Goal: Communication & Community: Ask a question

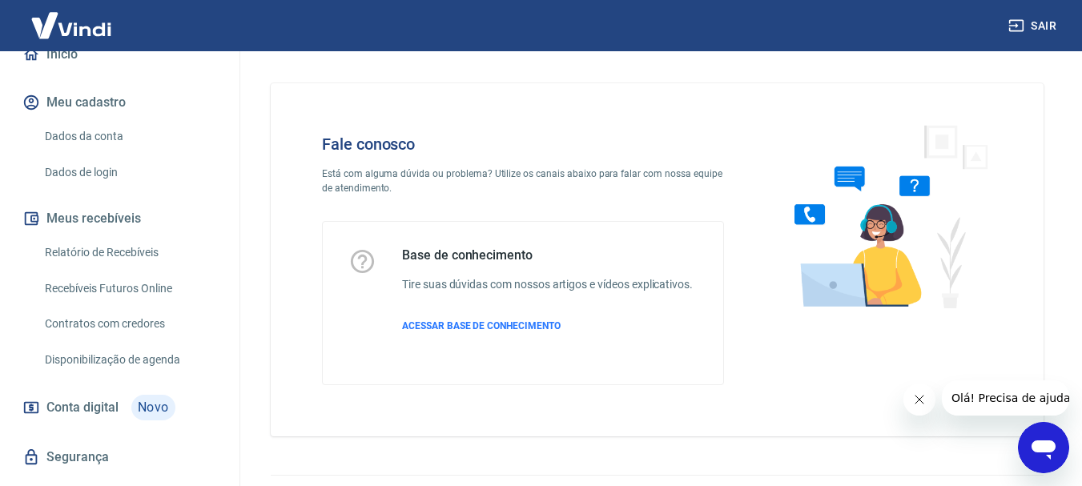
scroll to position [320, 0]
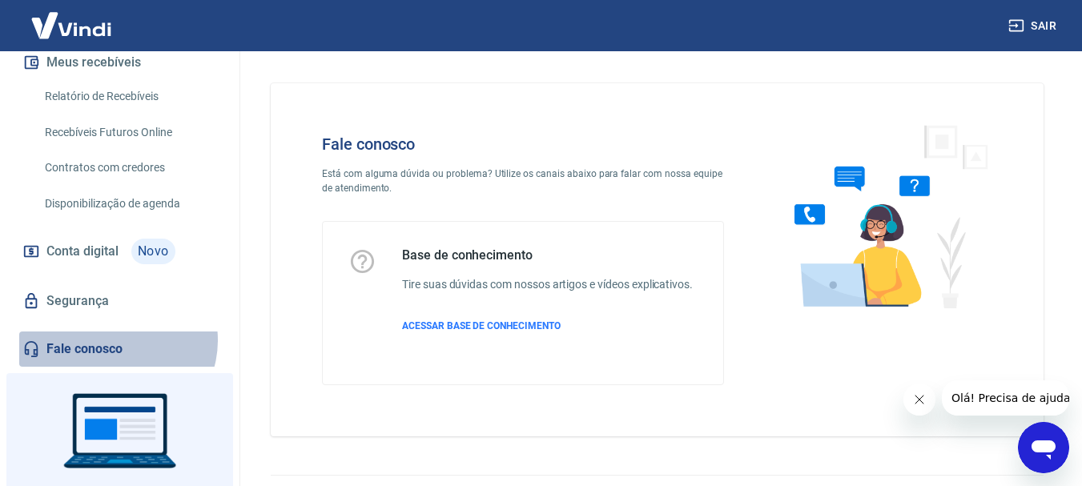
click at [116, 341] on link "Fale conosco" at bounding box center [119, 349] width 201 height 35
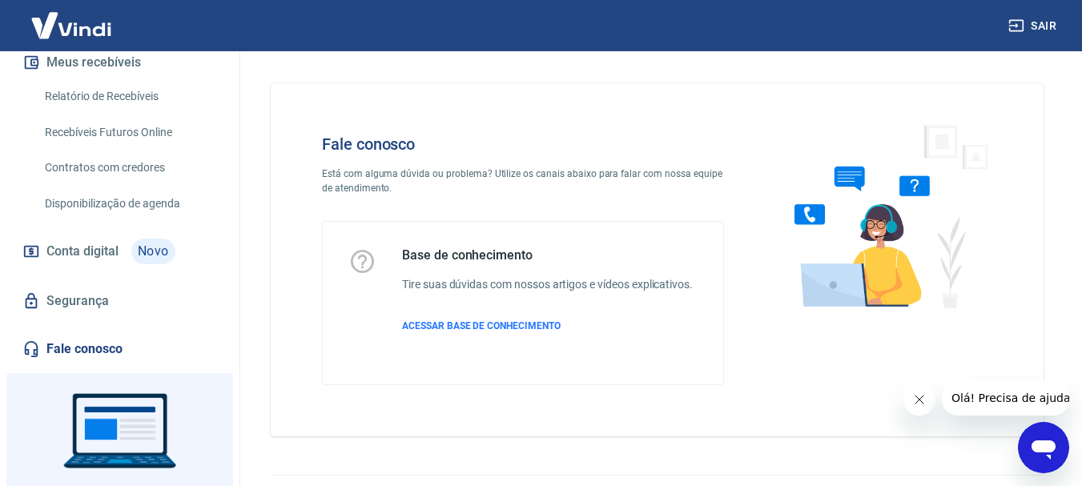
click at [1045, 447] on icon "Abrir janela de mensagens" at bounding box center [1044, 450] width 24 height 19
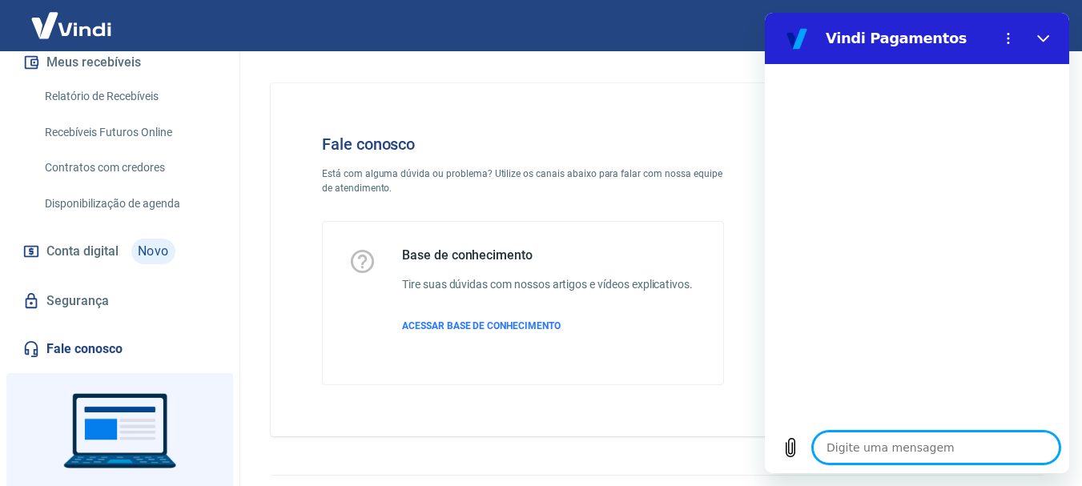
drag, startPoint x: 877, startPoint y: 453, endPoint x: 878, endPoint y: 444, distance: 9.6
click at [877, 454] on textarea at bounding box center [936, 448] width 247 height 32
type textarea "o"
type textarea "x"
type textarea "ol"
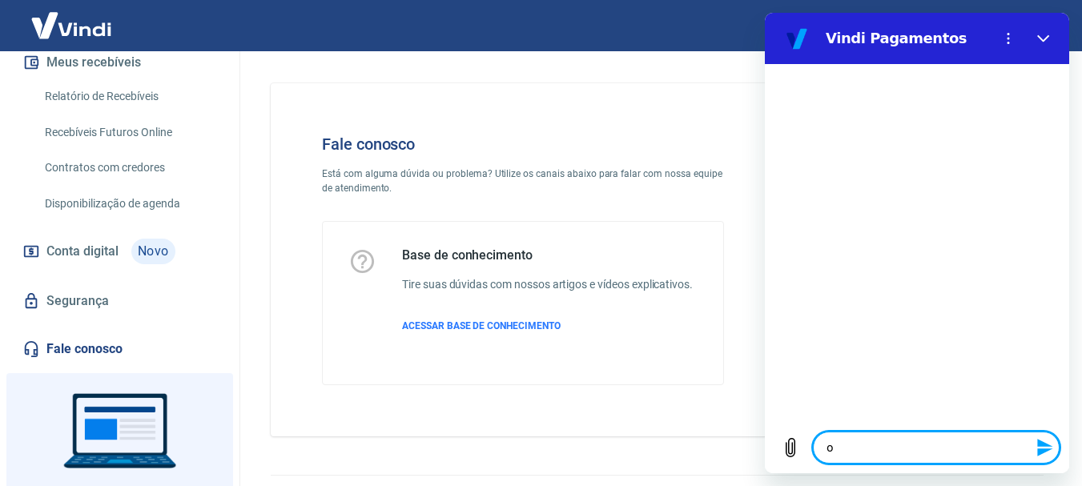
type textarea "x"
type textarea "ola"
type textarea "x"
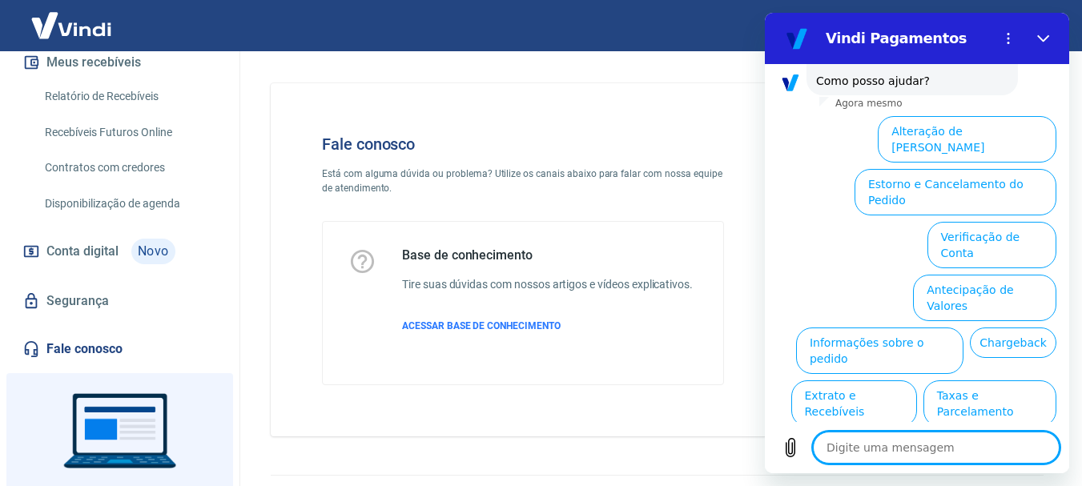
scroll to position [253, 0]
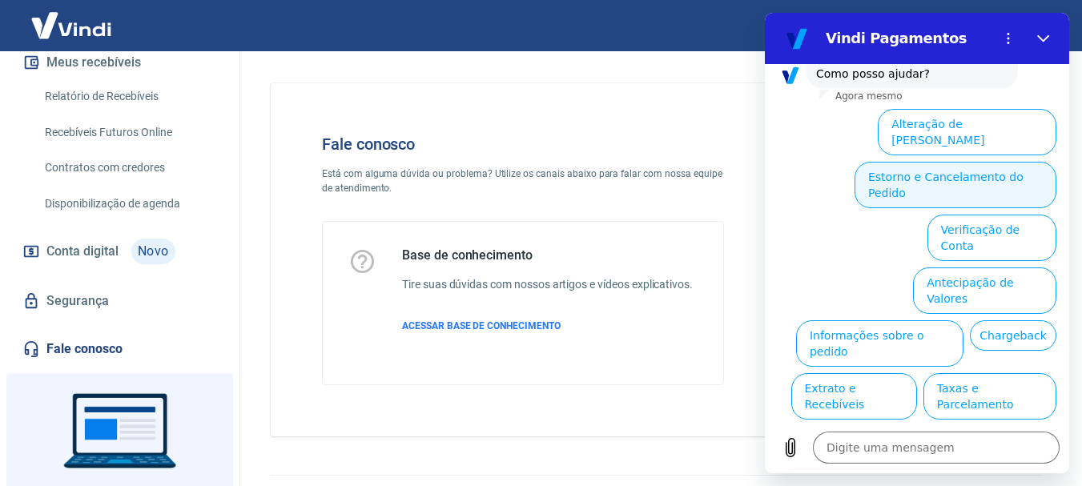
click at [981, 162] on button "Estorno e Cancelamento do Pedido" at bounding box center [956, 185] width 202 height 46
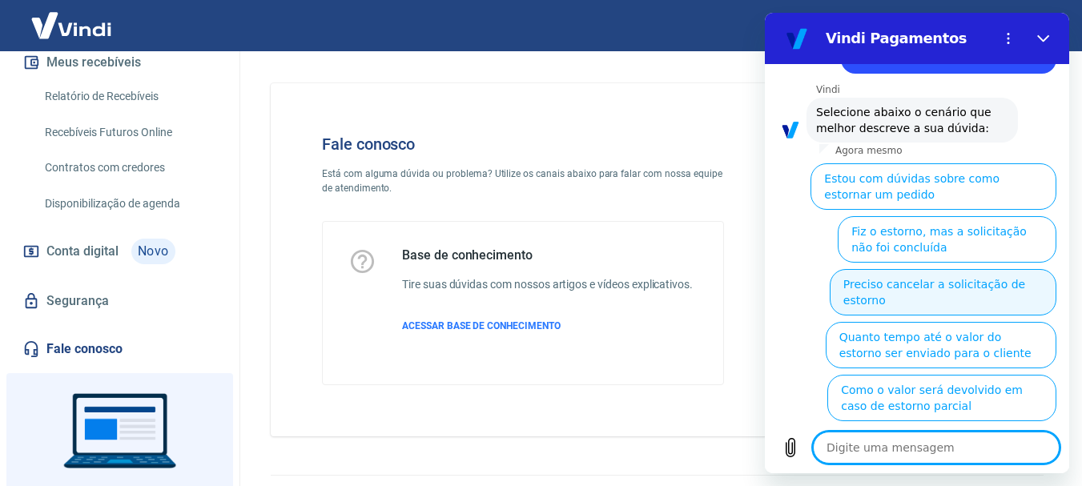
scroll to position [314, 0]
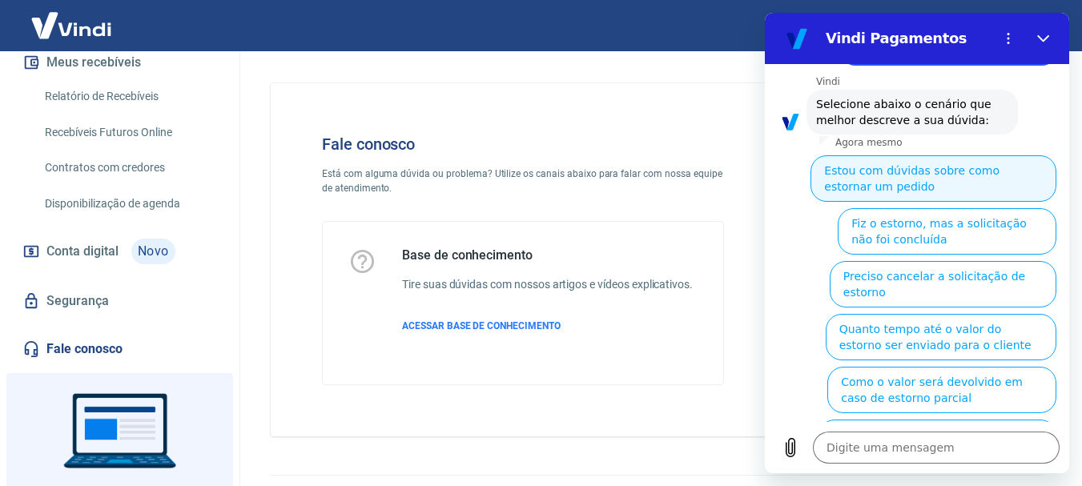
click at [917, 171] on button "Estou com dúvidas sobre como estornar um pedido" at bounding box center [934, 178] width 246 height 46
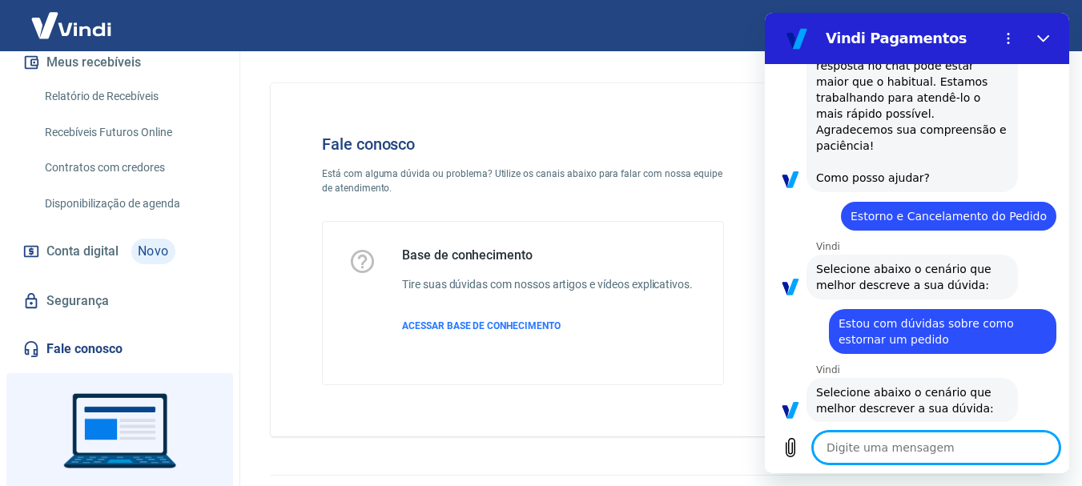
scroll to position [263, 0]
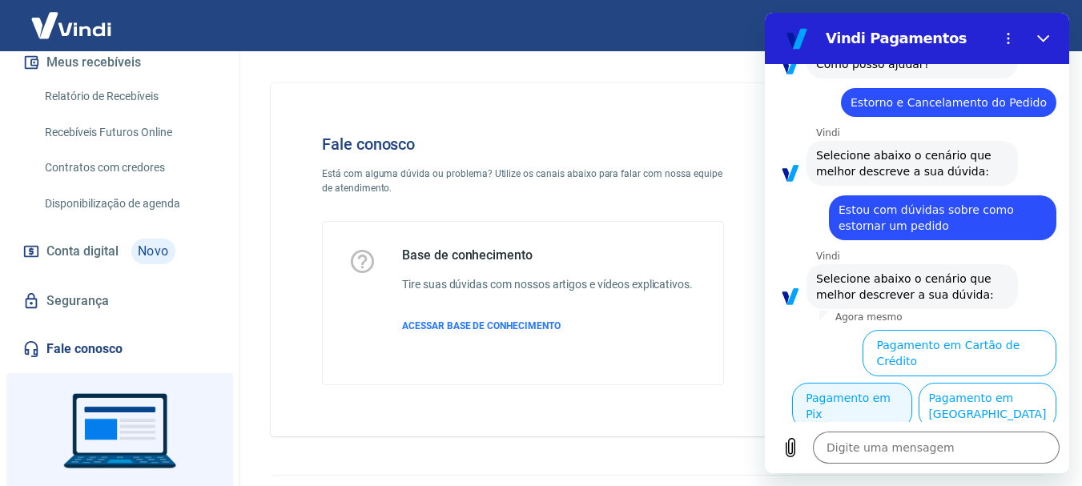
click at [913, 383] on button "Pagamento em Pix" at bounding box center [852, 406] width 120 height 46
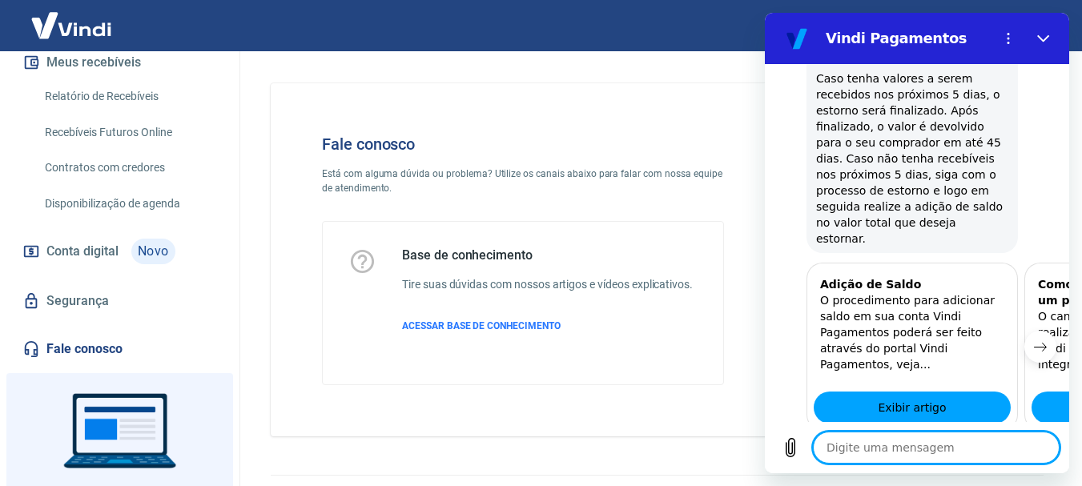
scroll to position [931, 0]
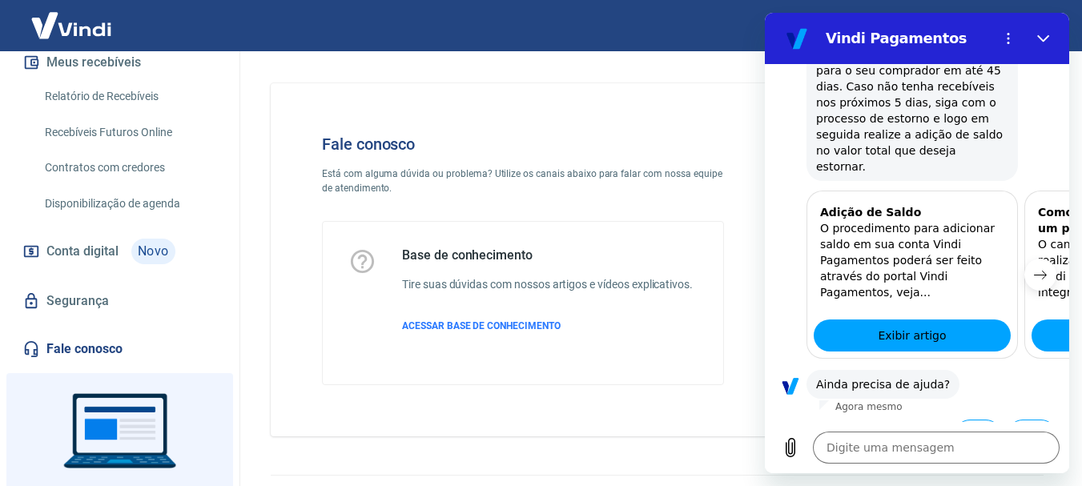
click at [975, 420] on button "Sim" at bounding box center [978, 435] width 46 height 30
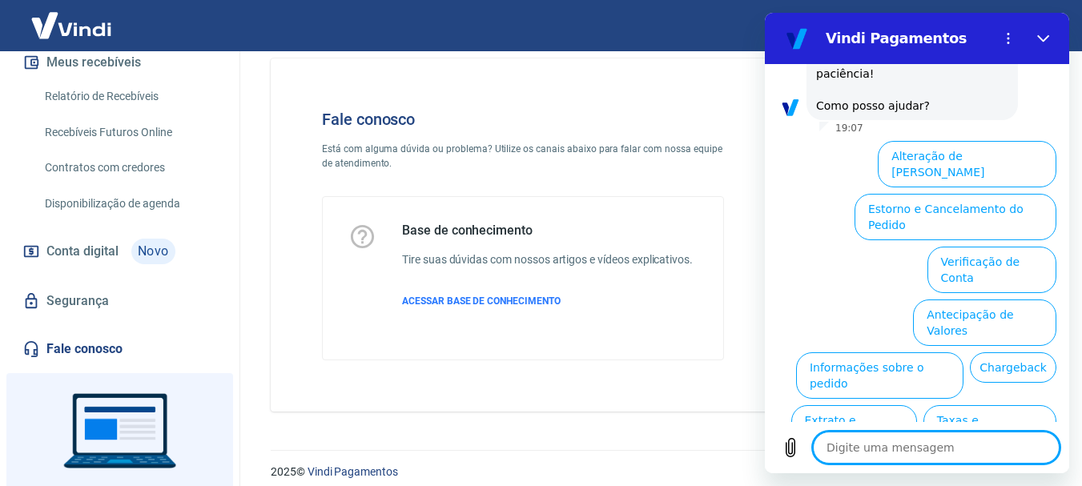
scroll to position [38, 0]
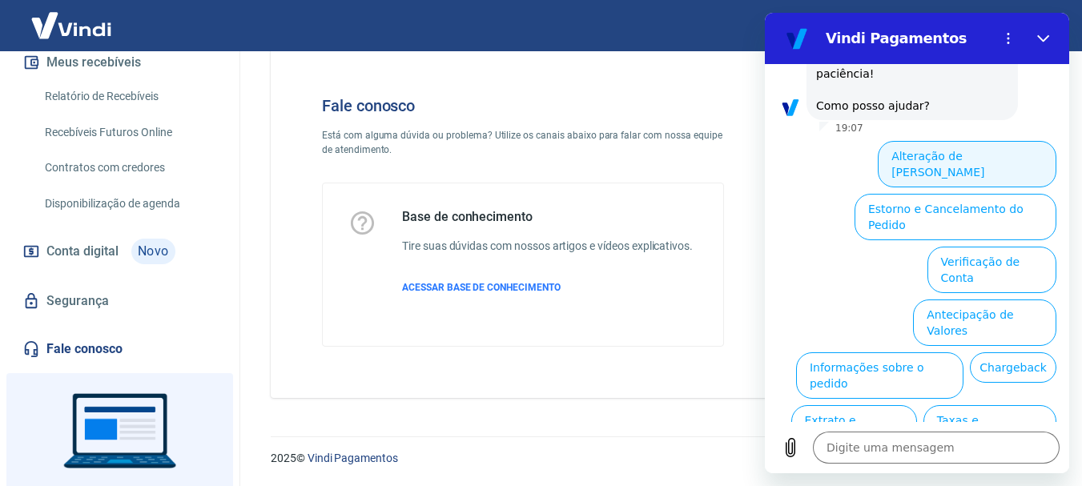
click at [986, 141] on button "Alteração de [PERSON_NAME]" at bounding box center [967, 164] width 179 height 46
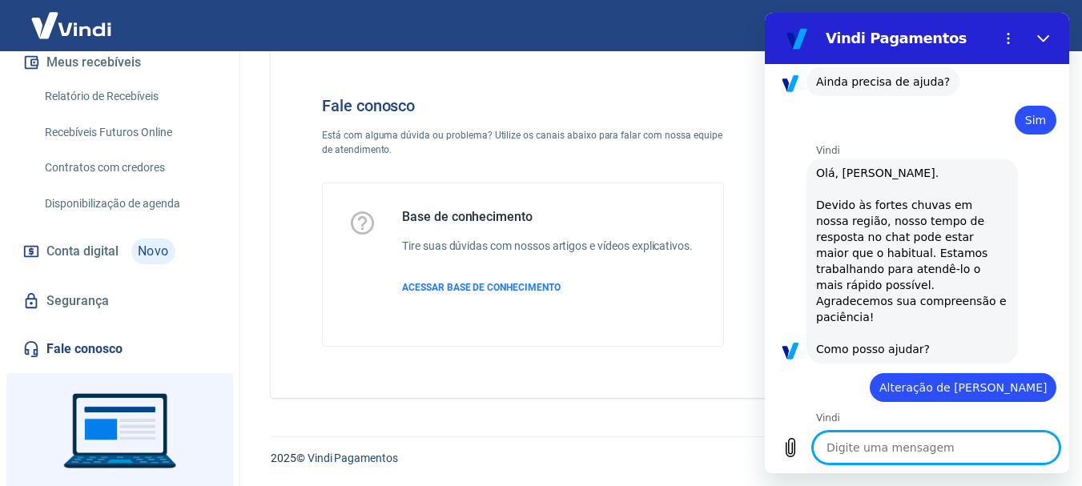
scroll to position [1421, 0]
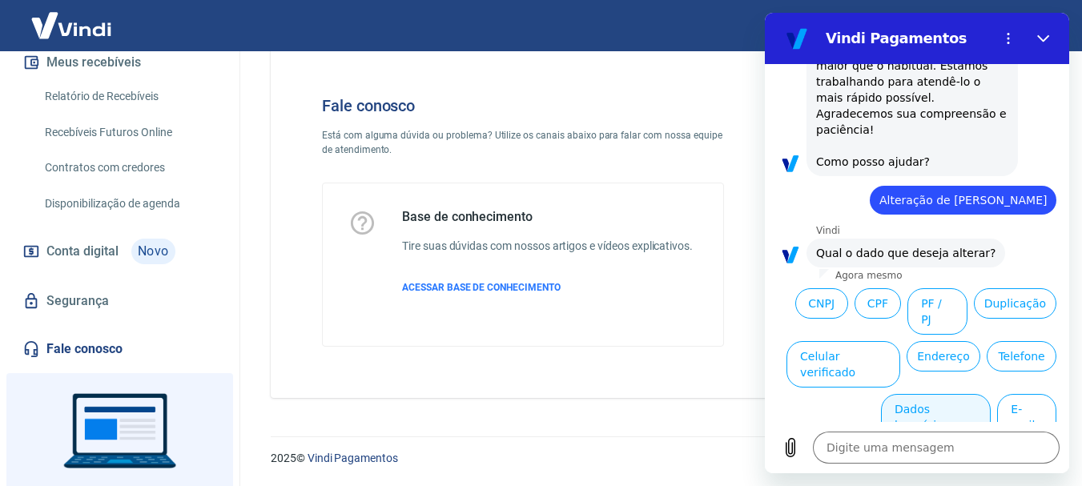
click at [927, 394] on button "Dados bancários" at bounding box center [936, 417] width 110 height 46
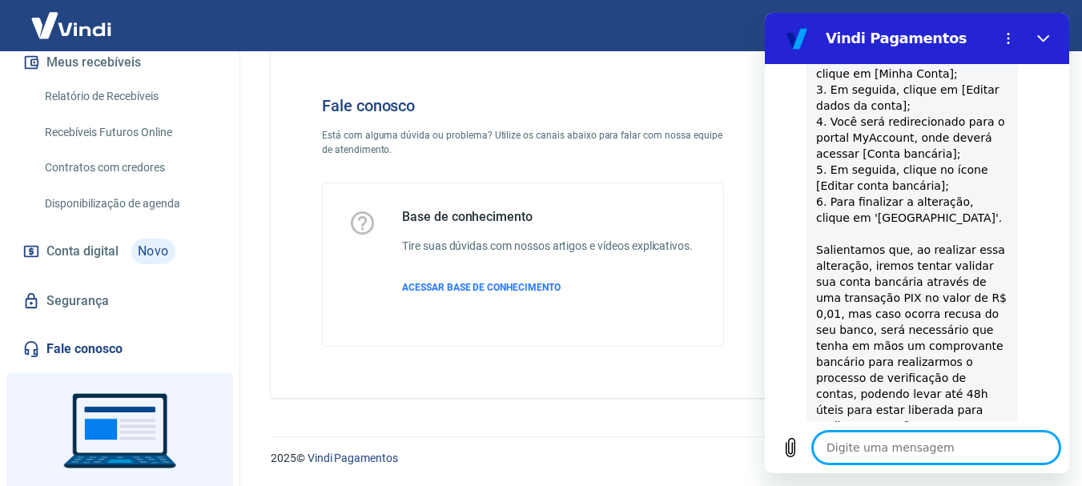
scroll to position [1828, 0]
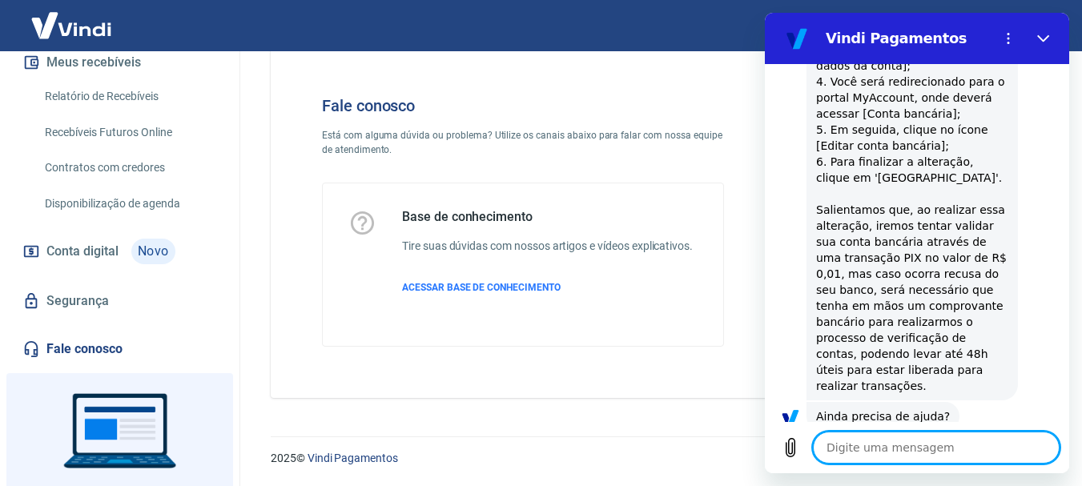
click at [970, 452] on button "Sim" at bounding box center [978, 467] width 46 height 30
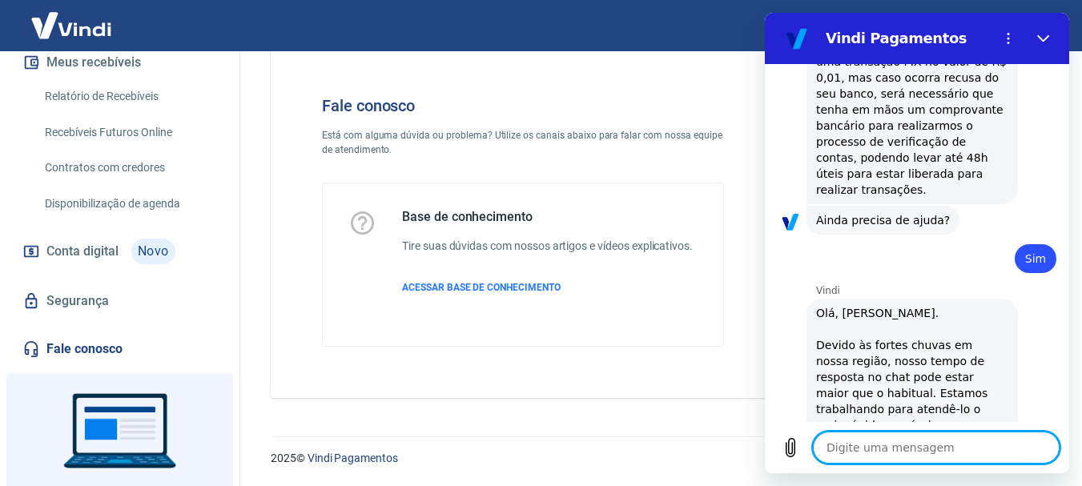
type textarea "x"
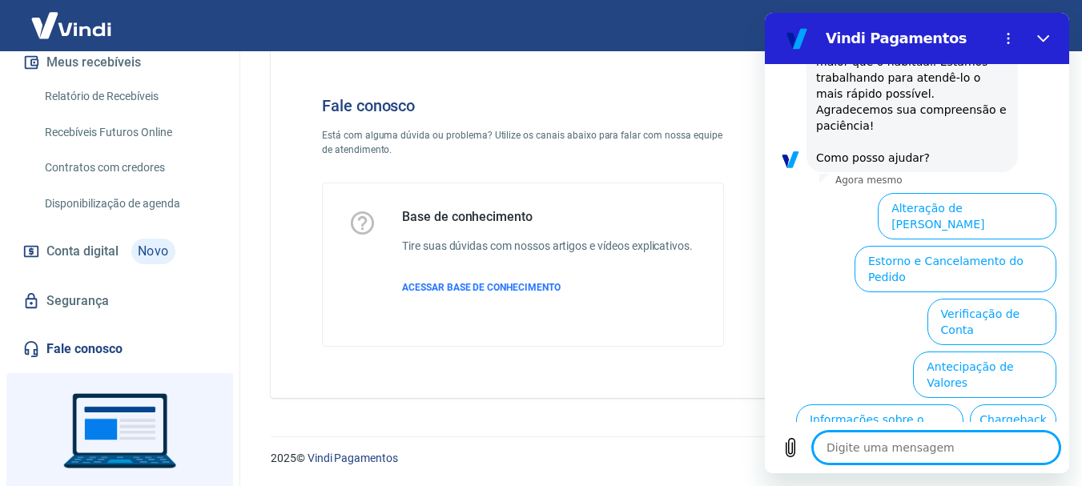
scroll to position [2375, 0]
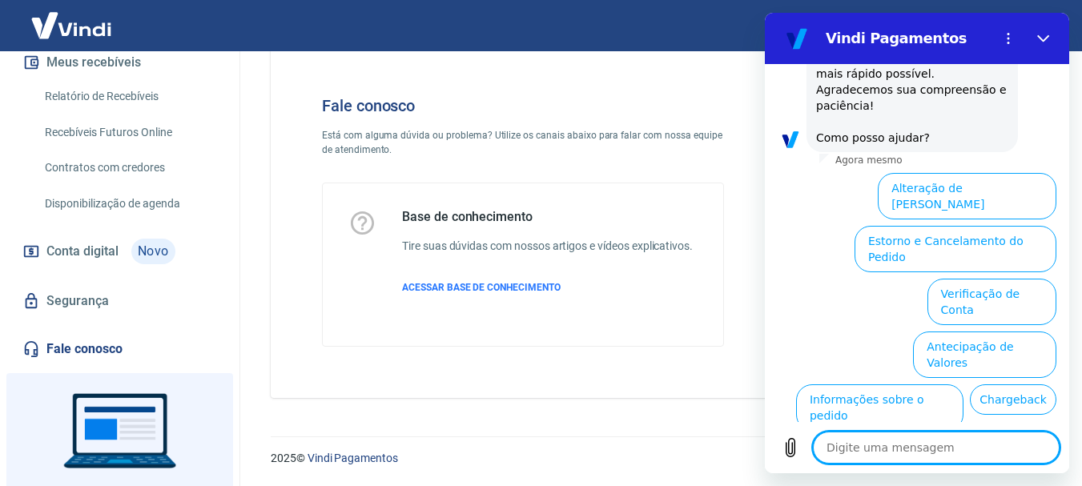
click at [901, 438] on textarea at bounding box center [936, 448] width 247 height 32
type textarea "q"
type textarea "x"
type textarea "qu"
type textarea "x"
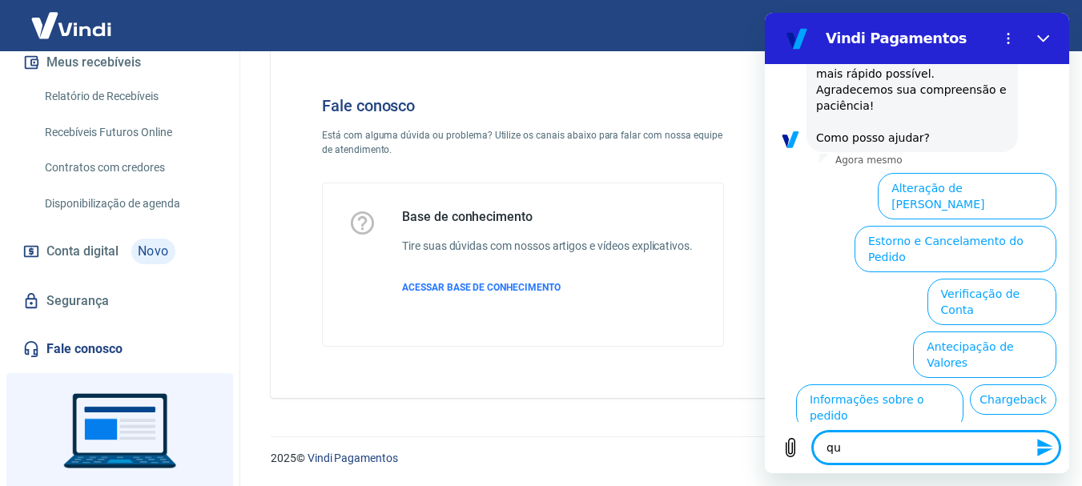
type textarea "que"
type textarea "x"
type textarea "quer"
type textarea "x"
type textarea "quero"
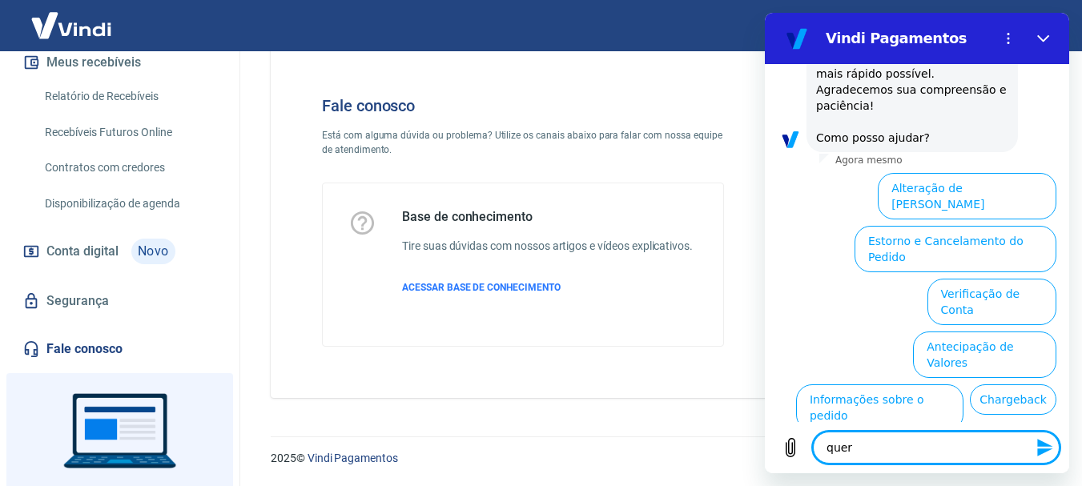
type textarea "x"
type textarea "quero"
type textarea "x"
type textarea "quero f"
type textarea "x"
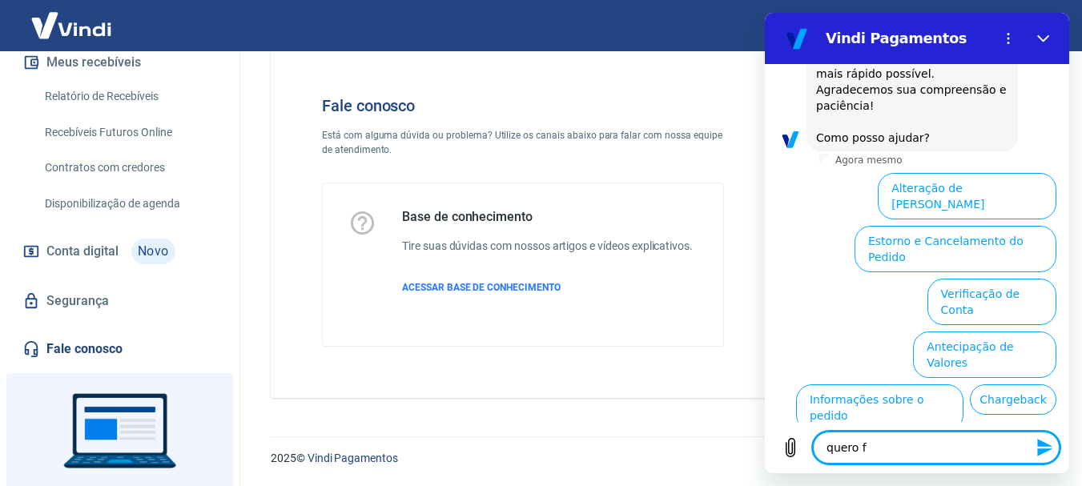
type textarea "quero fa"
type textarea "x"
type textarea "quero fal"
type textarea "x"
type textarea "quero fala"
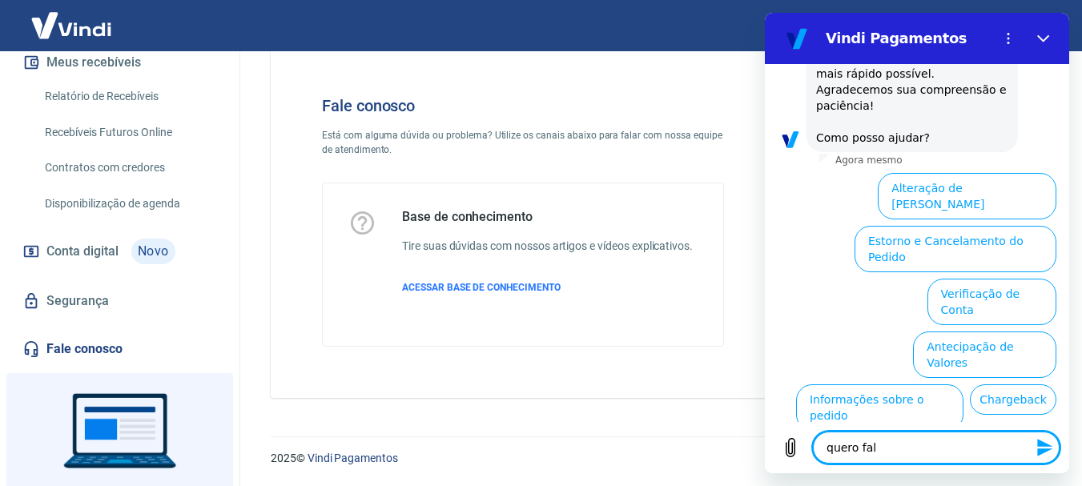
type textarea "x"
type textarea "quero falar"
type textarea "x"
type textarea "quero falar"
type textarea "x"
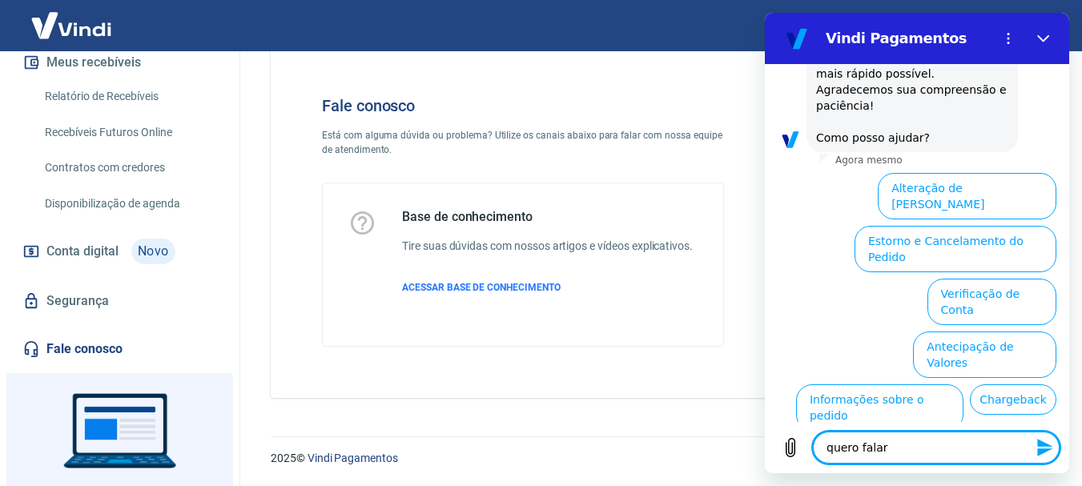
type textarea "quero falar c"
type textarea "x"
type textarea "quero falar co"
type textarea "x"
type textarea "quero falar com"
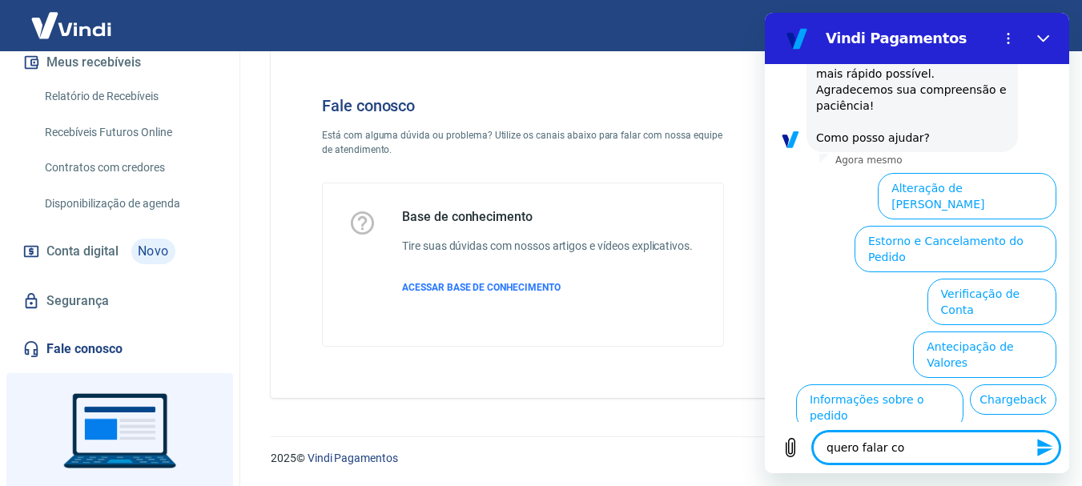
type textarea "x"
type textarea "quero falar com"
type textarea "x"
type textarea "quero falar com a"
type textarea "x"
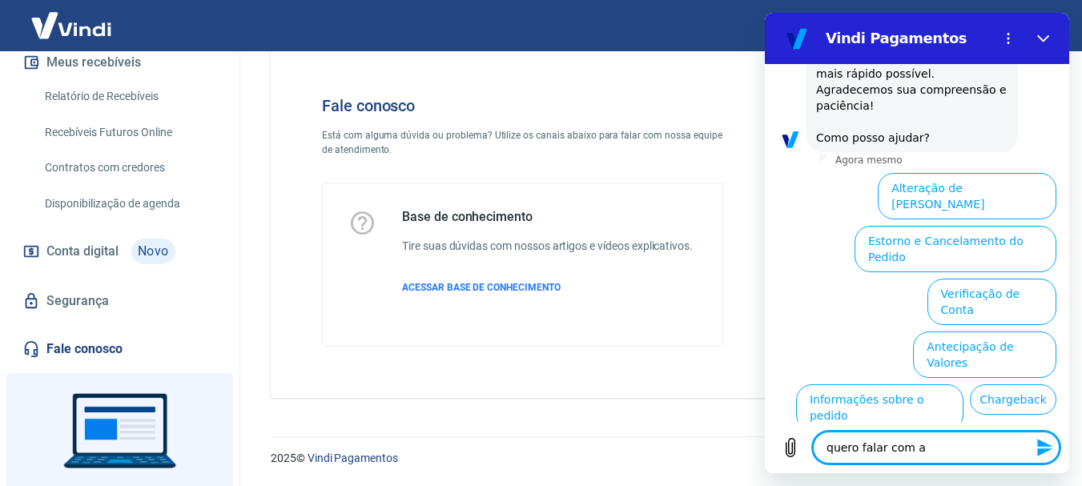
type textarea "quero falar com ae"
type textarea "x"
type textarea "quero falar com a"
type textarea "x"
type textarea "quero falar com at"
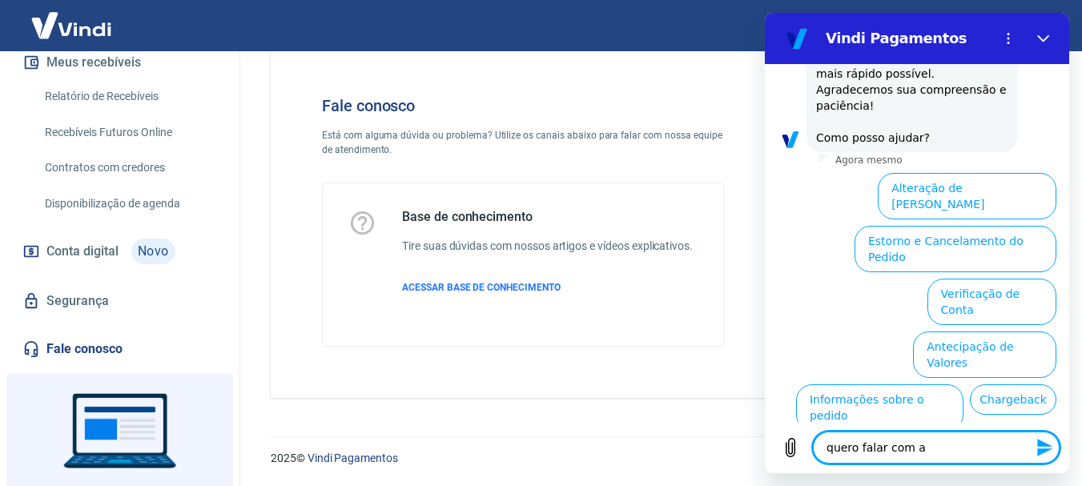
type textarea "x"
type textarea "quero falar com ate"
type textarea "x"
type textarea "quero falar com aten"
type textarea "x"
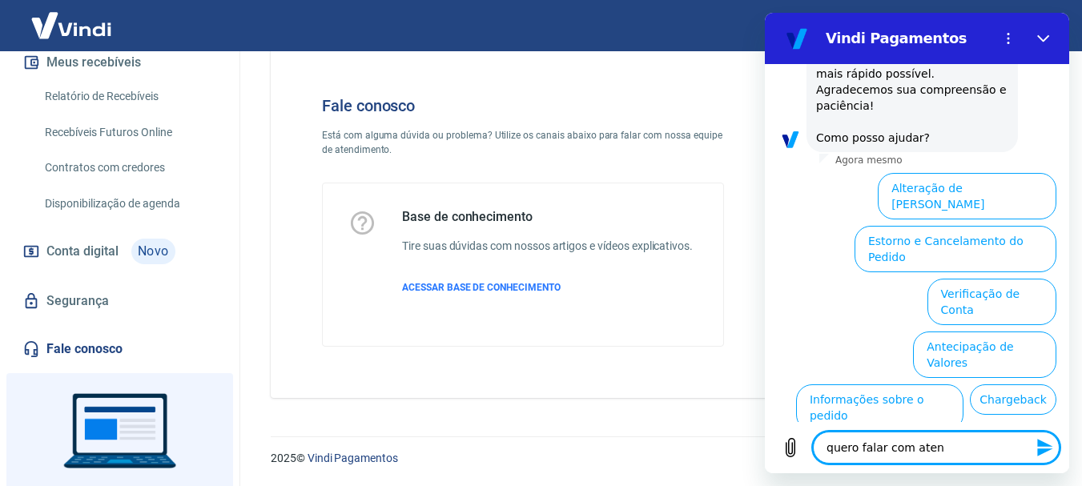
type textarea "quero falar com atend"
type textarea "x"
type textarea "quero falar com [PERSON_NAME]"
type textarea "x"
type textarea "quero falar com atendim"
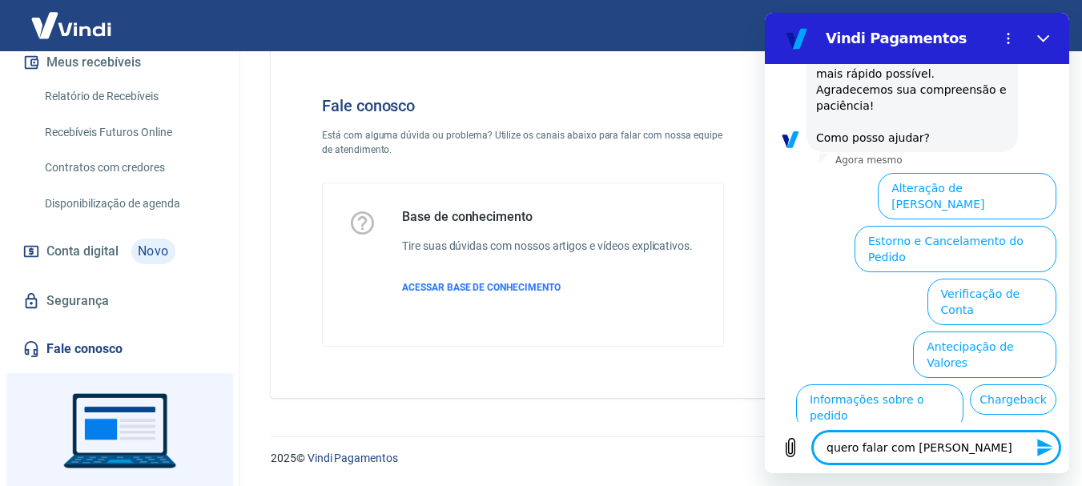
type textarea "x"
type textarea "quero falar com atendime"
type textarea "x"
type textarea "quero falar com atendimen"
type textarea "x"
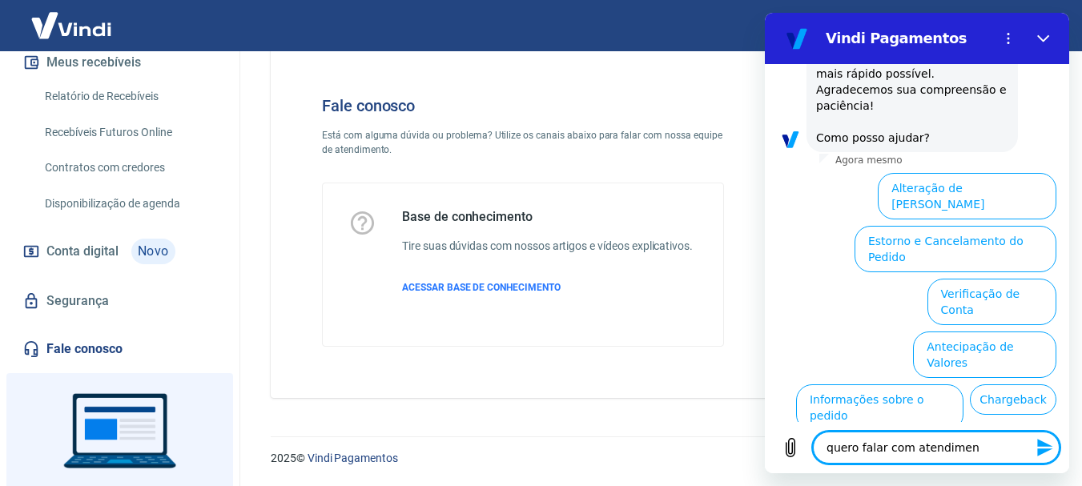
type textarea "quero falar com atendiment"
type textarea "x"
type textarea "quero falar com atendimento"
type textarea "x"
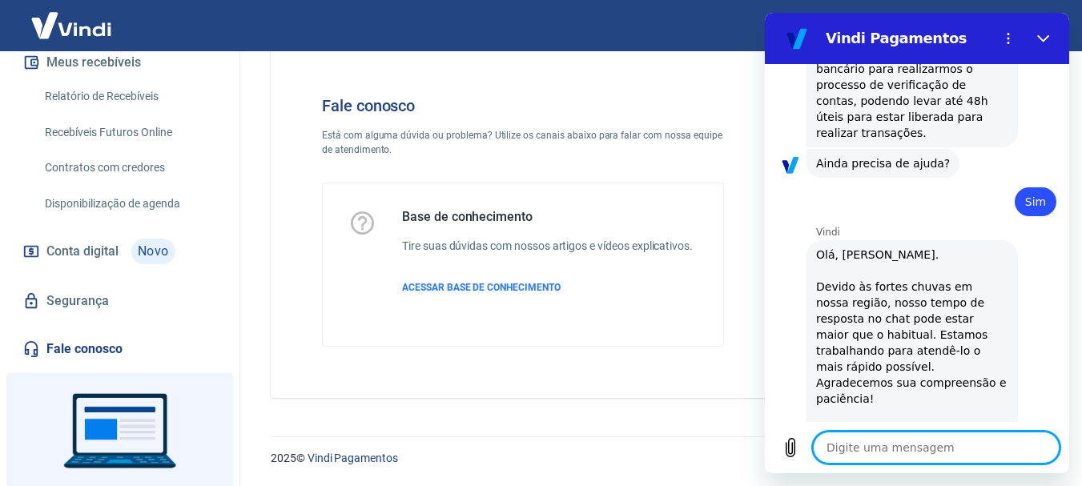
type textarea "x"
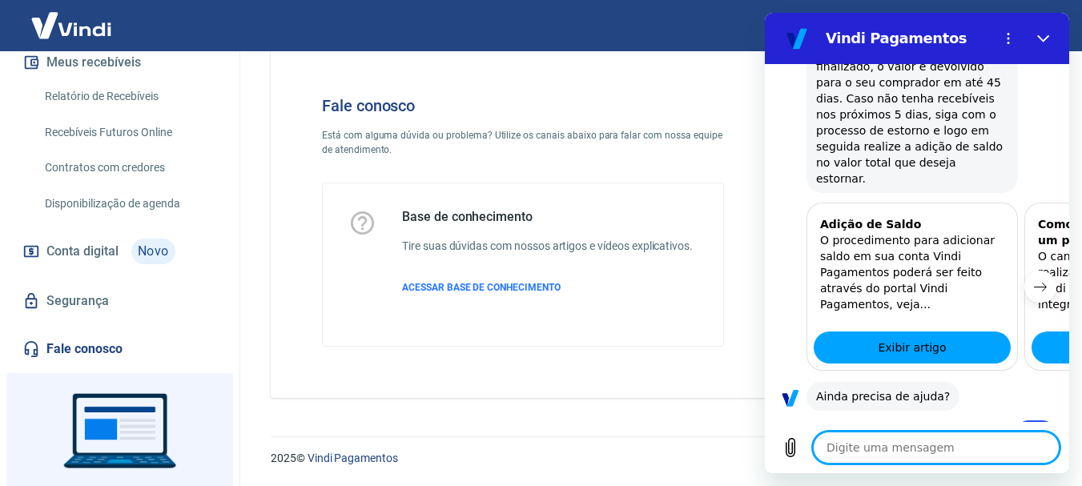
scroll to position [991, 0]
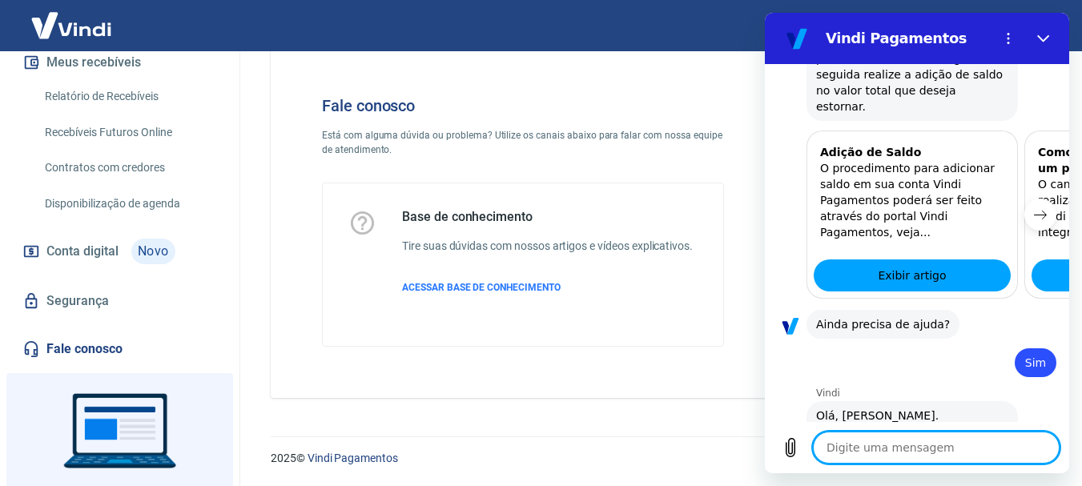
drag, startPoint x: 954, startPoint y: 446, endPoint x: 951, endPoint y: 437, distance: 9.4
click at [951, 444] on textarea at bounding box center [936, 448] width 247 height 32
type textarea "o"
type textarea "x"
type textarea "ol"
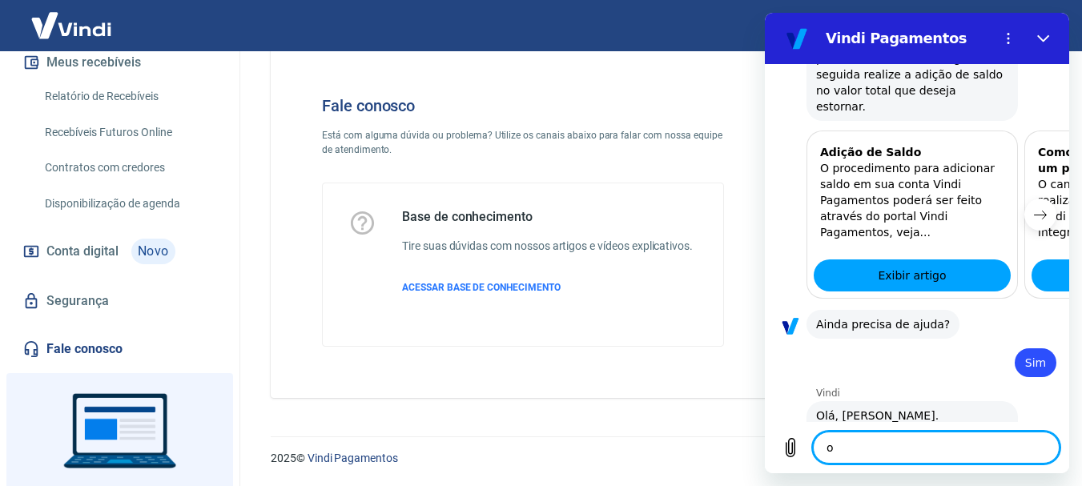
type textarea "x"
type textarea "ola"
type textarea "x"
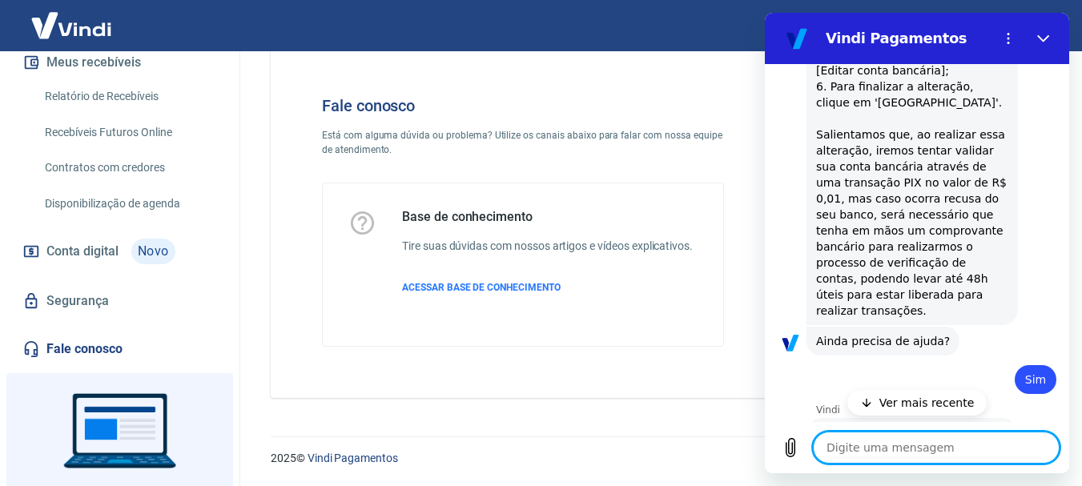
scroll to position [2290, 0]
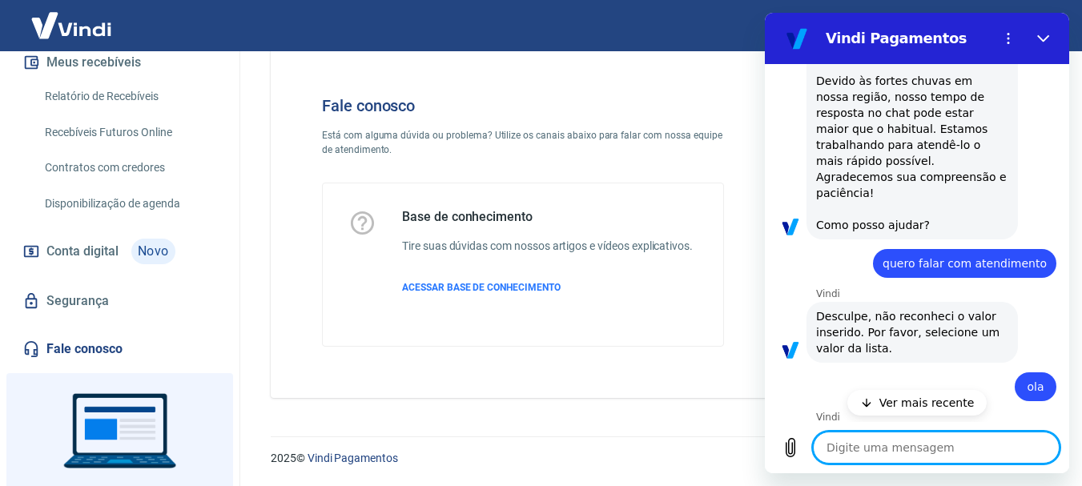
type textarea "x"
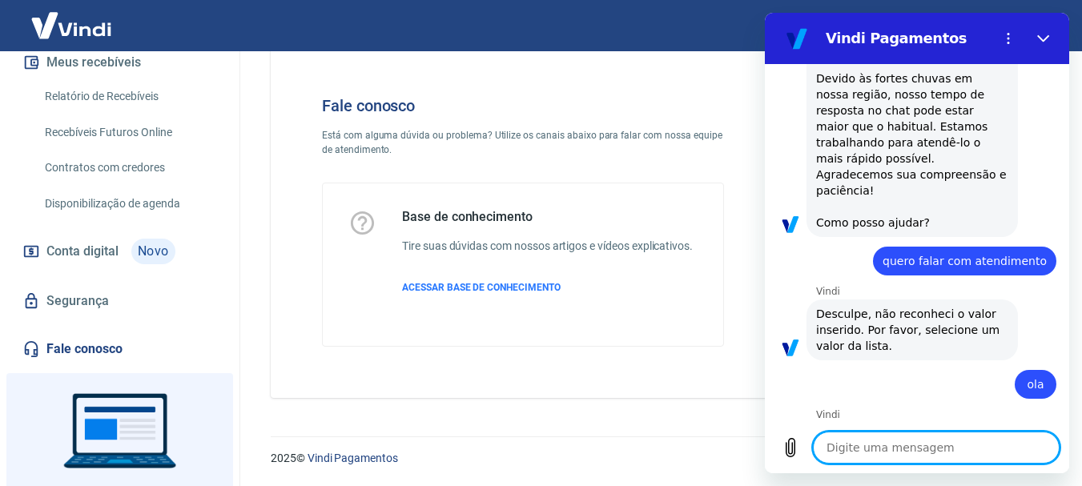
click at [1001, 454] on textarea at bounding box center [936, 448] width 247 height 32
type textarea "o"
type textarea "x"
type textarea "ol"
type textarea "x"
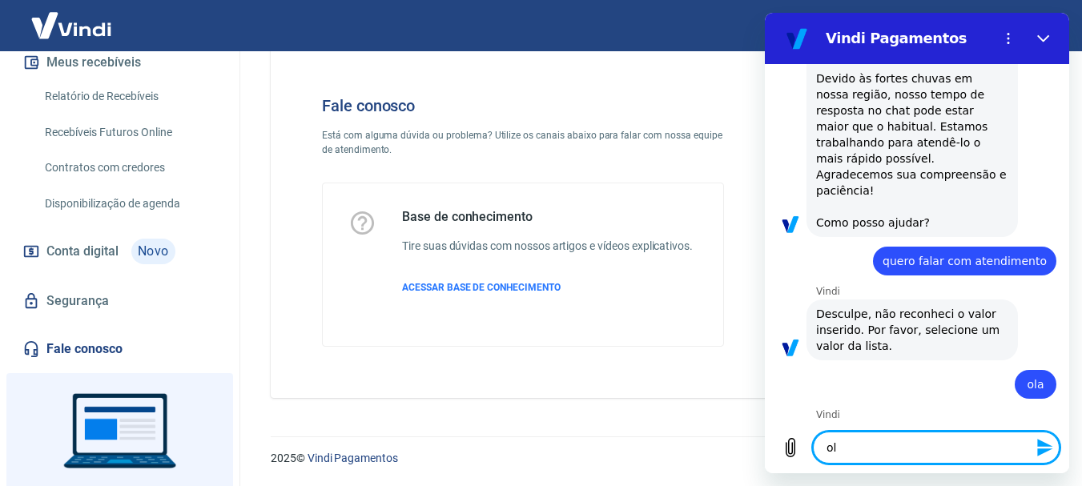
type textarea "ola"
type textarea "x"
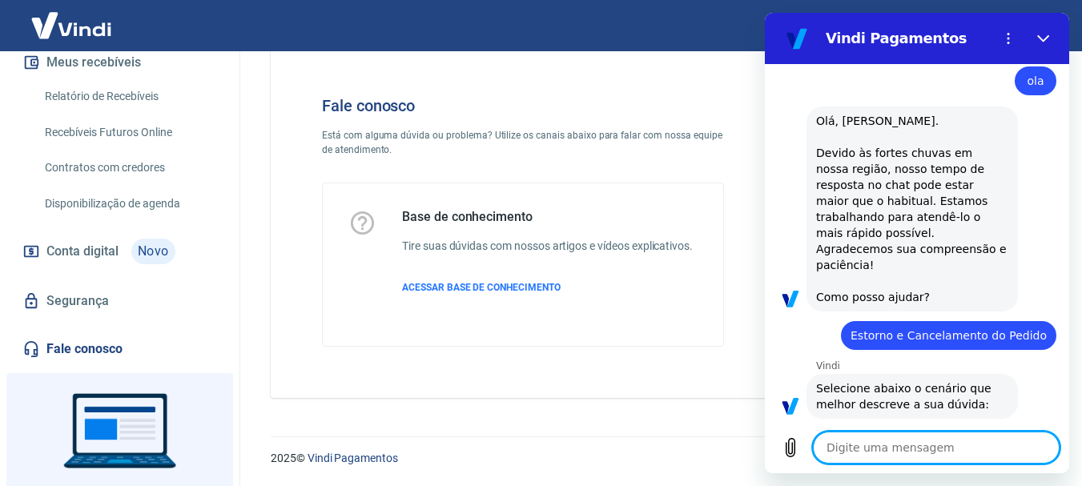
scroll to position [0, 0]
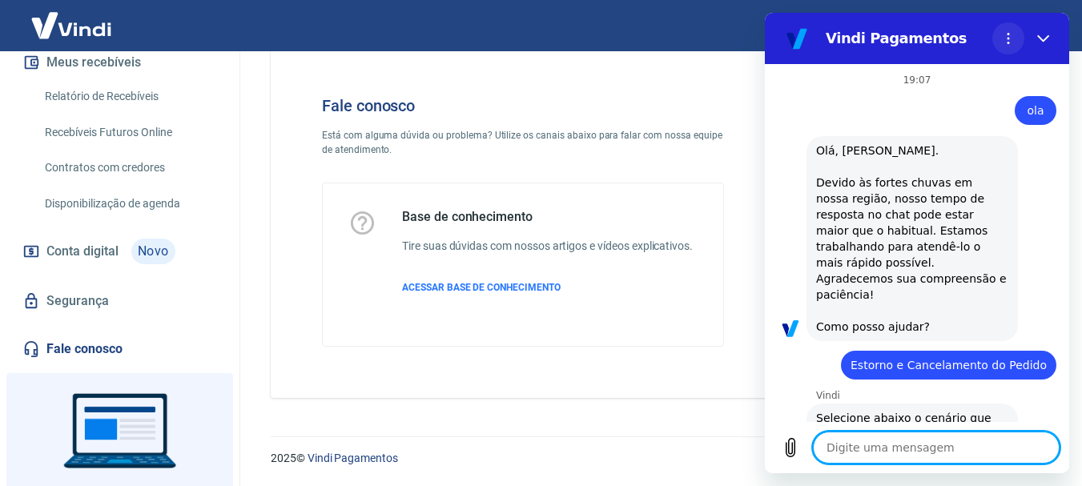
click at [1014, 38] on icon "Menu de opções" at bounding box center [1008, 38] width 13 height 13
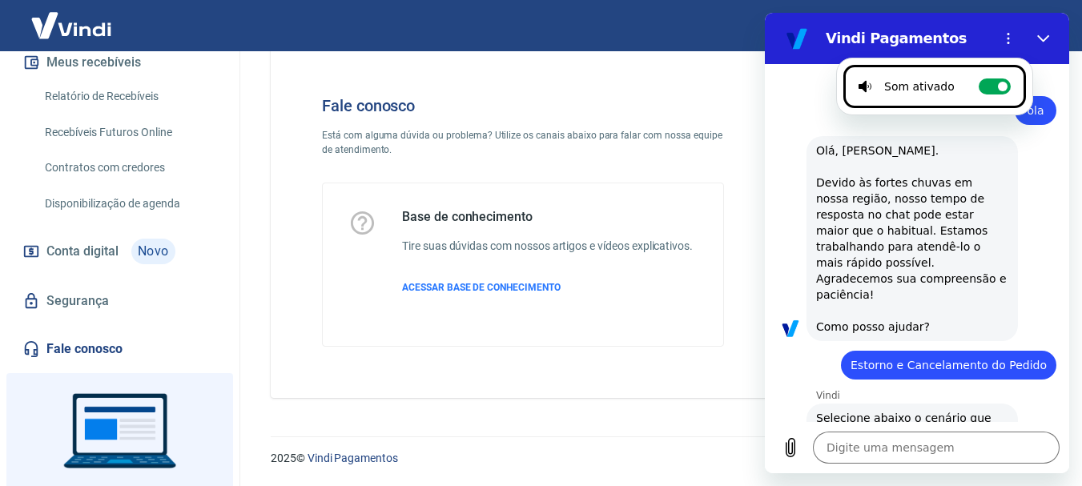
drag, startPoint x: 1006, startPoint y: 211, endPoint x: 1018, endPoint y: 264, distance: 54.1
click at [1016, 212] on div "diz: [PERSON_NAME], [PERSON_NAME]. Devido às fortes chuvas em nossa região, nos…" at bounding box center [924, 238] width 292 height 207
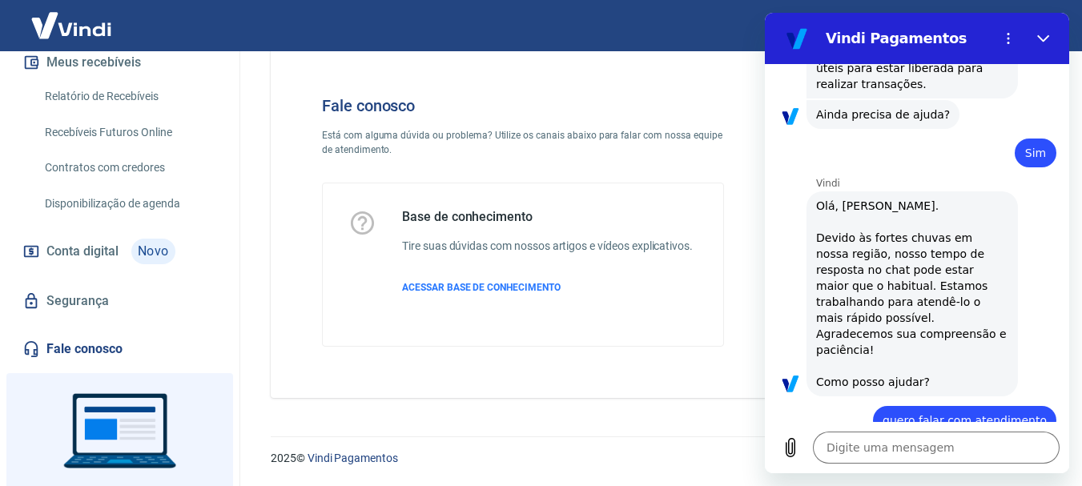
scroll to position [2413, 0]
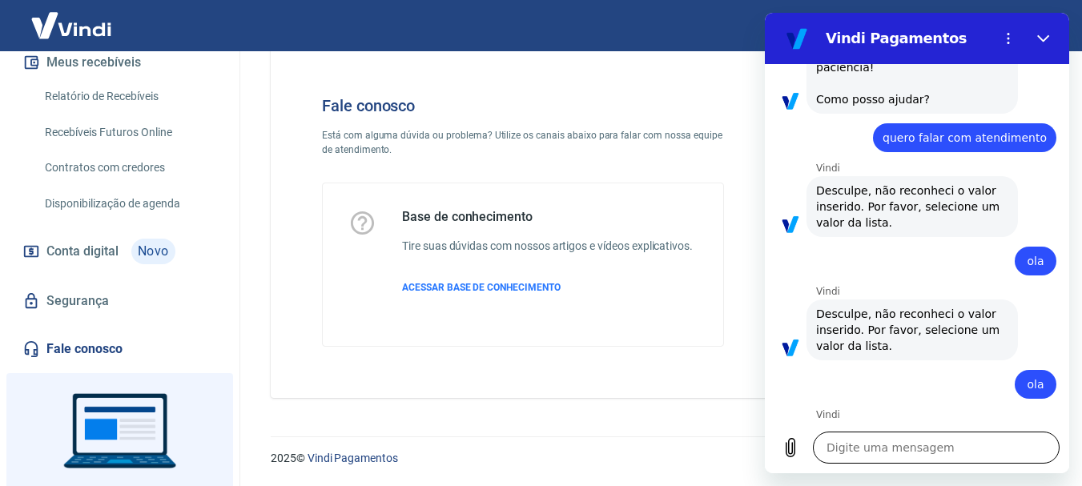
click at [866, 449] on textarea at bounding box center [936, 448] width 247 height 32
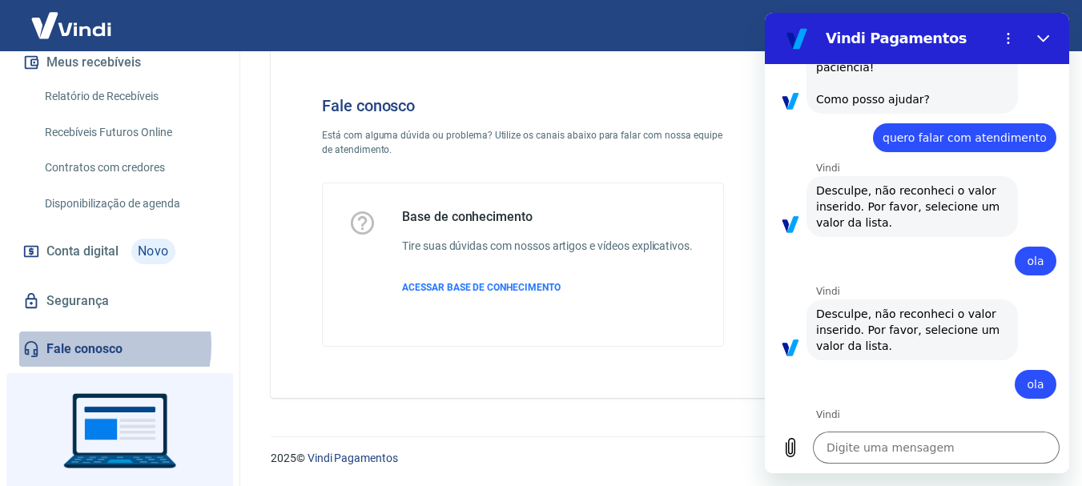
click at [95, 346] on link "Fale conosco" at bounding box center [119, 349] width 201 height 35
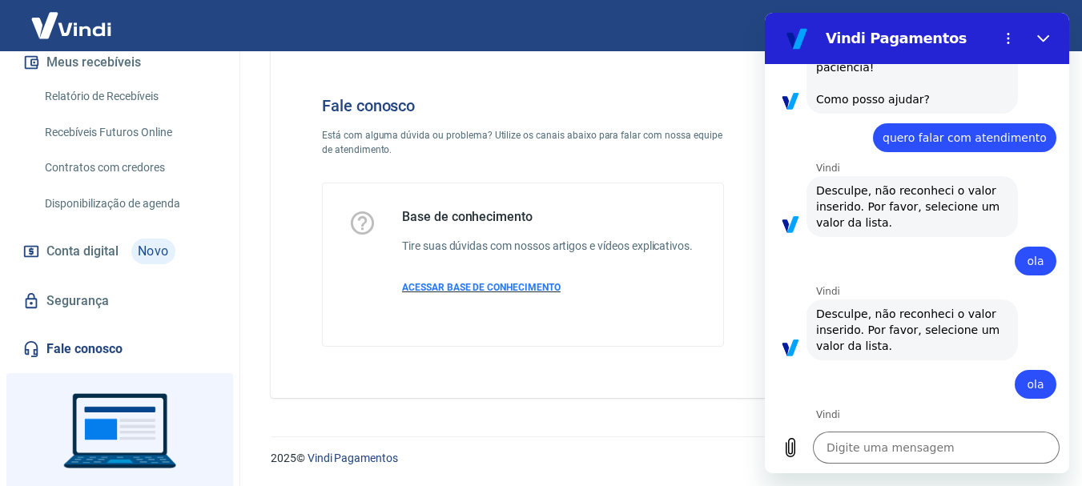
click at [467, 285] on span "ACESSAR BASE DE CONHECIMENTO" at bounding box center [481, 287] width 159 height 11
drag, startPoint x: 982, startPoint y: 377, endPoint x: 901, endPoint y: 413, distance: 89.0
click at [901, 486] on div "19:11" at bounding box center [945, 492] width 250 height 13
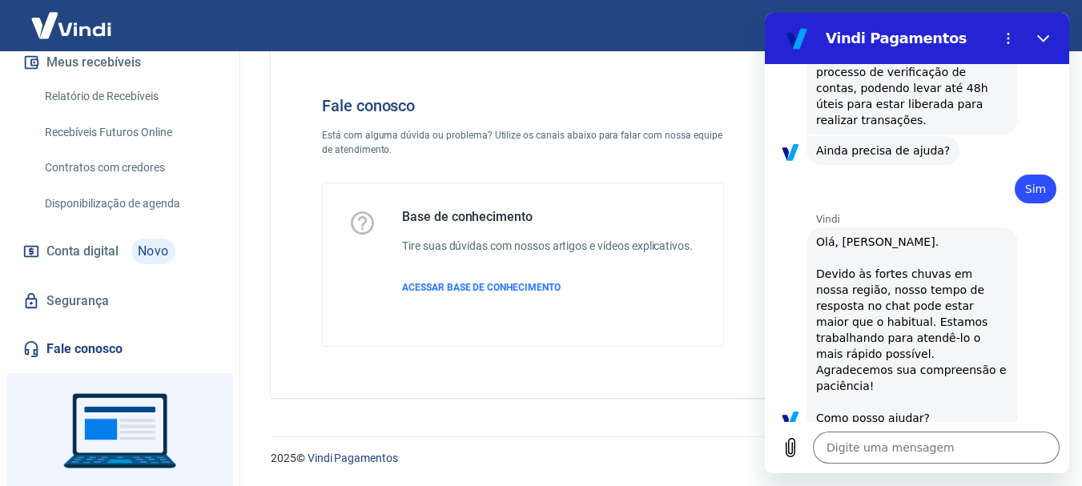
scroll to position [2093, 0]
click at [1008, 34] on circle "Menu de opções" at bounding box center [1009, 34] width 2 height 2
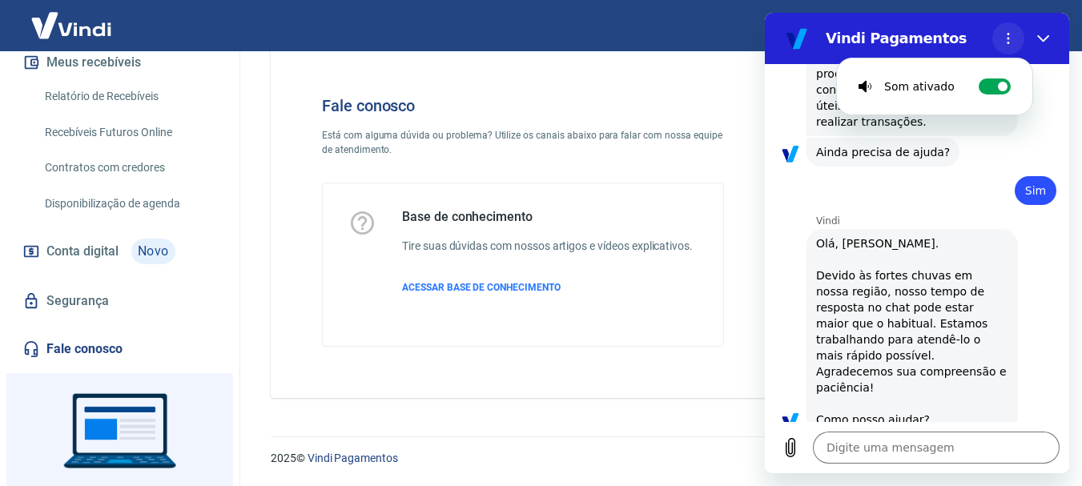
click at [1007, 34] on icon "Menu de opções" at bounding box center [1008, 38] width 13 height 13
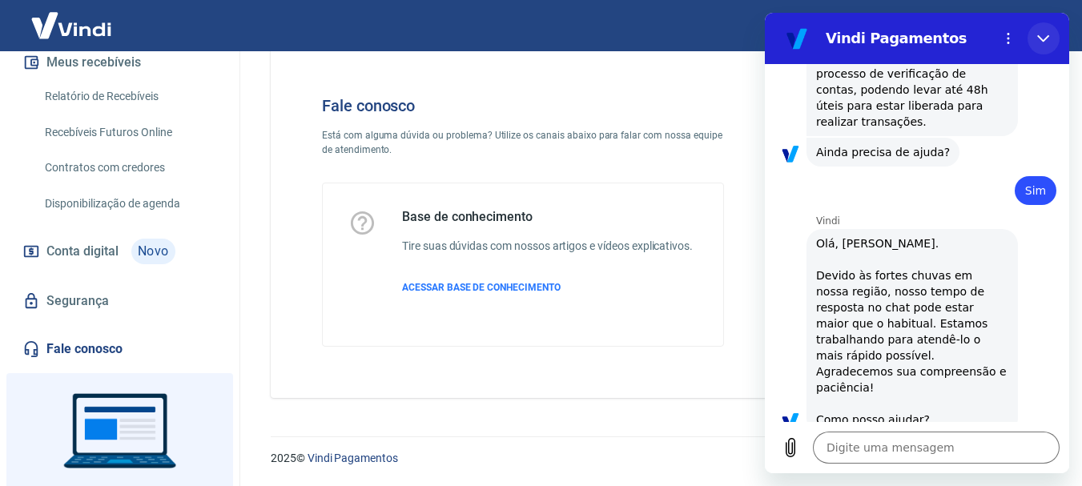
click at [1047, 35] on icon "Fechar" at bounding box center [1044, 38] width 13 height 13
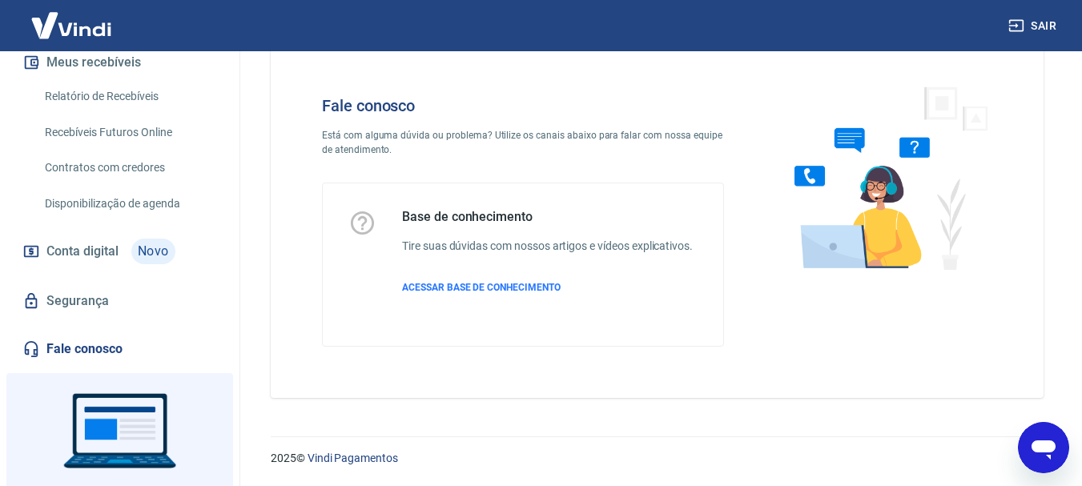
drag, startPoint x: 1037, startPoint y: 467, endPoint x: 1280, endPoint y: 845, distance: 449.8
click at [1038, 465] on div "Abrir janela de mensagens" at bounding box center [1044, 448] width 48 height 48
type textarea "x"
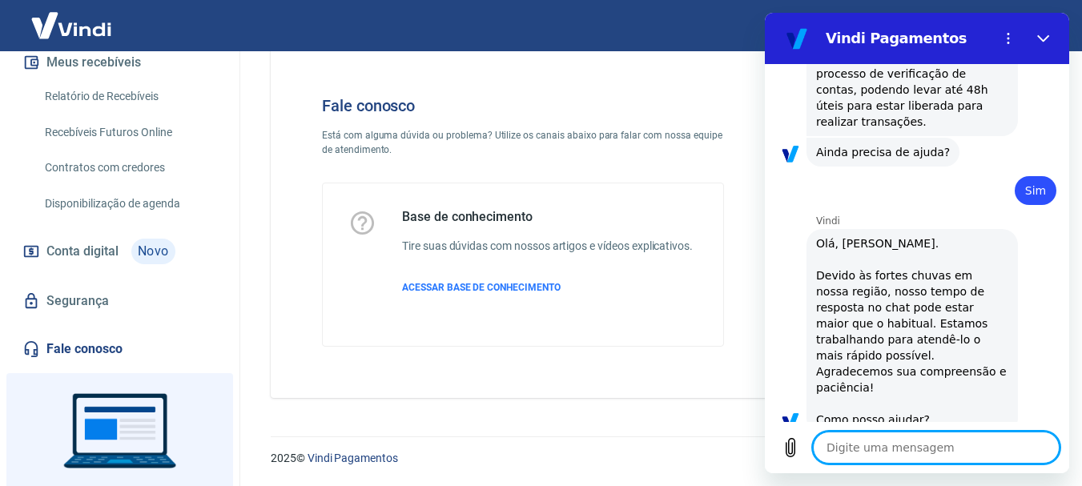
click at [955, 445] on textarea at bounding box center [936, 448] width 247 height 32
type textarea "o"
type textarea "x"
type textarea "ol"
type textarea "x"
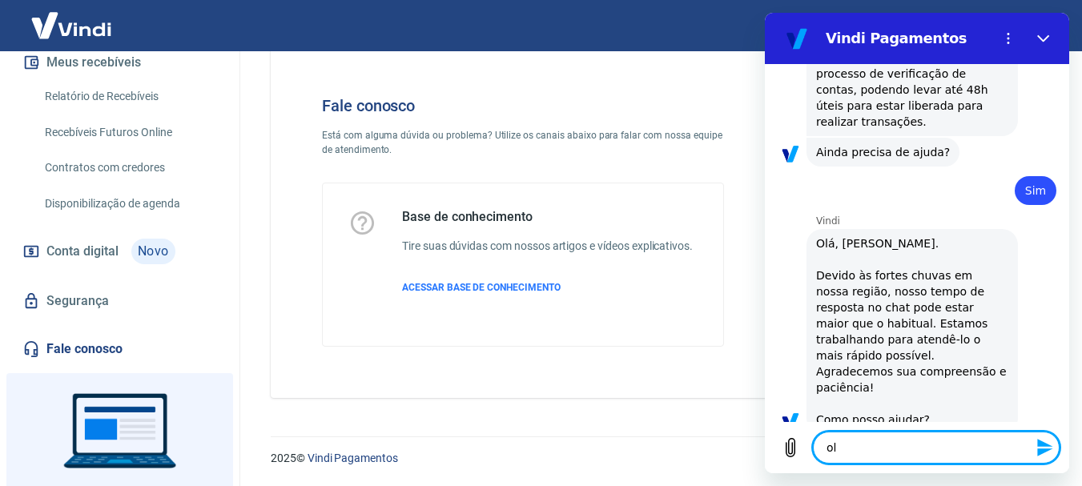
type textarea "ola"
type textarea "x"
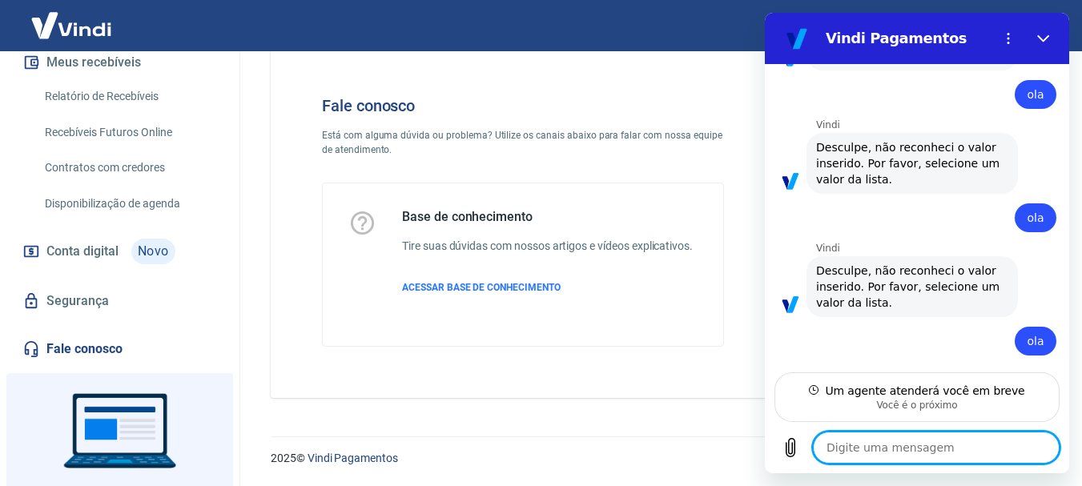
scroll to position [2564, 0]
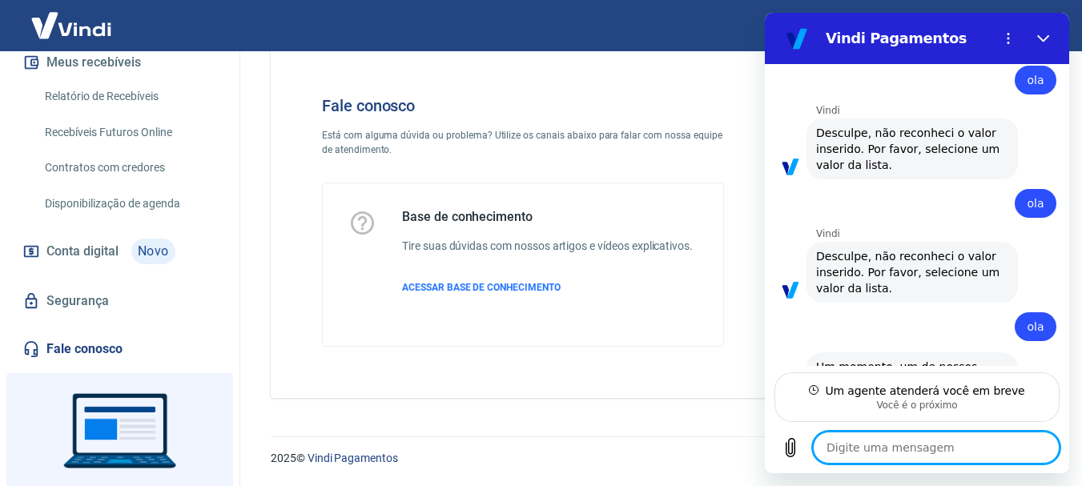
type textarea "x"
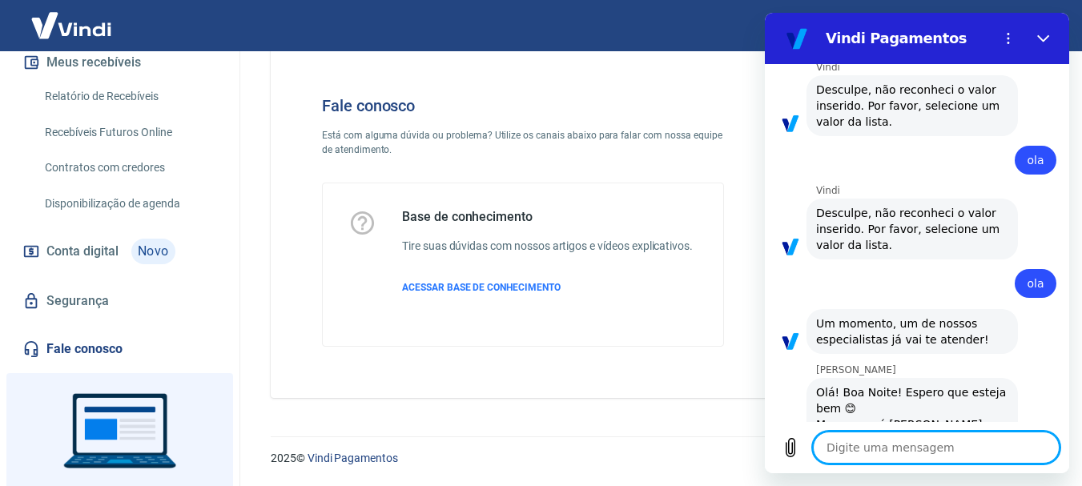
scroll to position [2641, 0]
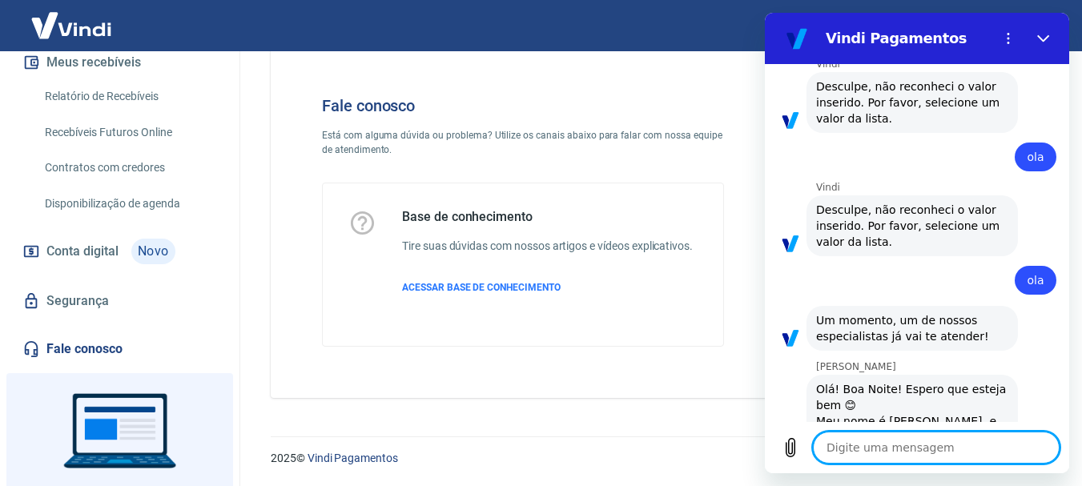
click at [923, 433] on textarea at bounding box center [936, 448] width 247 height 32
type textarea "B"
type textarea "x"
type textarea "Bo"
type textarea "x"
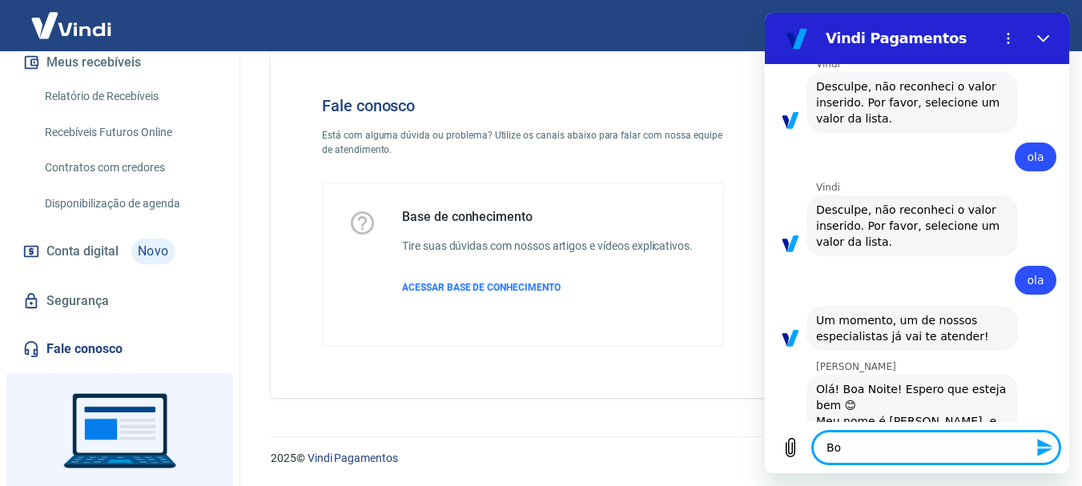
type textarea "Boa"
type textarea "x"
type textarea "Boa"
type textarea "x"
type textarea "Boa n"
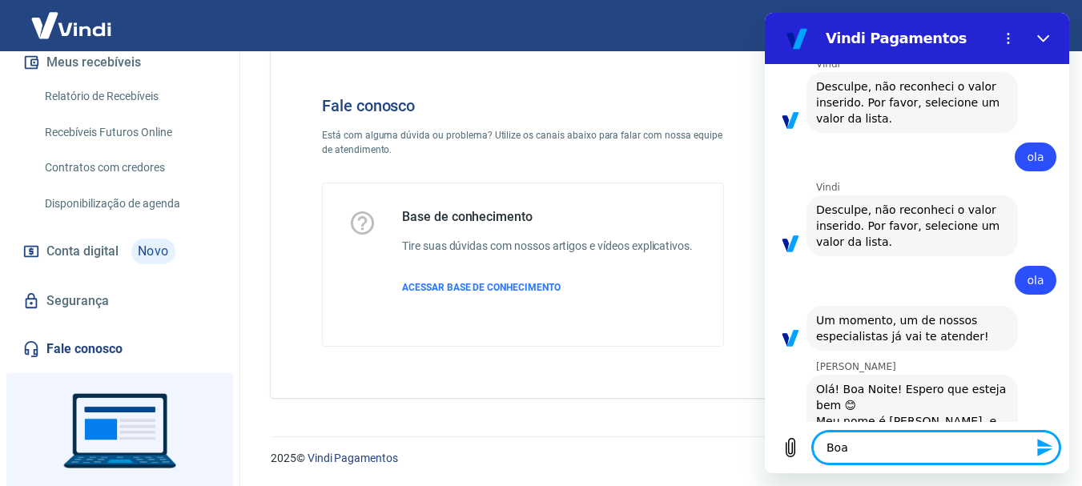
type textarea "x"
type textarea "Boa no"
type textarea "x"
type textarea "Boa noi"
type textarea "x"
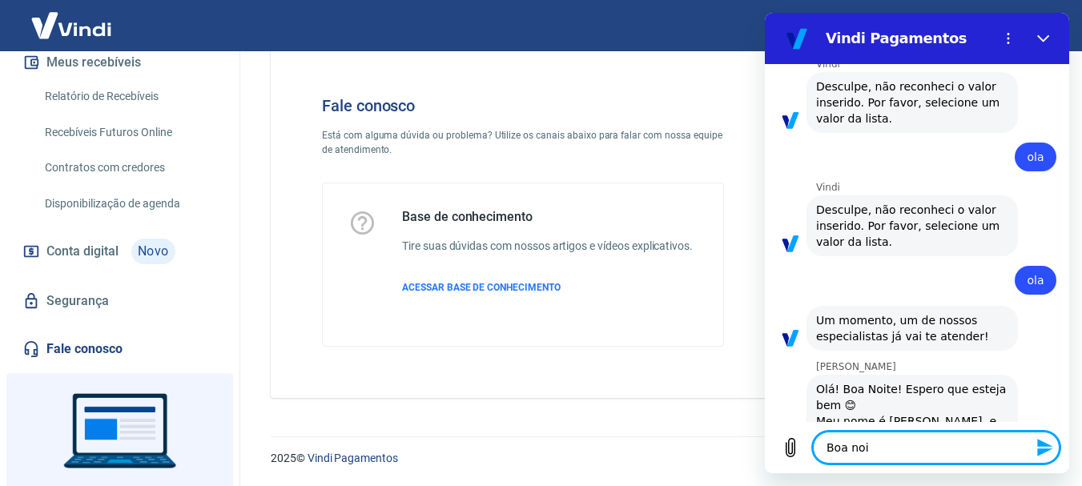
type textarea "Boa noit"
type textarea "x"
type textarea "Boa noity"
type textarea "x"
type textarea "Boa noit"
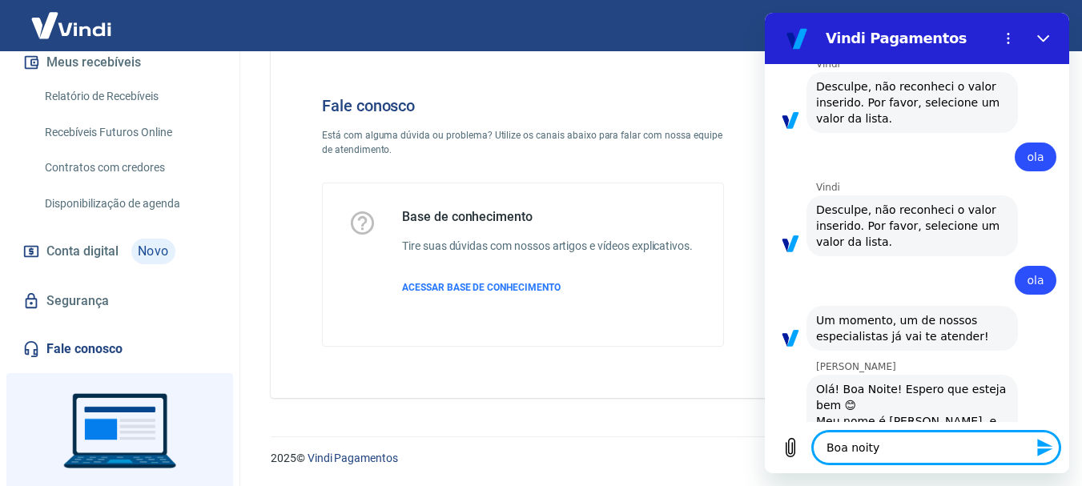
type textarea "x"
type textarea "Boa noitr"
type textarea "x"
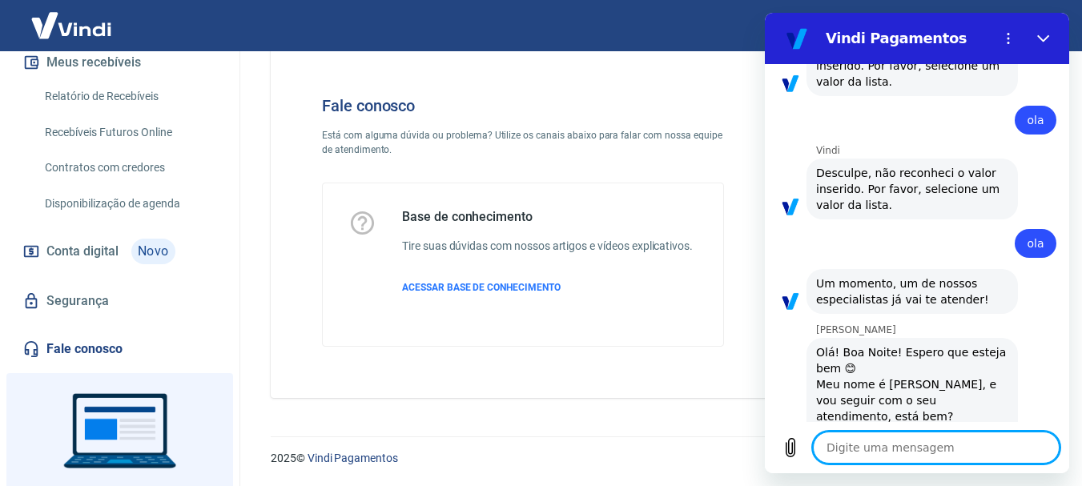
type textarea "x"
type textarea "s"
type textarea "x"
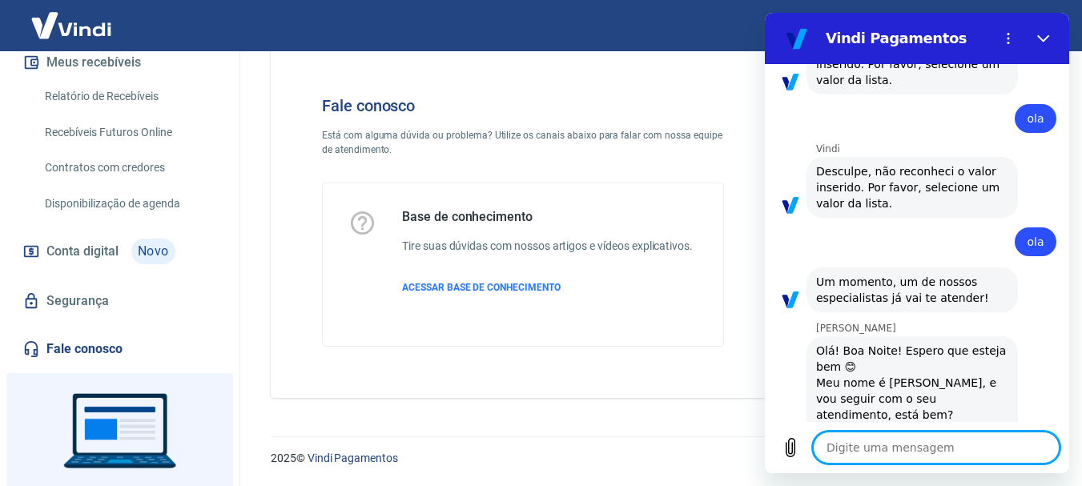
type textarea "p"
type textarea "x"
type textarea "po"
type textarea "x"
type textarea "por"
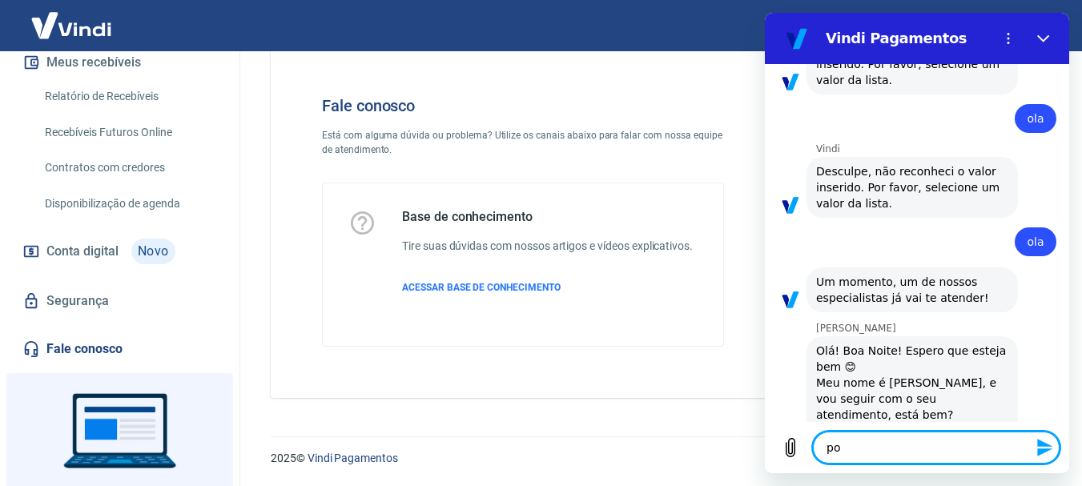
type textarea "x"
type textarea "por"
type textarea "x"
type textarea "por f"
type textarea "x"
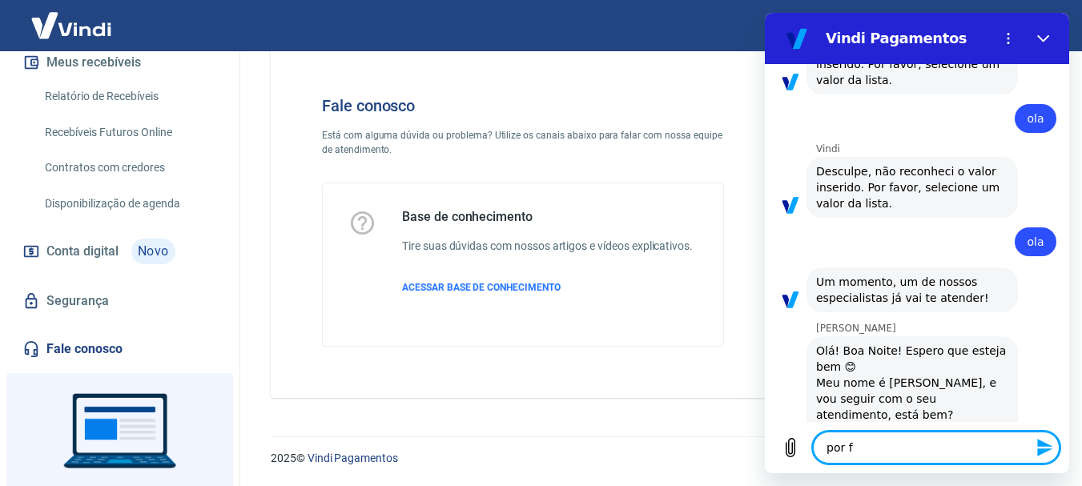
type textarea "por fa"
type textarea "x"
type textarea "por fav"
type textarea "x"
type textarea "por favo"
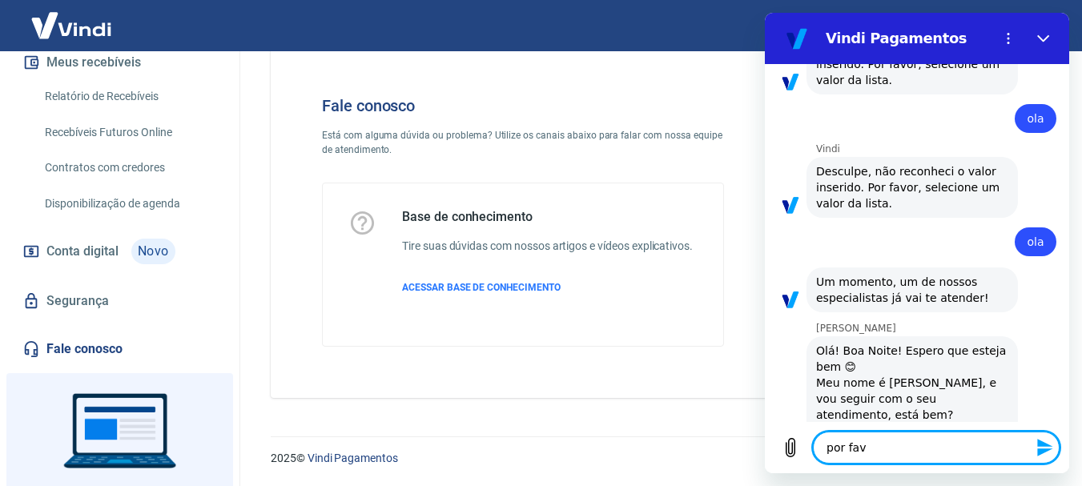
type textarea "x"
type textarea "por favor"
type textarea "x"
type textarea "por favor"
type textarea "x"
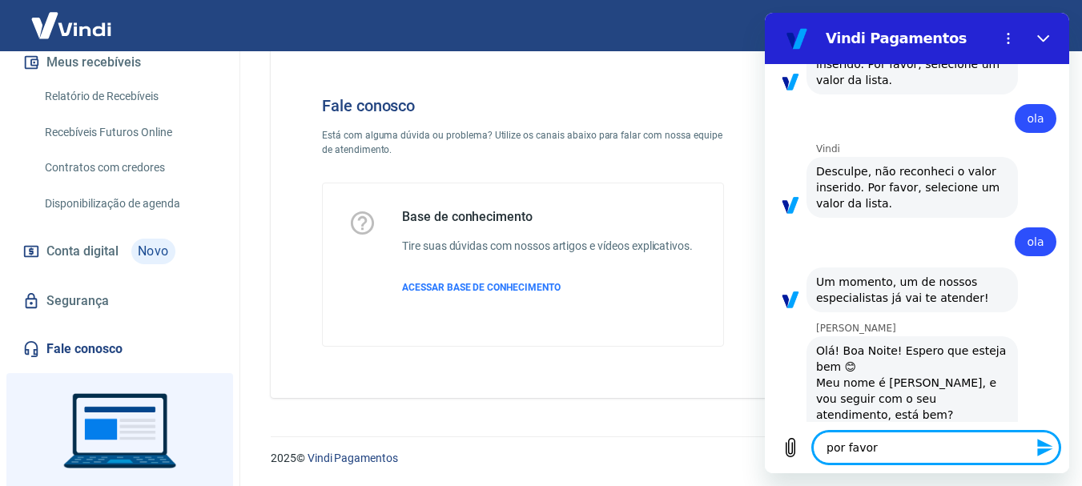
type textarea "por favor e"
type textarea "x"
type textarea "por favor es"
type textarea "x"
type textarea "por favor est"
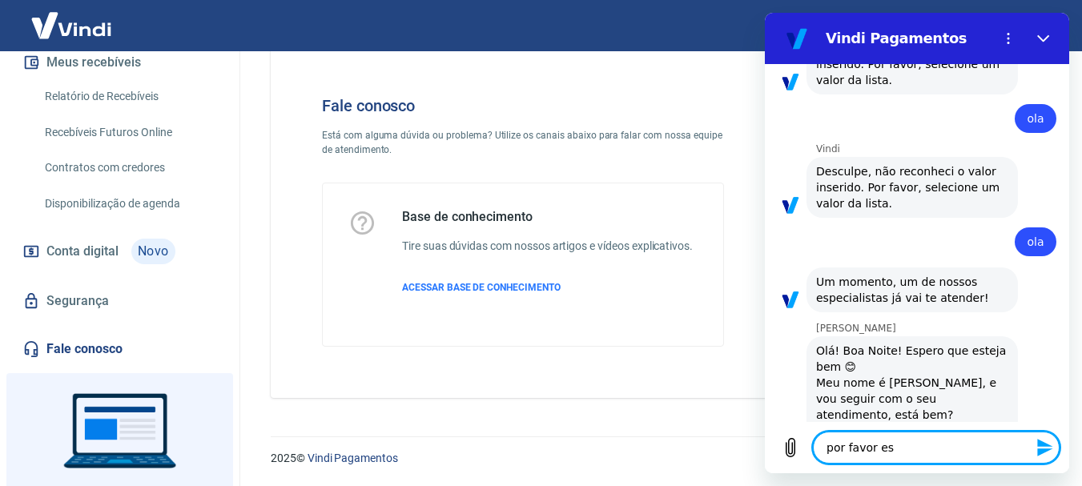
type textarea "x"
type textarea "por favor estu"
type textarea "x"
type textarea "por favor est"
type textarea "x"
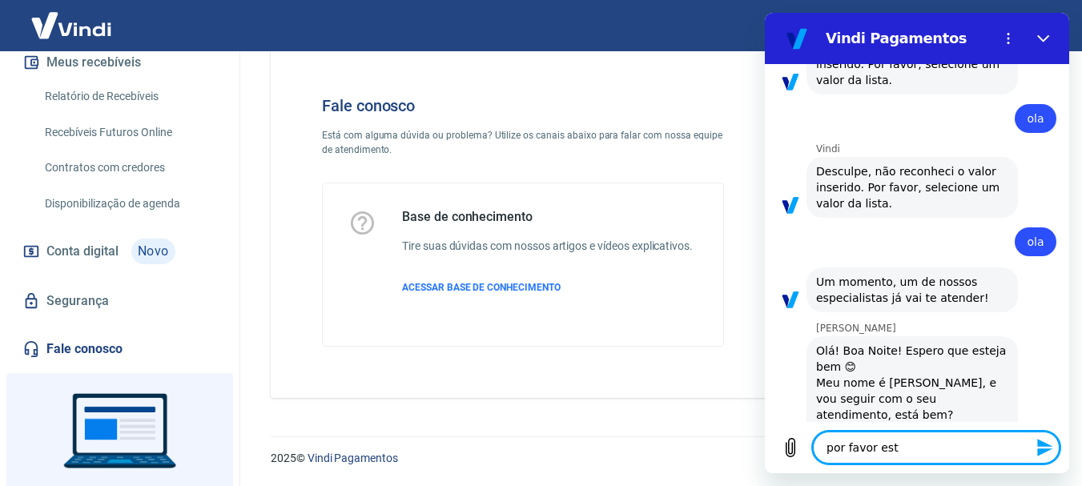
type textarea "por favor esto"
type textarea "x"
type textarea "por favor estou"
type textarea "x"
type textarea "por favor estou"
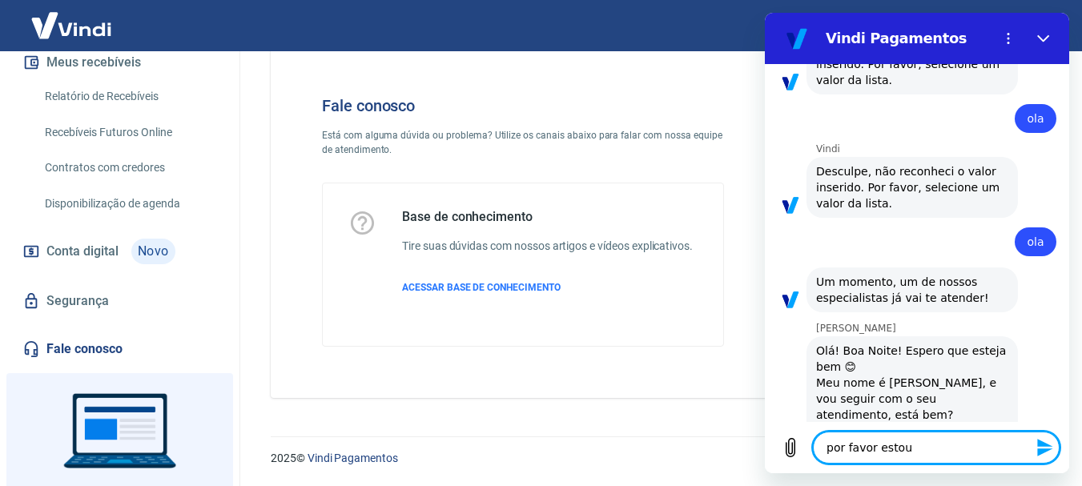
type textarea "x"
type textarea "por favor estou u"
type textarea "x"
type textarea "por favor estou um"
type textarea "x"
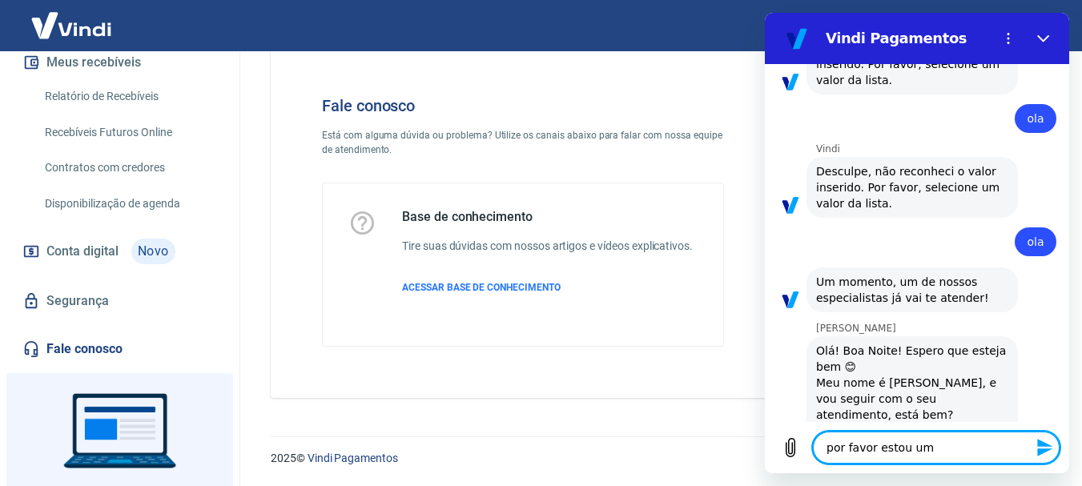
type textarea "por favor estou uma"
type textarea "x"
type textarea "por favor estou uma"
type textarea "x"
type textarea "por favor estou uma d"
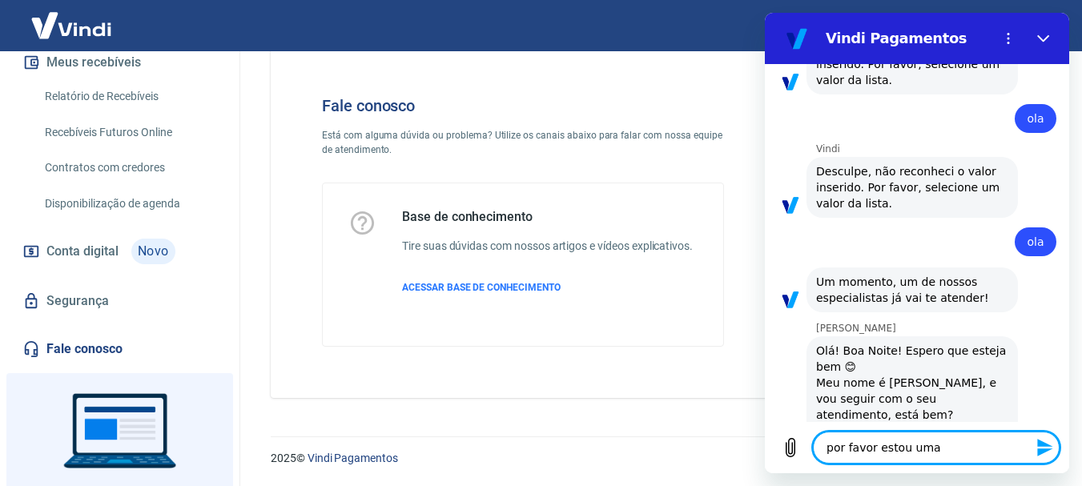
type textarea "x"
type textarea "por favor estou uma dp"
type textarea "x"
type textarea "por favor estou uma d"
type textarea "x"
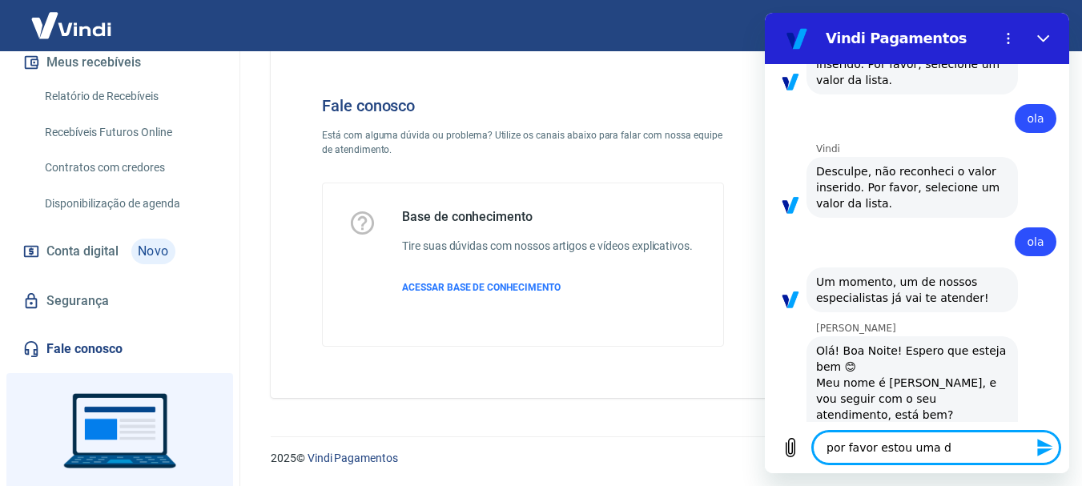
type textarea "por favor estou uma dú"
type textarea "x"
type textarea "por favor estou uma dúv"
type textarea "x"
type textarea "por favor estou uma dúvi"
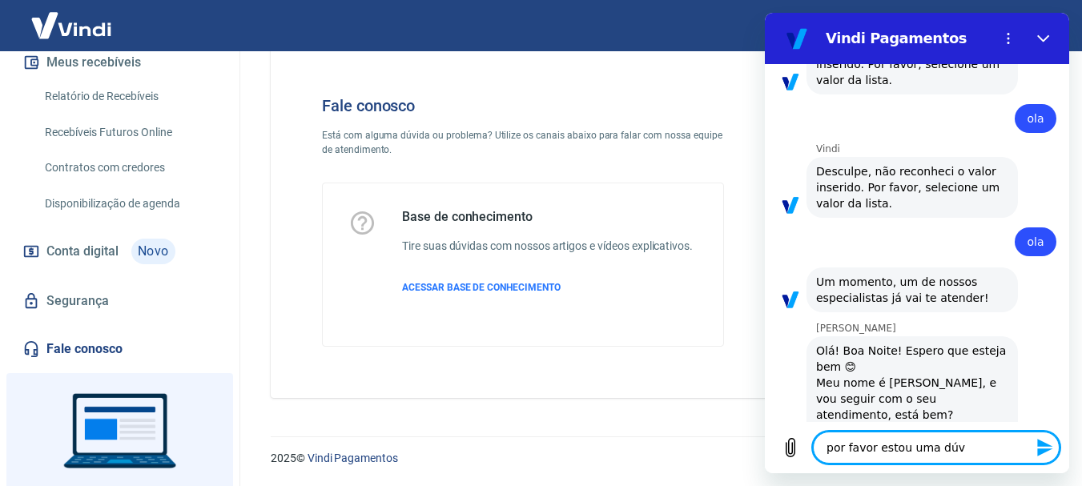
type textarea "x"
type textarea "por favor estou uma dúvid"
type textarea "x"
type textarea "por favor estou uma dúvida"
type textarea "x"
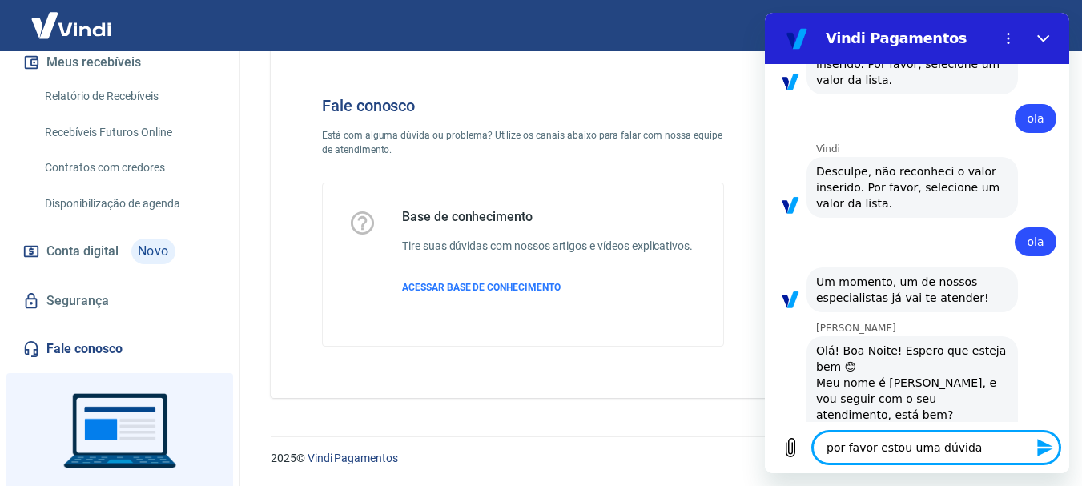
type textarea "por favor estou uma dúvida"
type textarea "x"
type textarea "por favor estou uma dúvida c"
type textarea "x"
type textarea "por favor estou uma dúvida co"
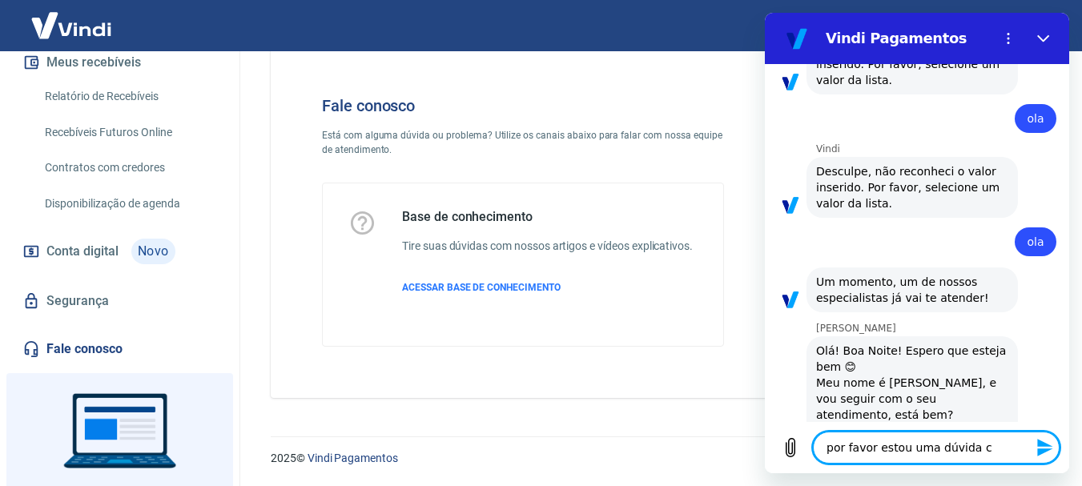
type textarea "x"
type textarea "por favor estou uma dúvida com"
type textarea "x"
type textarea "por favor estou uma dúvida como"
type textarea "x"
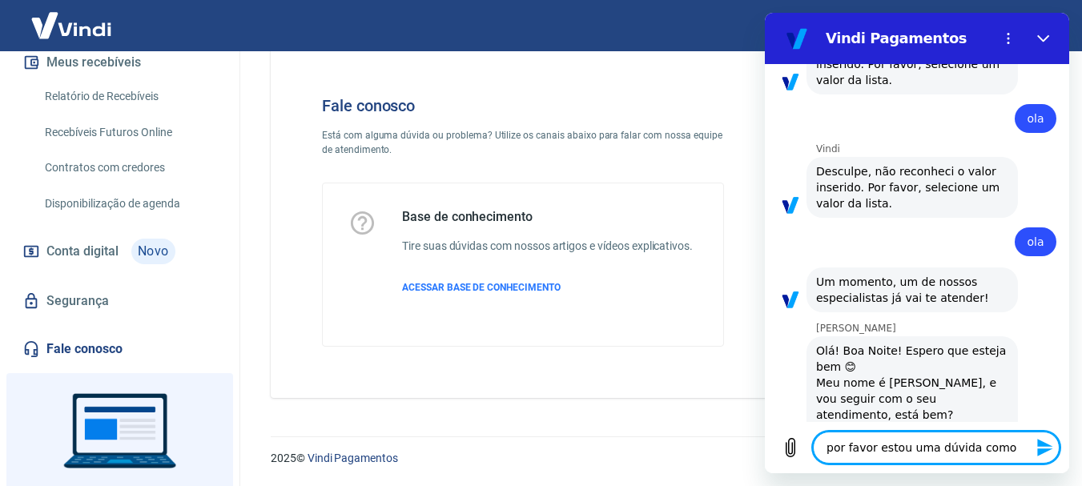
type textarea "por favor estou uma dúvida como"
type textarea "x"
type textarea "por favor estou uma dúvida como r"
type textarea "x"
type textarea "por favor estou uma dúvida como re"
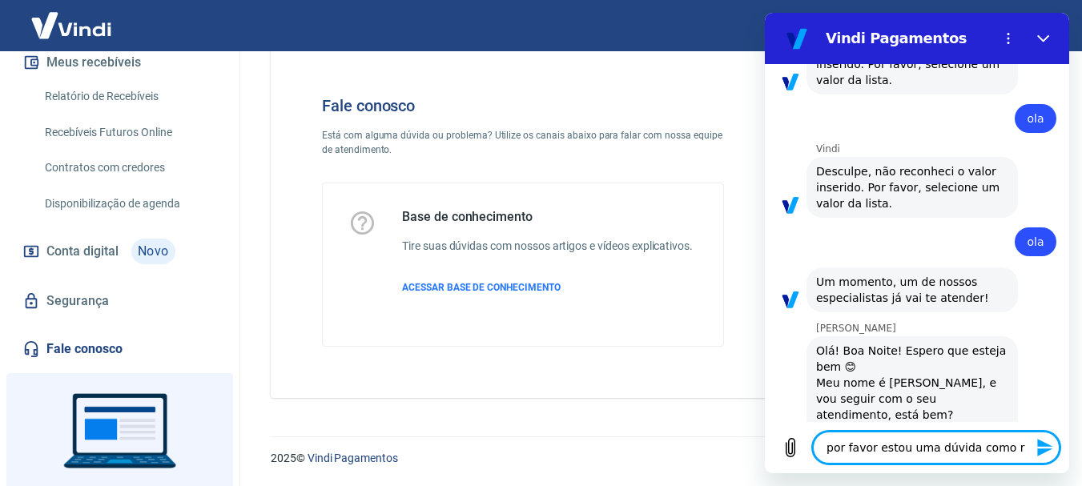
type textarea "x"
type textarea "por favor estou uma dúvida como rel"
type textarea "x"
type textarea "por favor estou uma dúvida como [MEDICAL_DATA]"
type textarea "x"
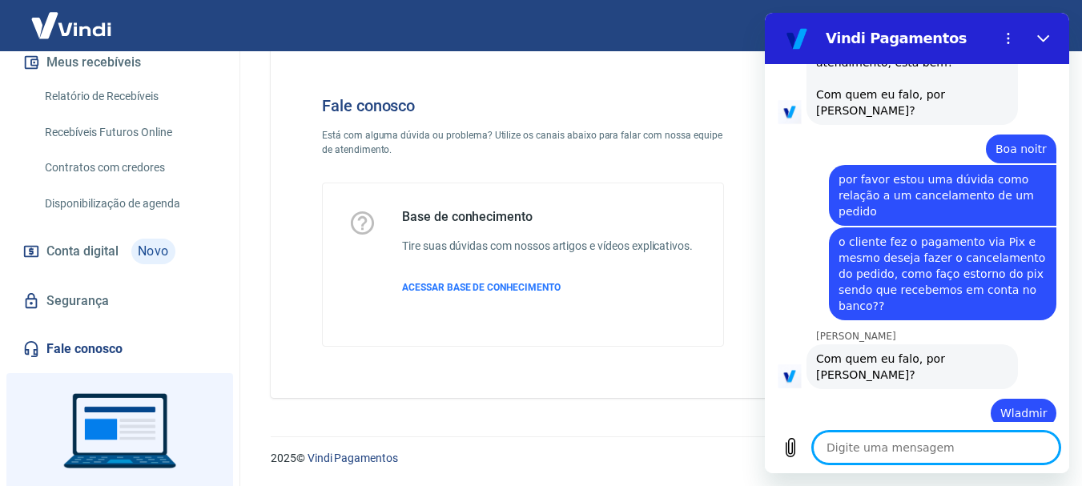
scroll to position [3035, 0]
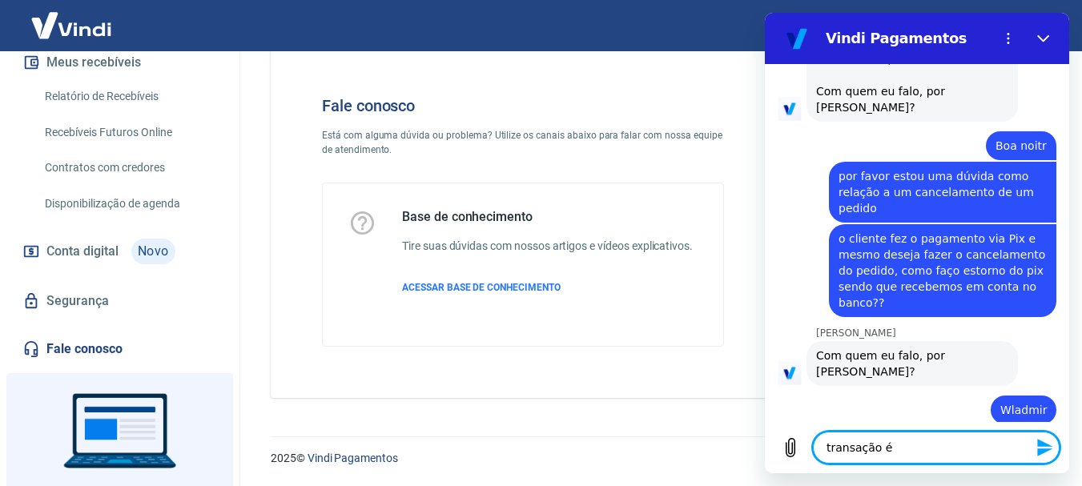
paste textarea "227243505"
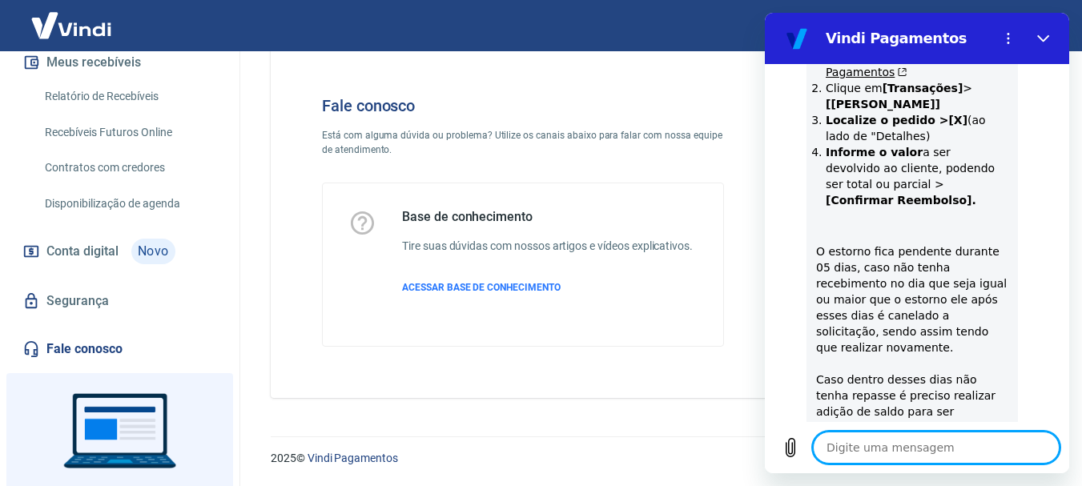
scroll to position [3673, 0]
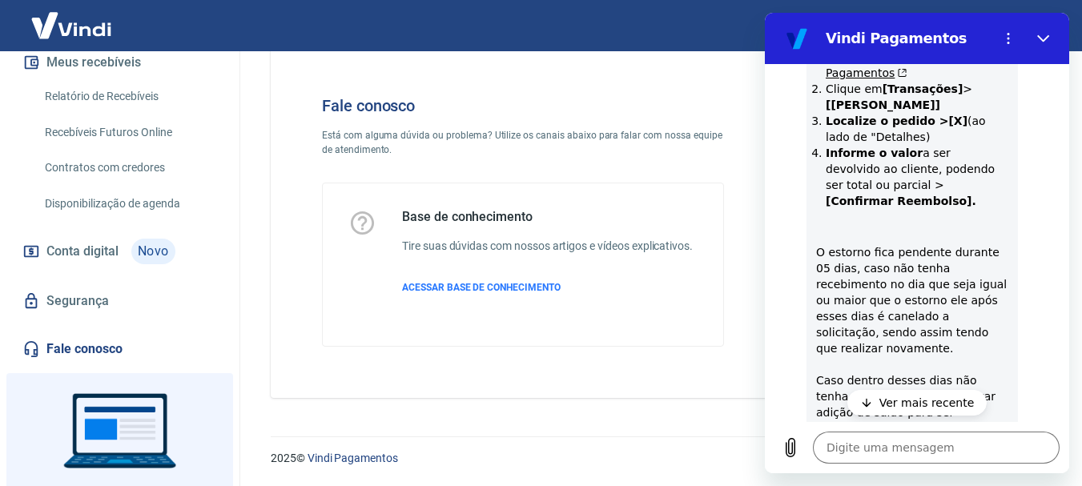
drag, startPoint x: 882, startPoint y: 216, endPoint x: 917, endPoint y: 209, distance: 35.8
click at [917, 209] on div "Wladimir, você deve realizar o estorno através do painel Vindi, segue o passo a…" at bounding box center [912, 211] width 192 height 452
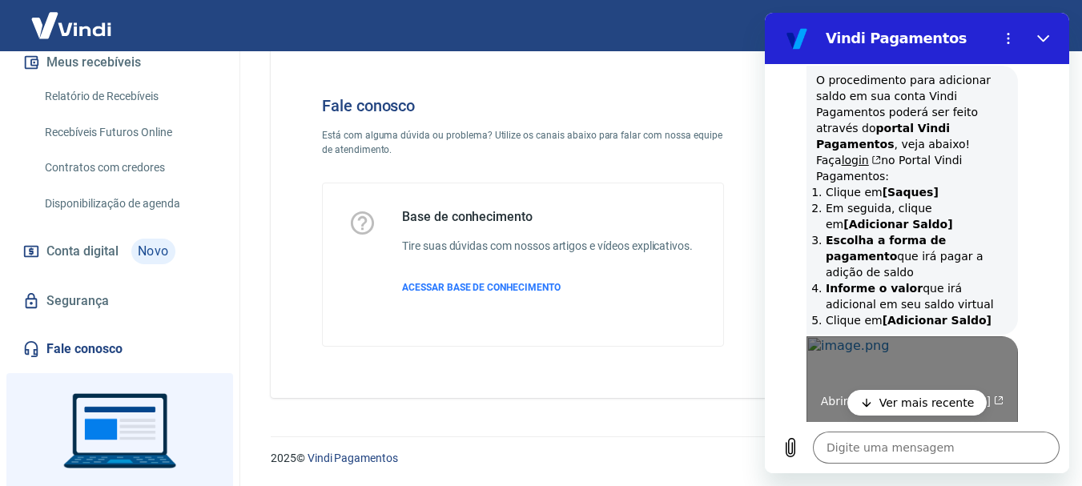
scroll to position [4101, 0]
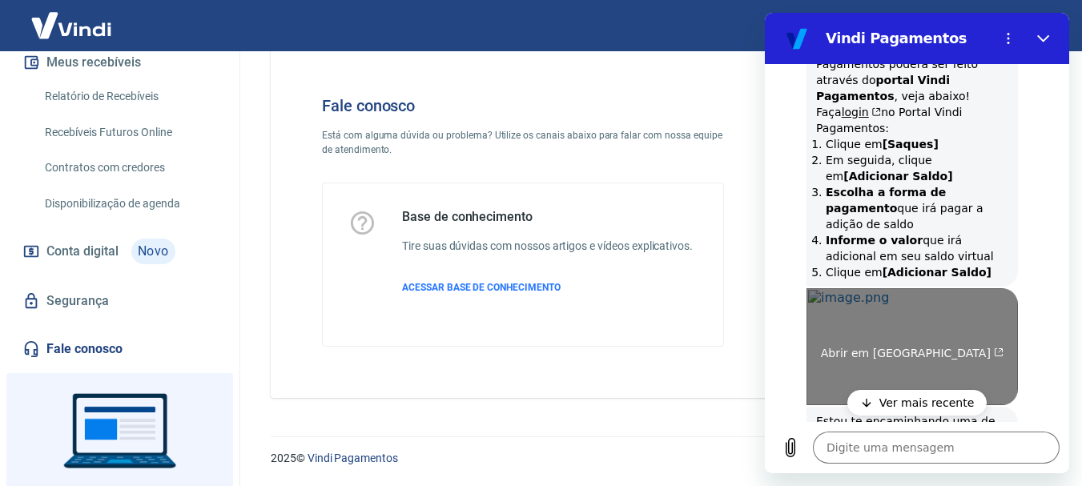
click at [894, 288] on link "Abrir em [GEOGRAPHIC_DATA]" at bounding box center [913, 346] width 212 height 117
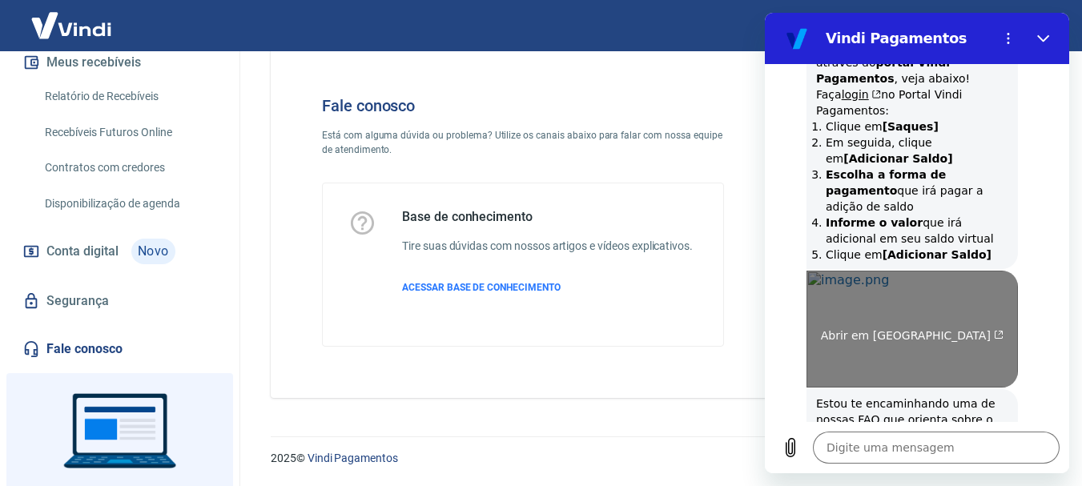
scroll to position [4131, 0]
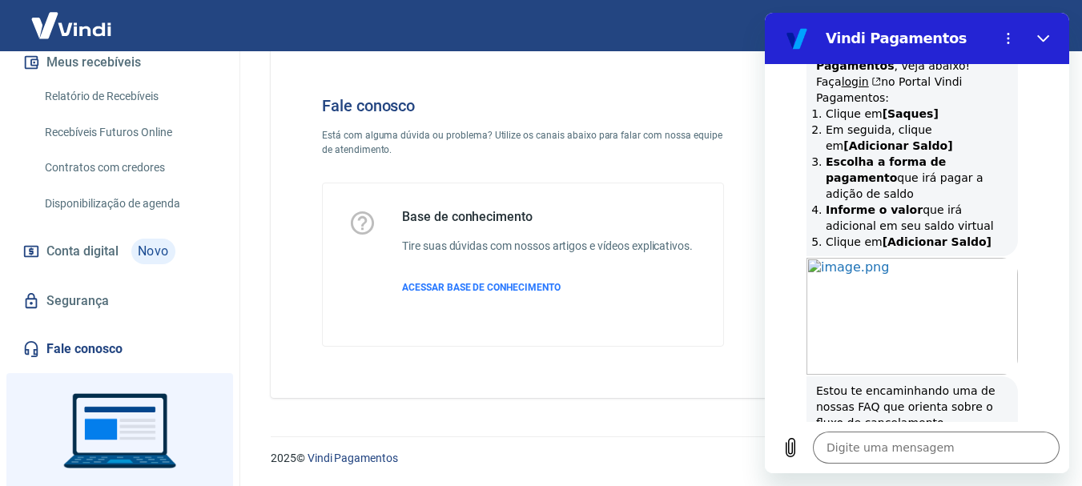
click at [1039, 375] on div "[PERSON_NAME] diz: Estou te encaminhando uma de nossas FAQ que orienta sobre o …" at bounding box center [924, 422] width 292 height 95
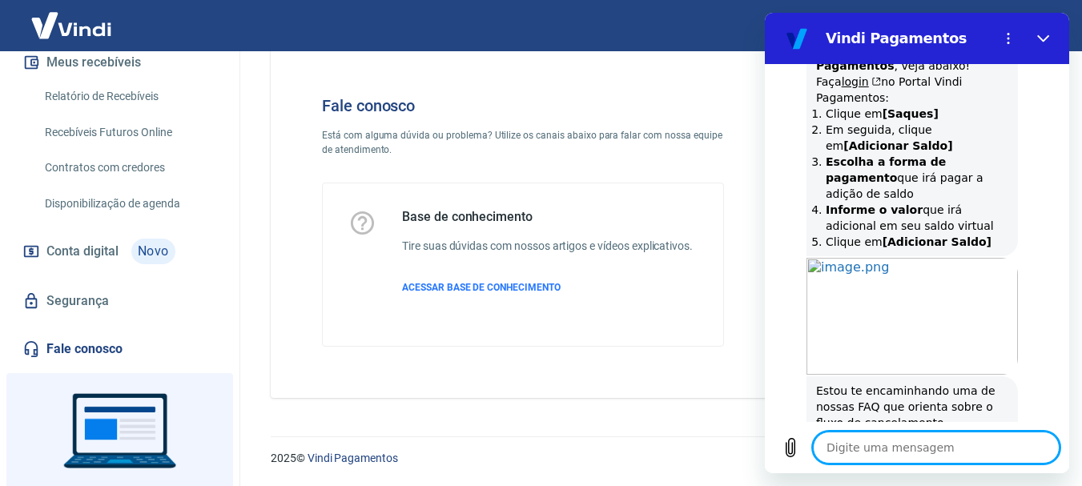
click at [875, 445] on textarea at bounding box center [936, 448] width 247 height 32
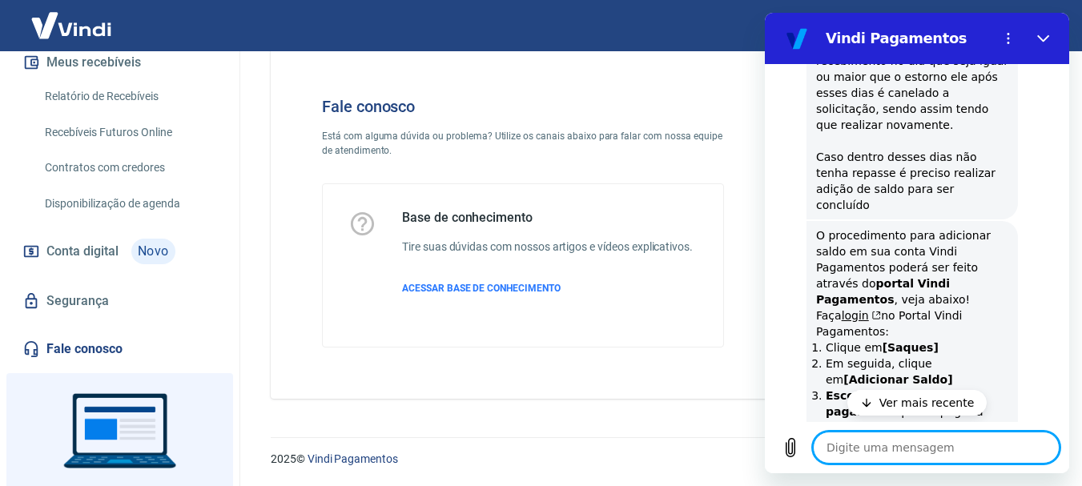
scroll to position [38, 0]
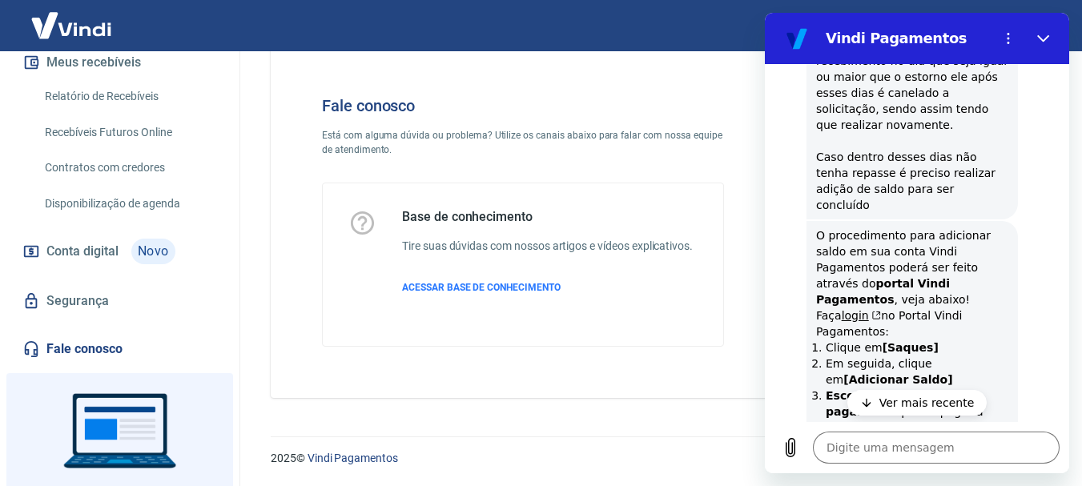
click at [935, 397] on p "Ver mais recente" at bounding box center [927, 403] width 95 height 16
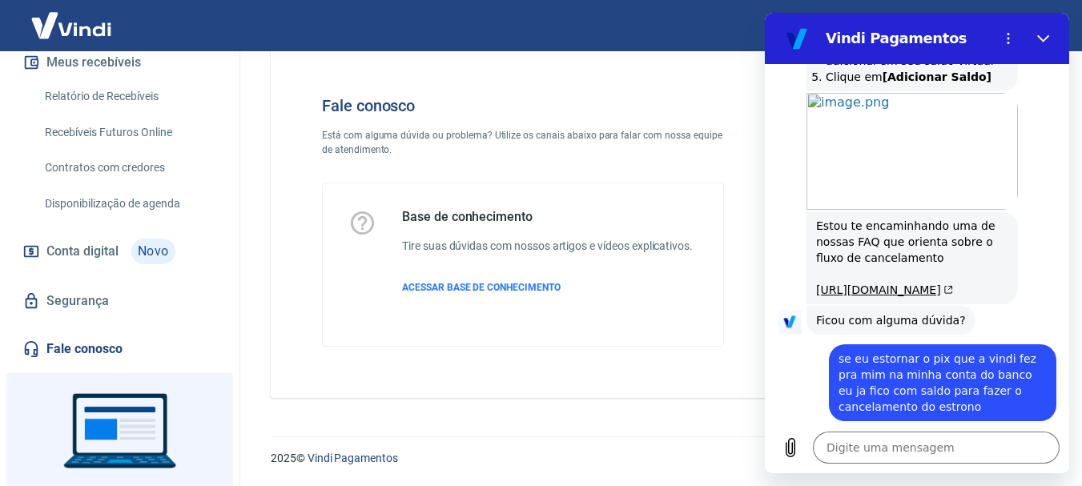
scroll to position [4294, 0]
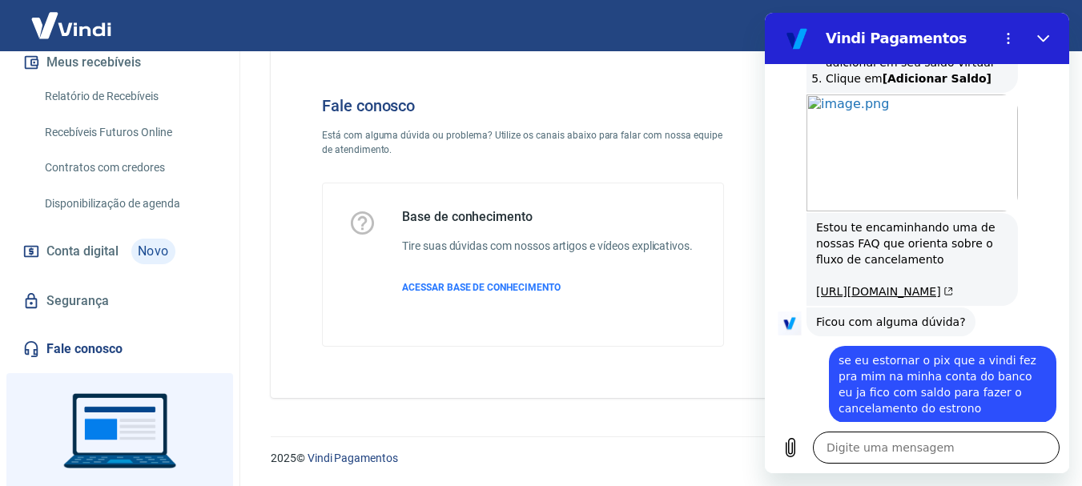
click at [933, 449] on textarea at bounding box center [936, 448] width 247 height 32
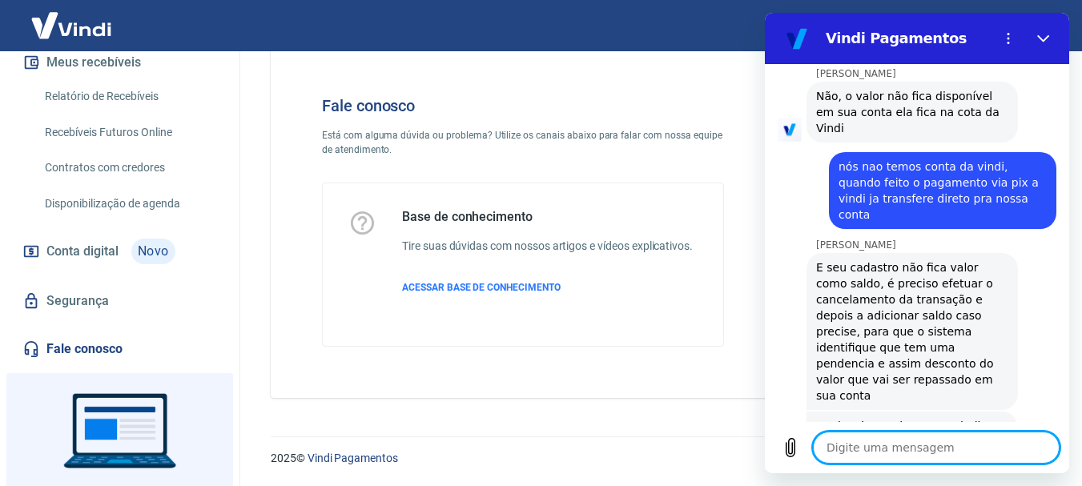
scroll to position [4663, 0]
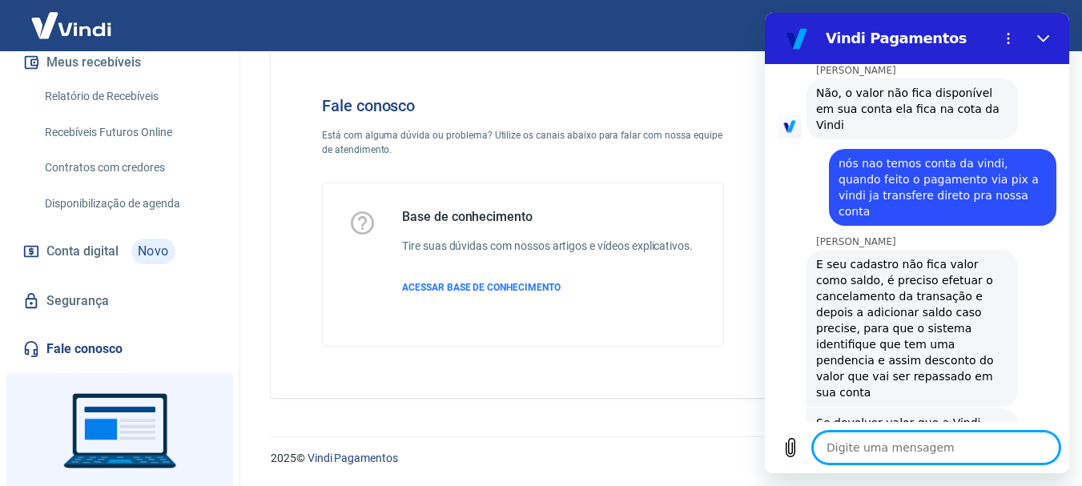
click at [858, 445] on textarea at bounding box center [936, 448] width 247 height 32
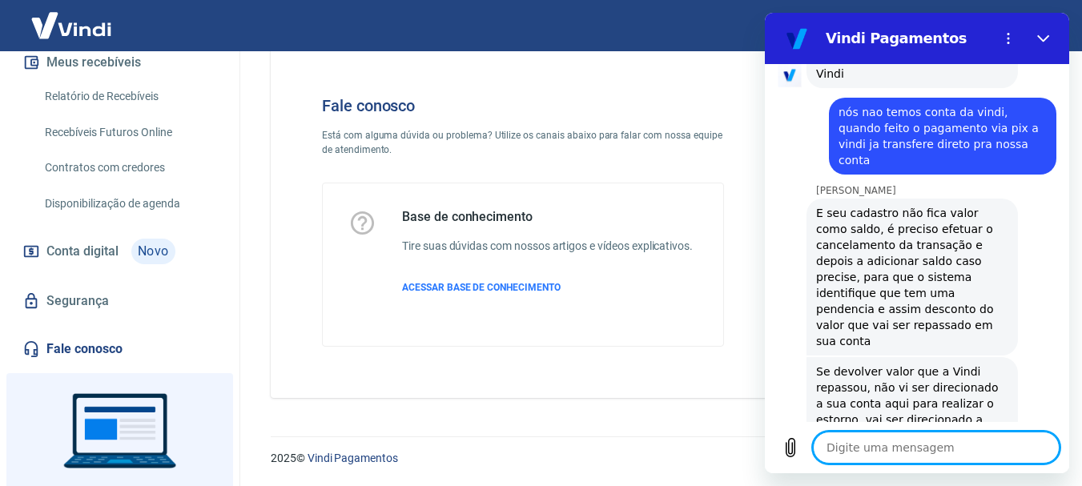
scroll to position [4717, 0]
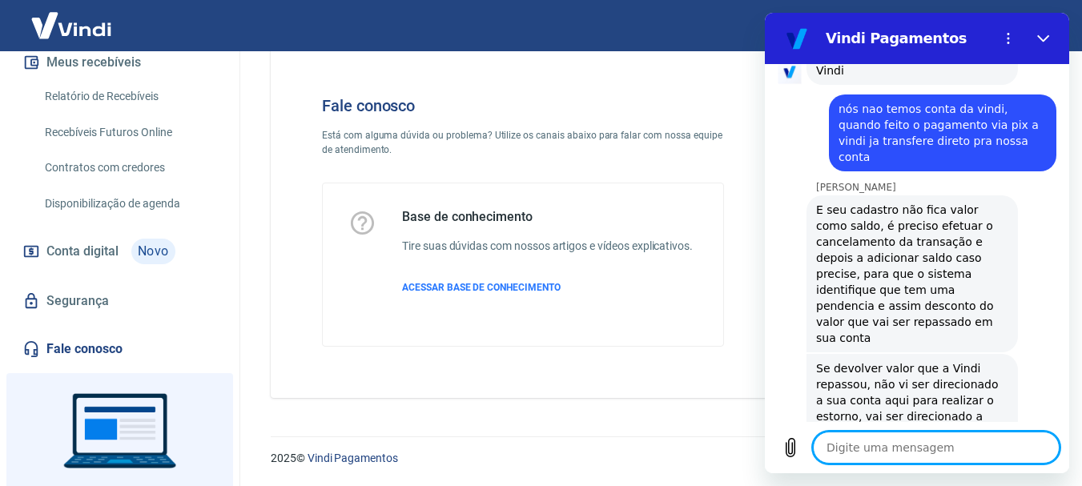
click at [905, 460] on textarea at bounding box center [936, 448] width 247 height 32
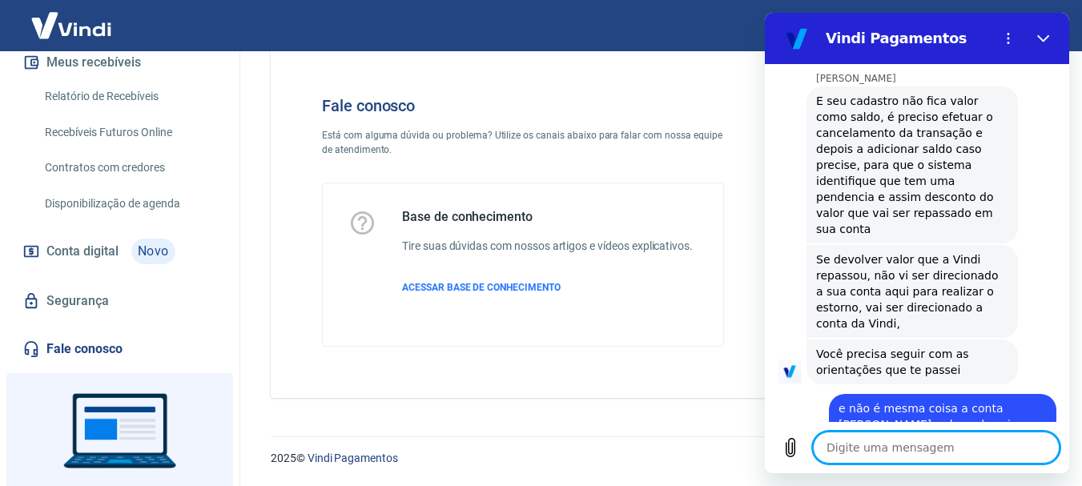
scroll to position [4913, 0]
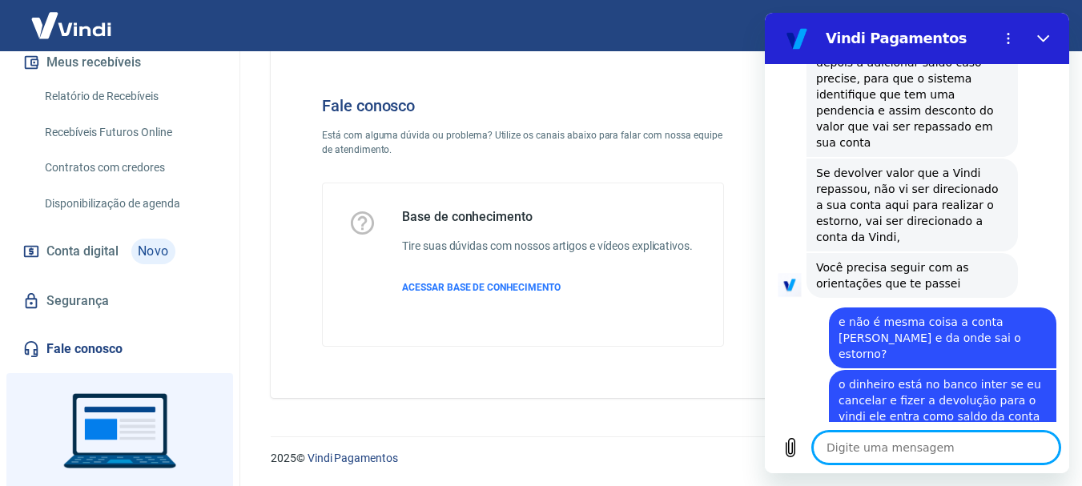
click at [921, 434] on textarea at bounding box center [936, 448] width 247 height 32
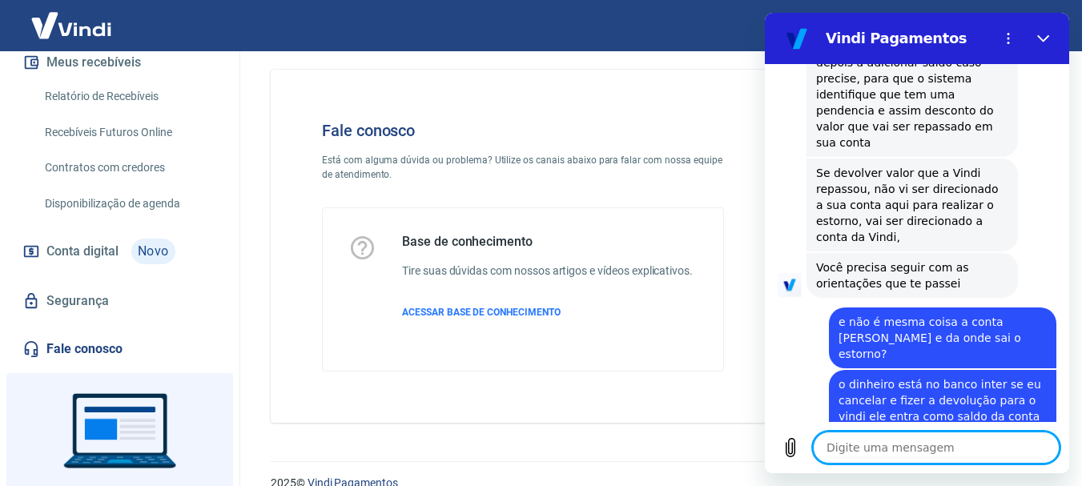
scroll to position [0, 0]
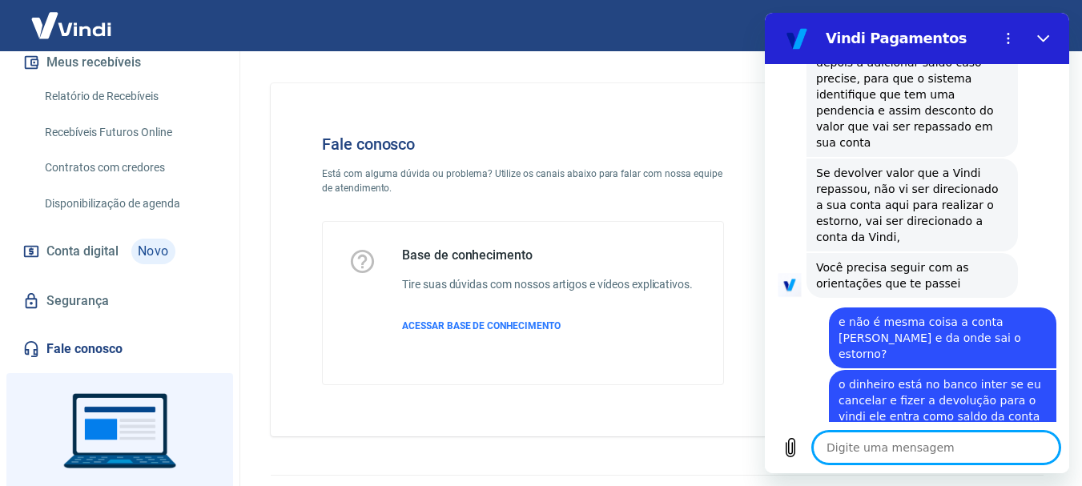
click at [910, 448] on textarea at bounding box center [936, 448] width 247 height 32
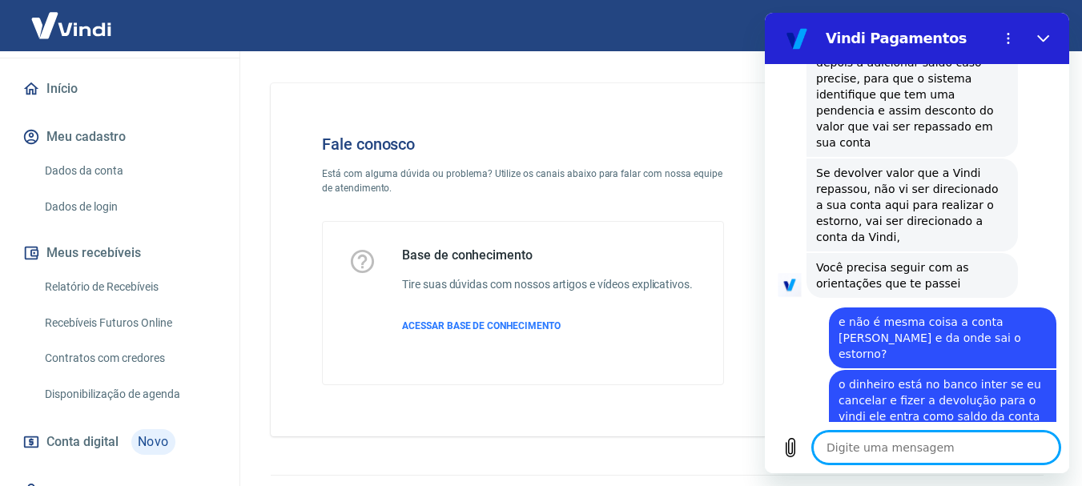
scroll to position [107, 0]
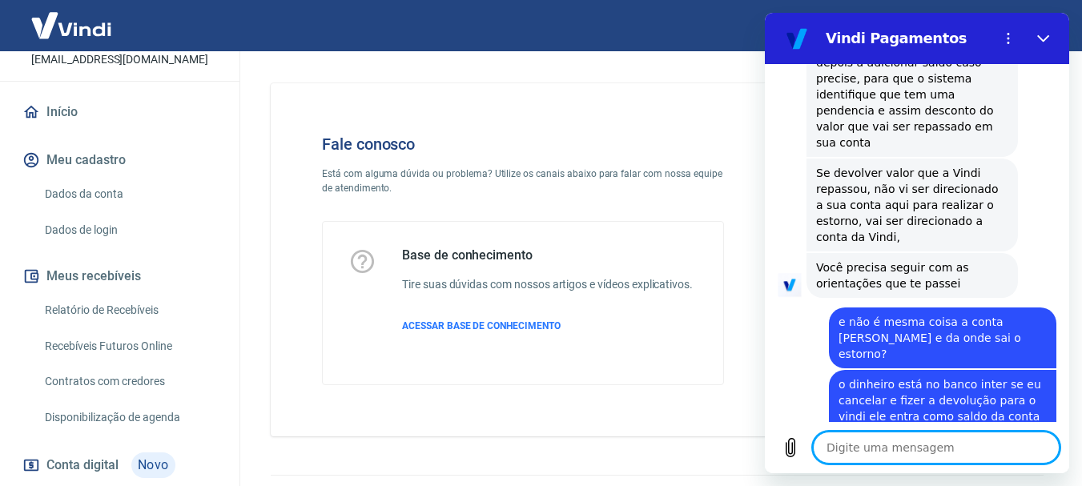
click at [886, 437] on textarea at bounding box center [936, 448] width 247 height 32
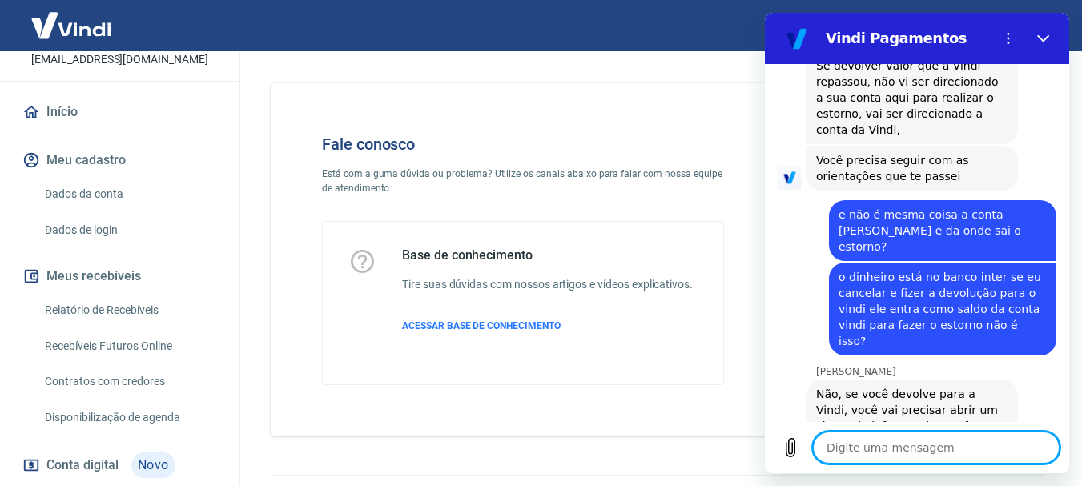
scroll to position [5051, 0]
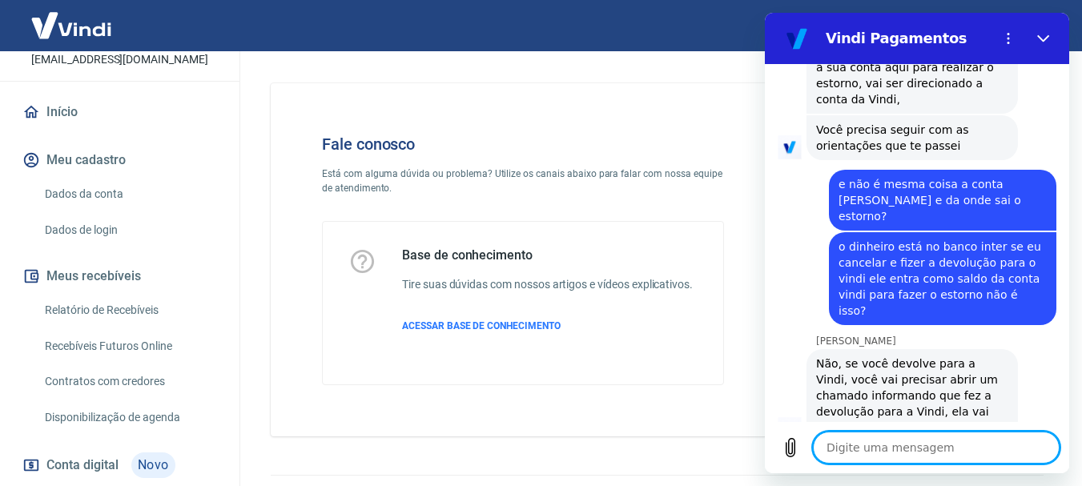
click at [918, 441] on textarea at bounding box center [936, 448] width 247 height 32
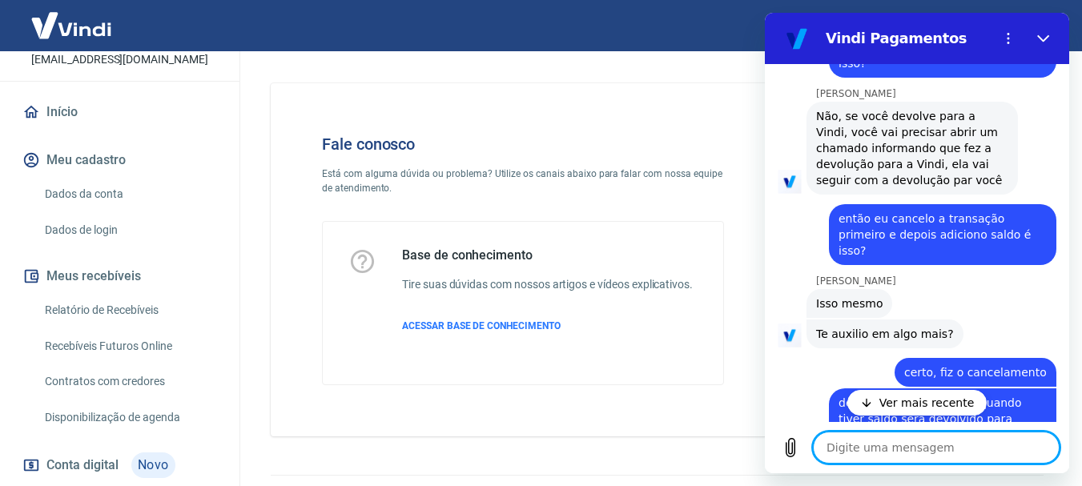
scroll to position [5336, 0]
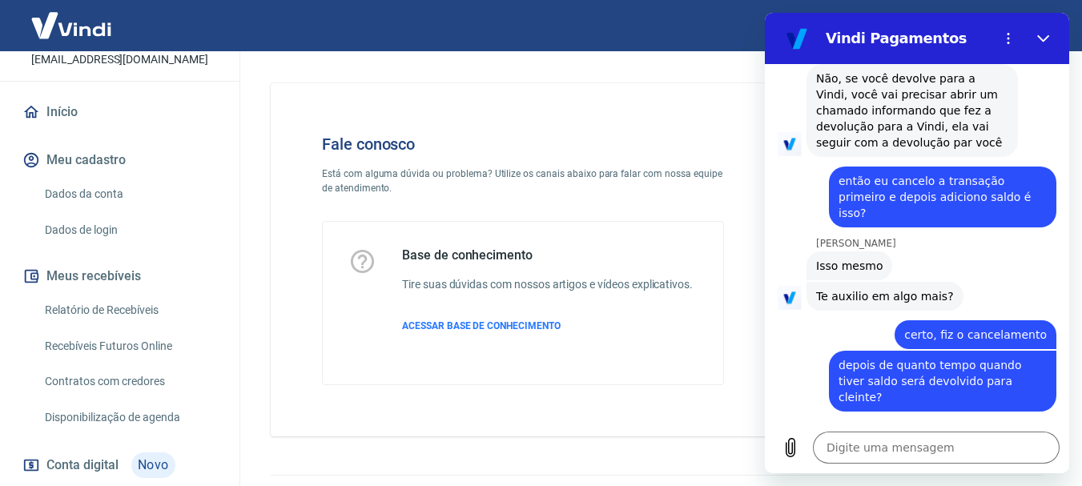
drag, startPoint x: 950, startPoint y: 392, endPoint x: 999, endPoint y: 395, distance: 49.0
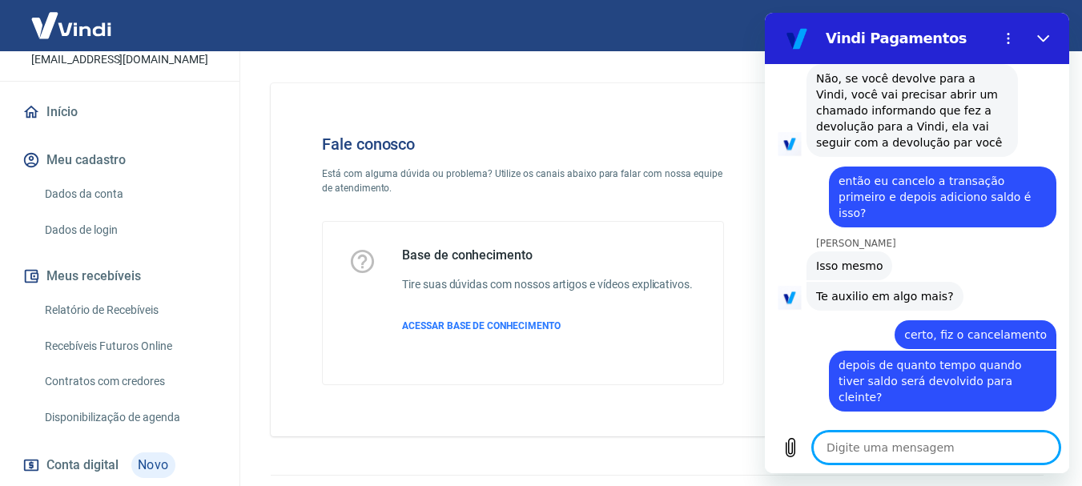
click at [886, 446] on textarea at bounding box center [936, 448] width 247 height 32
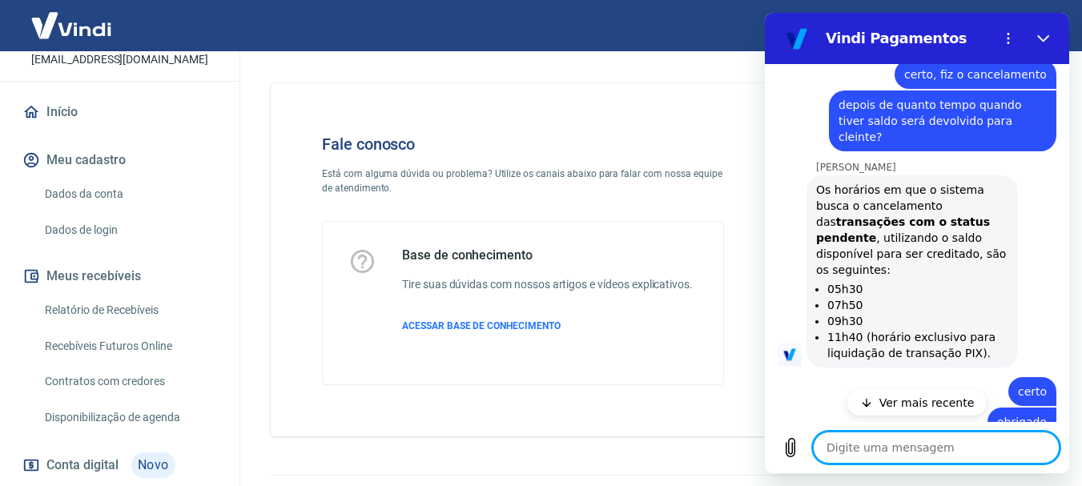
scroll to position [5676, 0]
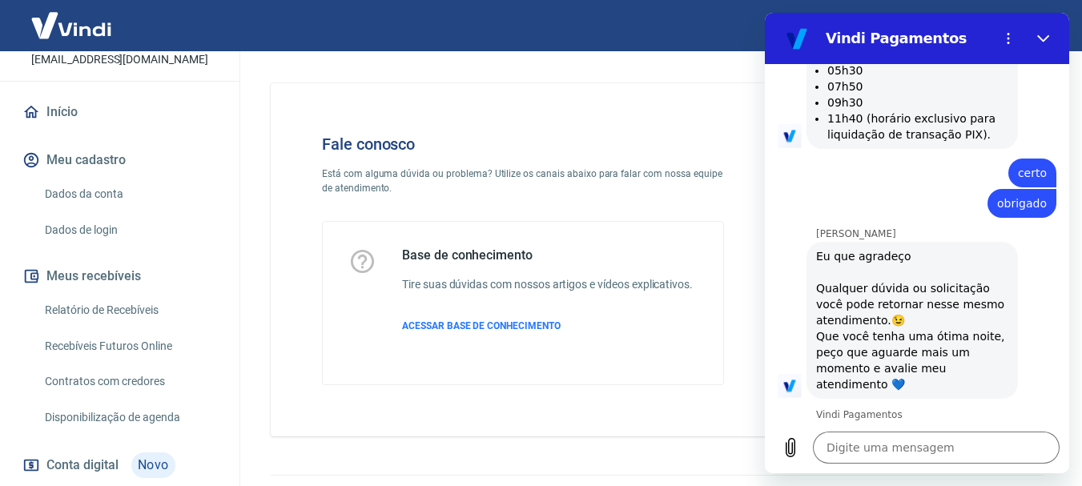
scroll to position [5813, 0]
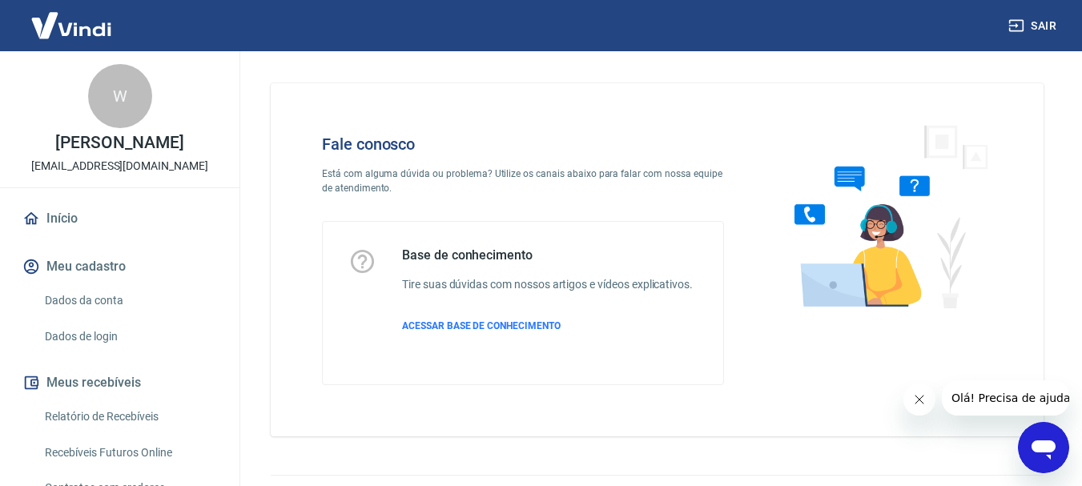
click at [1043, 444] on icon "Abrir janela de mensagens" at bounding box center [1044, 450] width 24 height 19
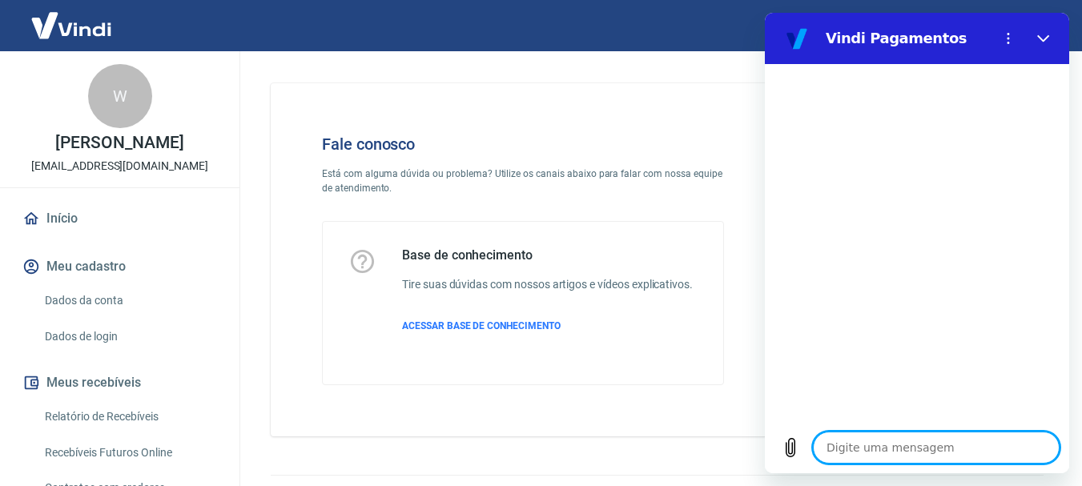
type textarea "o"
type textarea "x"
type textarea "ol"
type textarea "x"
type textarea "ola"
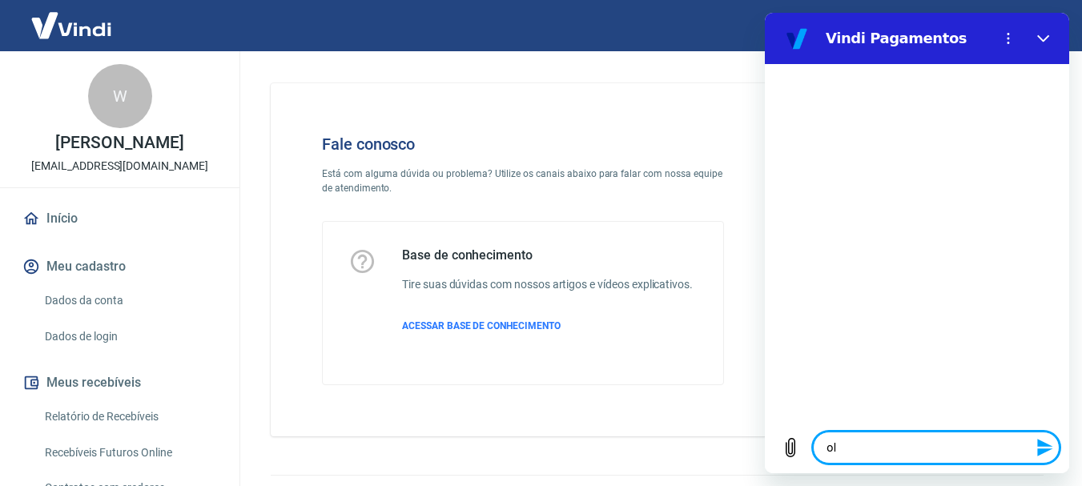
type textarea "x"
type textarea "ola4"
type textarea "x"
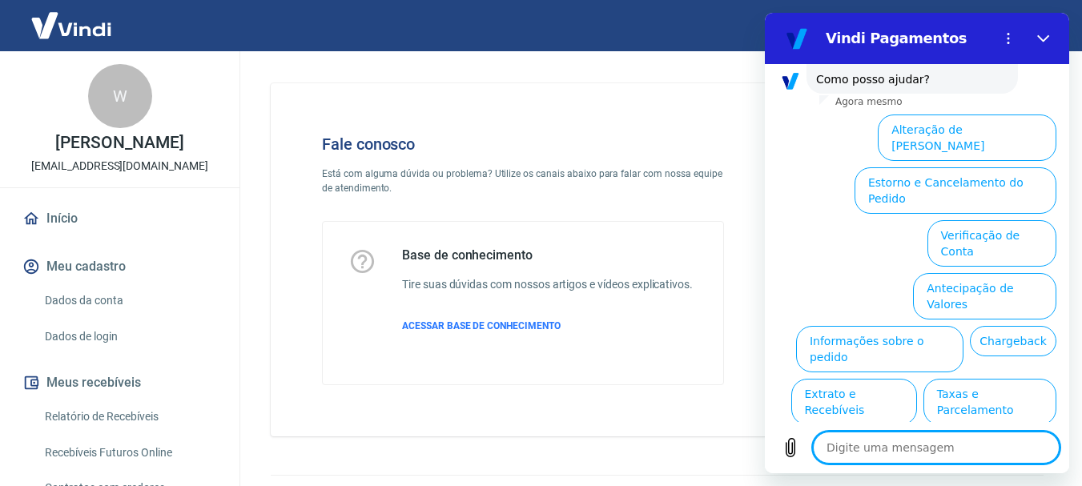
scroll to position [266, 0]
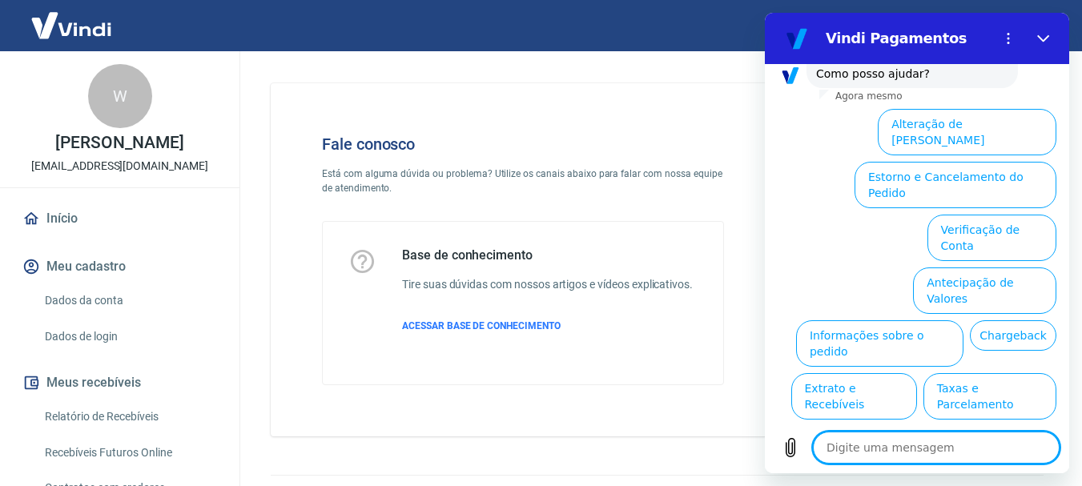
type textarea "c"
type textarea "x"
type textarea "co"
type textarea "x"
type textarea "con"
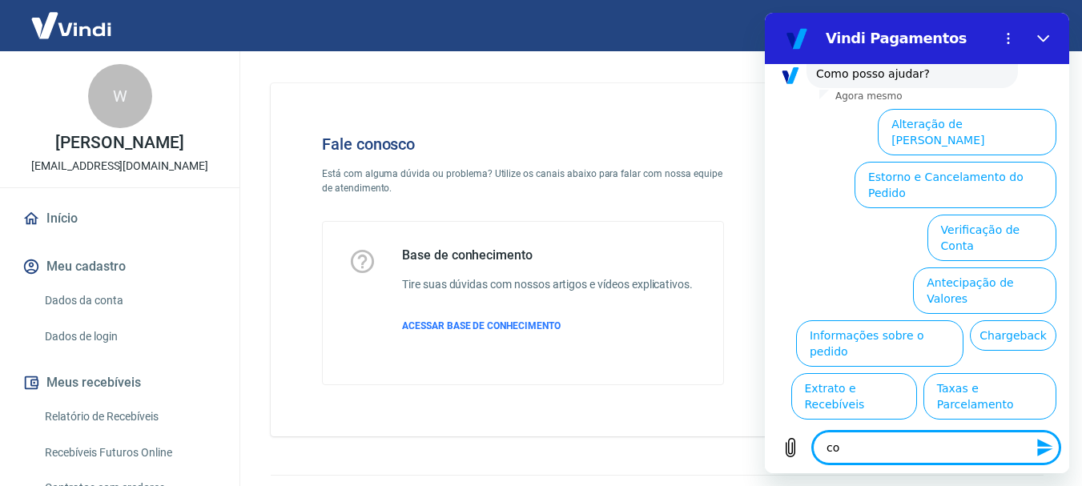
type textarea "x"
type textarea "cont"
type textarea "x"
type textarea "conta"
type textarea "x"
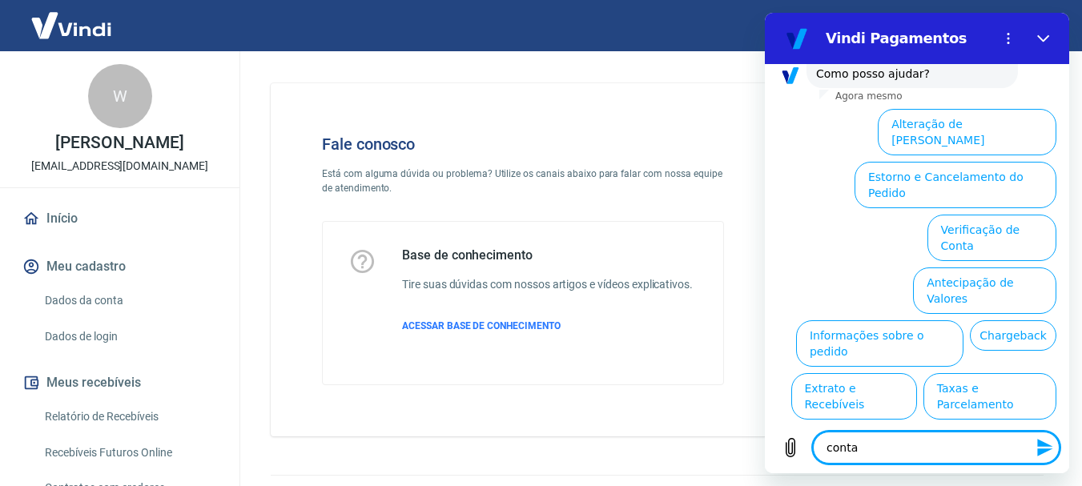
type textarea "conta"
type textarea "x"
type textarea "conta v"
type textarea "x"
type textarea "conta vi"
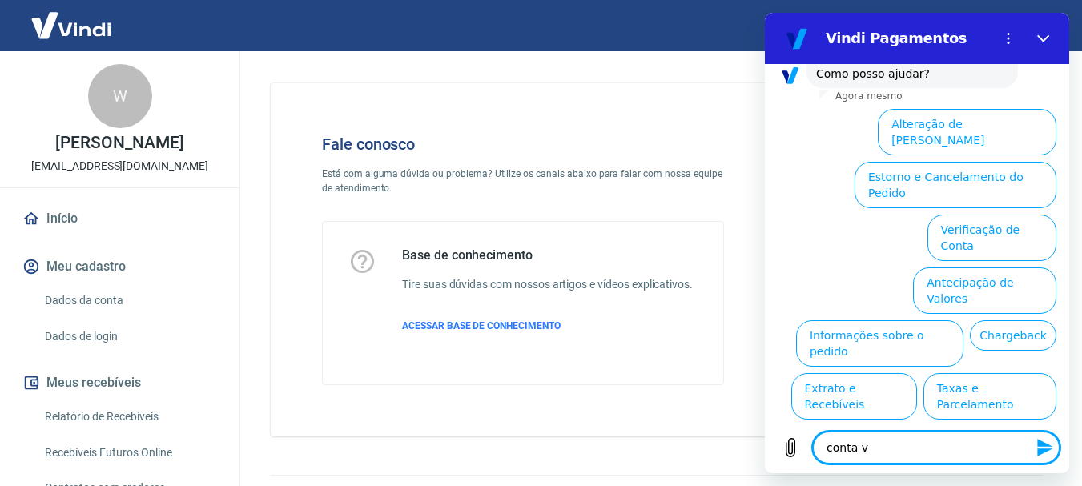
type textarea "x"
type textarea "conta vin"
type textarea "x"
type textarea "conta vind"
type textarea "x"
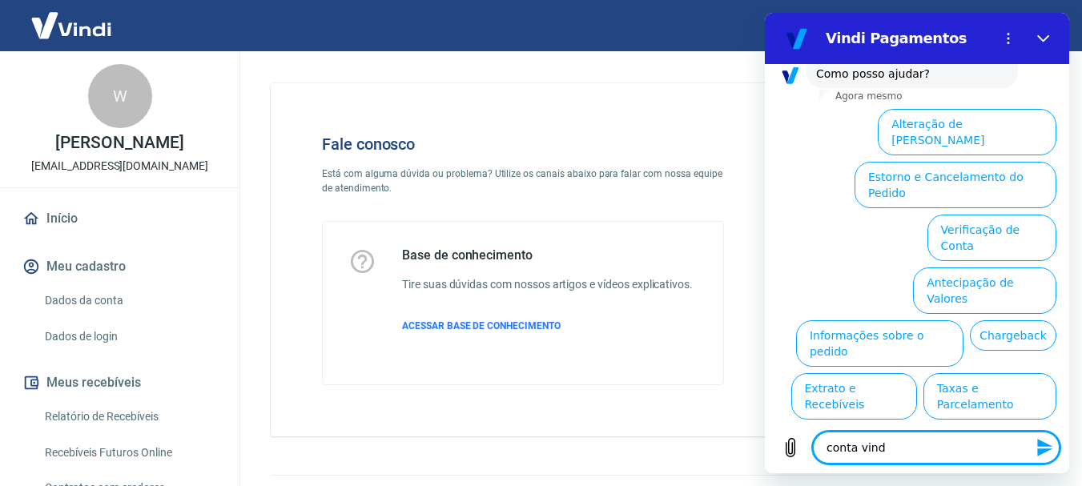
type textarea "conta vin"
type textarea "x"
type textarea "conta vind"
type textarea "x"
type textarea "conta vindi"
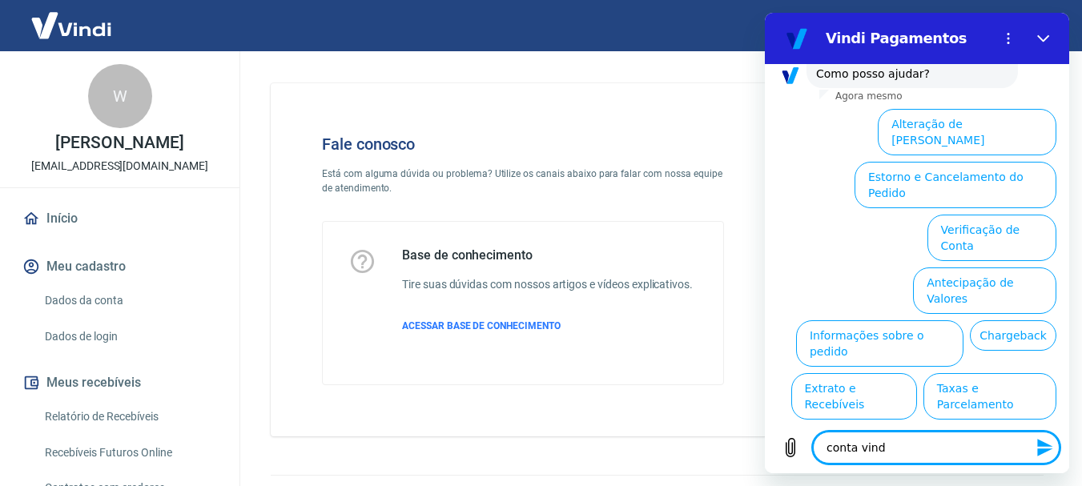
type textarea "x"
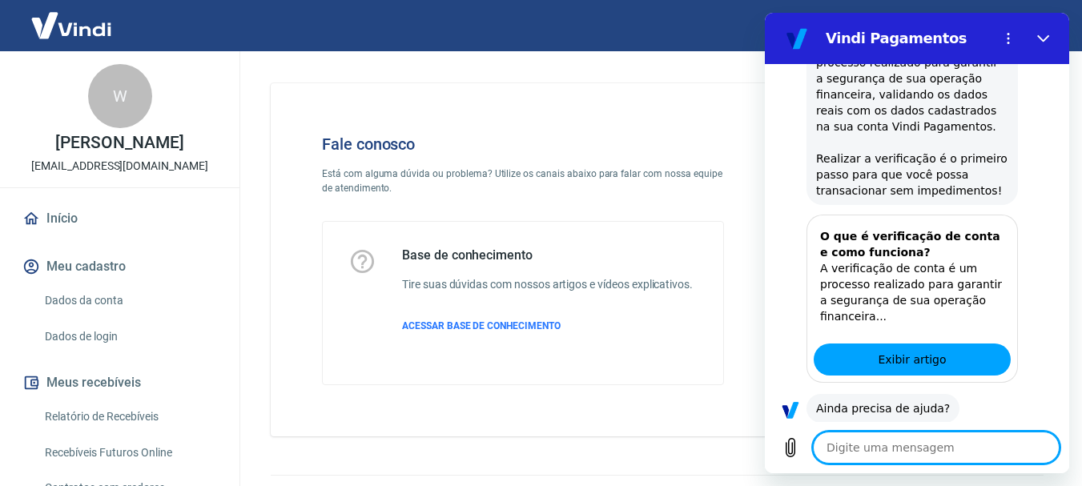
scroll to position [425, 0]
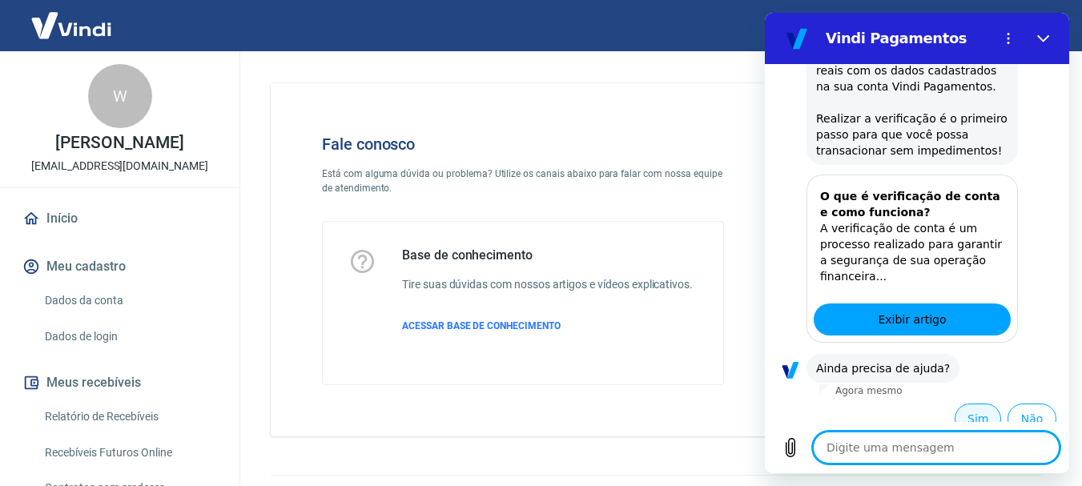
click at [977, 404] on button "Sim" at bounding box center [978, 419] width 46 height 30
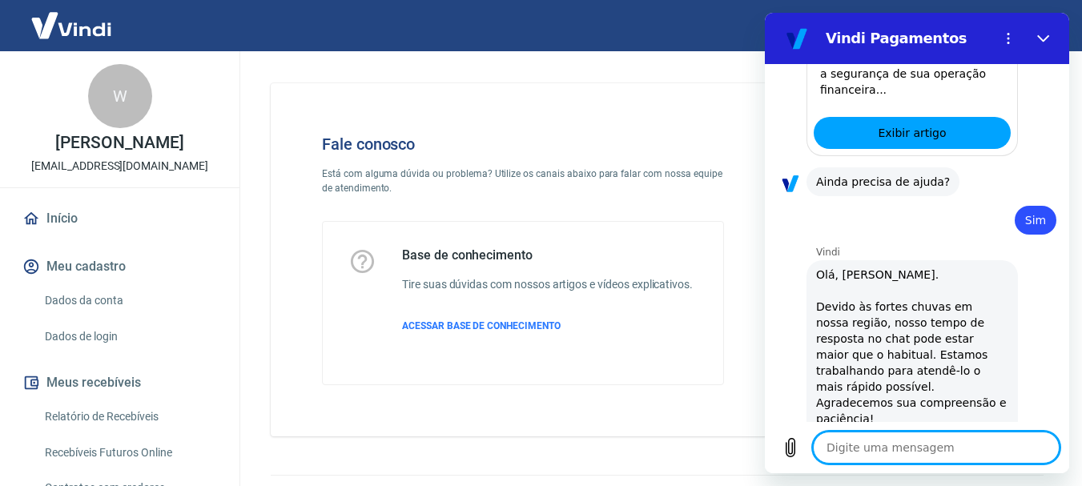
type textarea "x"
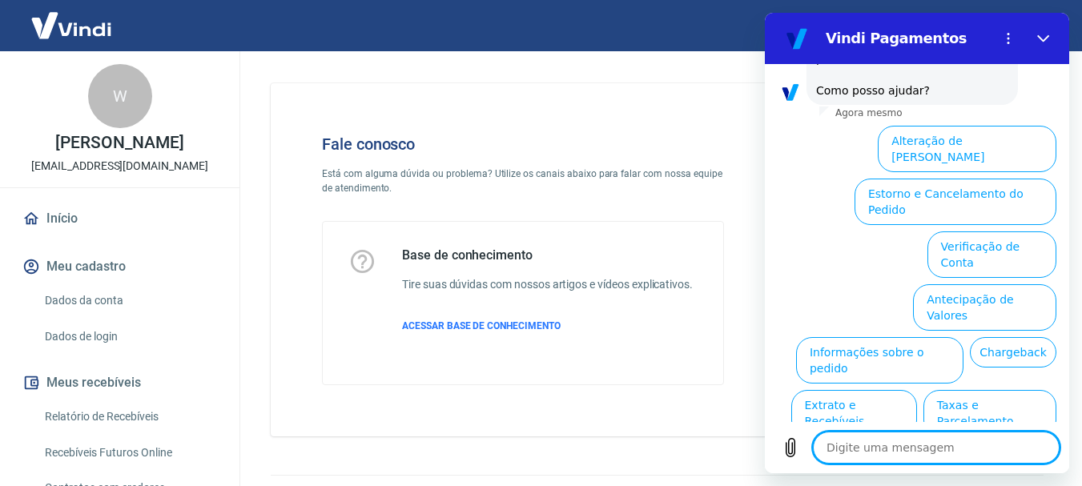
scroll to position [971, 0]
type textarea "f"
type textarea "x"
type textarea "fa"
type textarea "x"
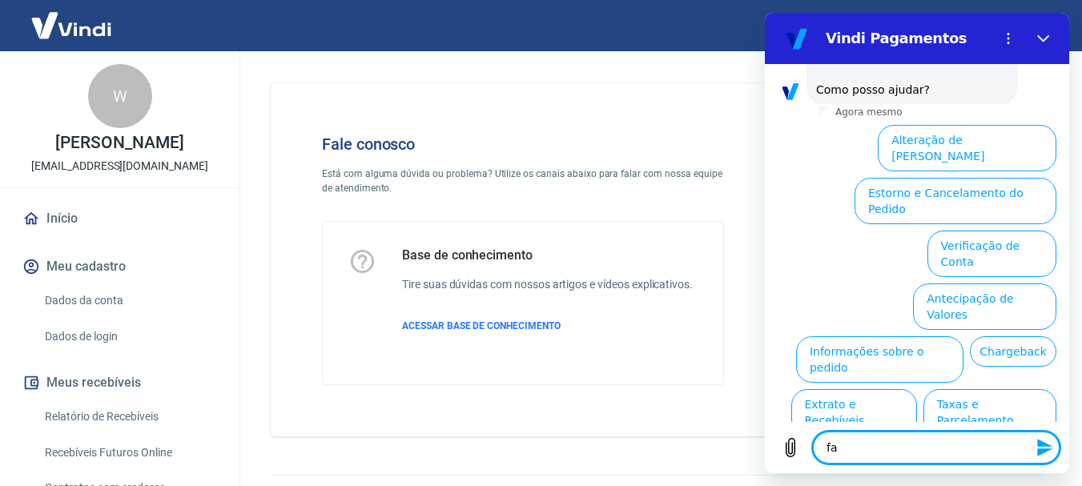
type textarea "fal"
type textarea "x"
type textarea "fala"
type textarea "x"
type textarea "falar"
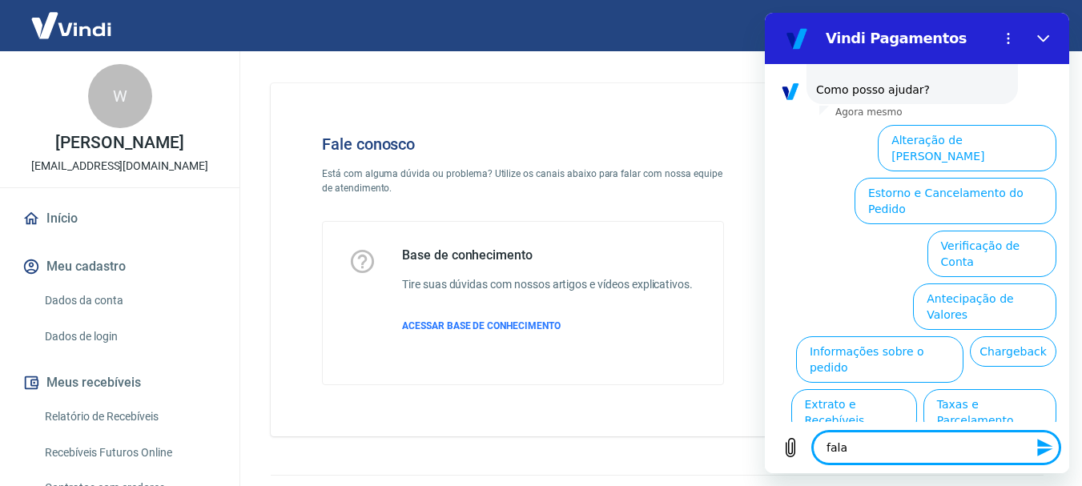
type textarea "x"
type textarea "falar"
type textarea "x"
type textarea "falar c"
type textarea "x"
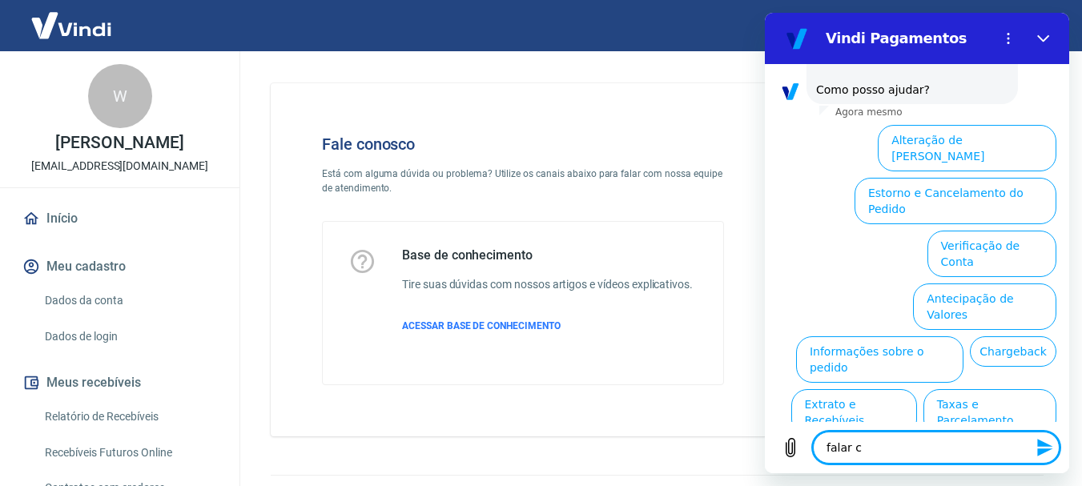
type textarea "falar co"
type textarea "x"
type textarea "falar com"
type textarea "x"
type textarea "falar com"
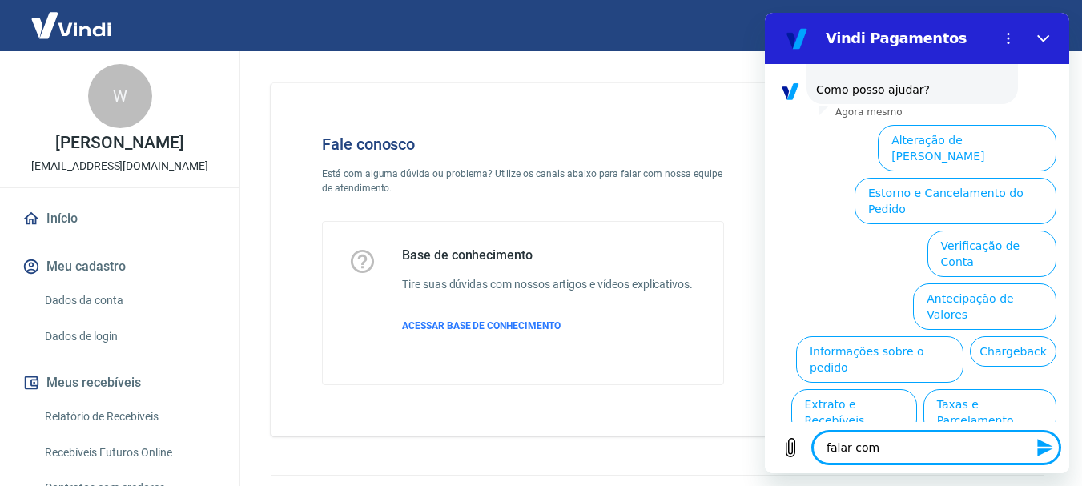
type textarea "x"
type textarea "falar com a"
type textarea "x"
type textarea "falar com at"
type textarea "x"
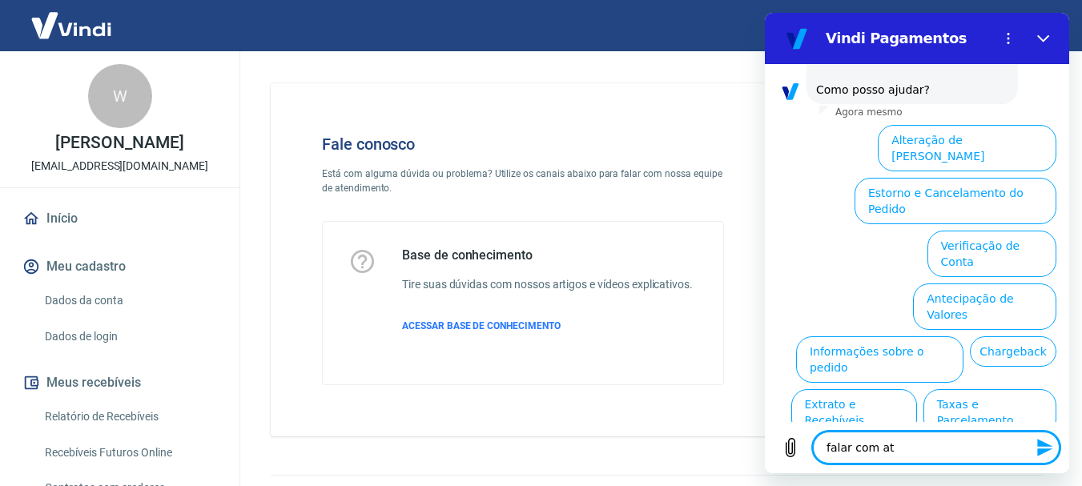
type textarea "falar com ate"
type textarea "x"
type textarea "falar com aten"
type textarea "x"
type textarea "falar com atend"
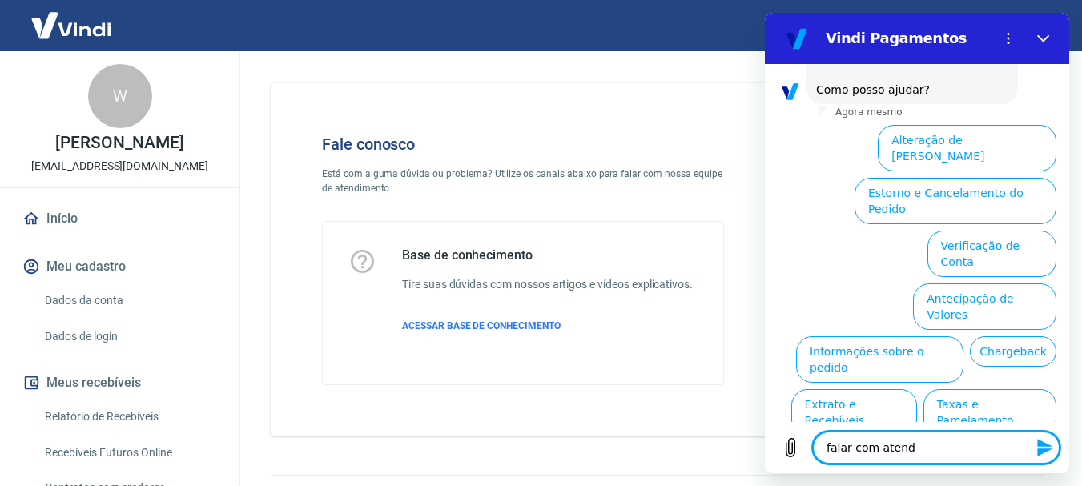
type textarea "x"
type textarea "falar com atendi"
type textarea "x"
type textarea "falar com atendim"
type textarea "x"
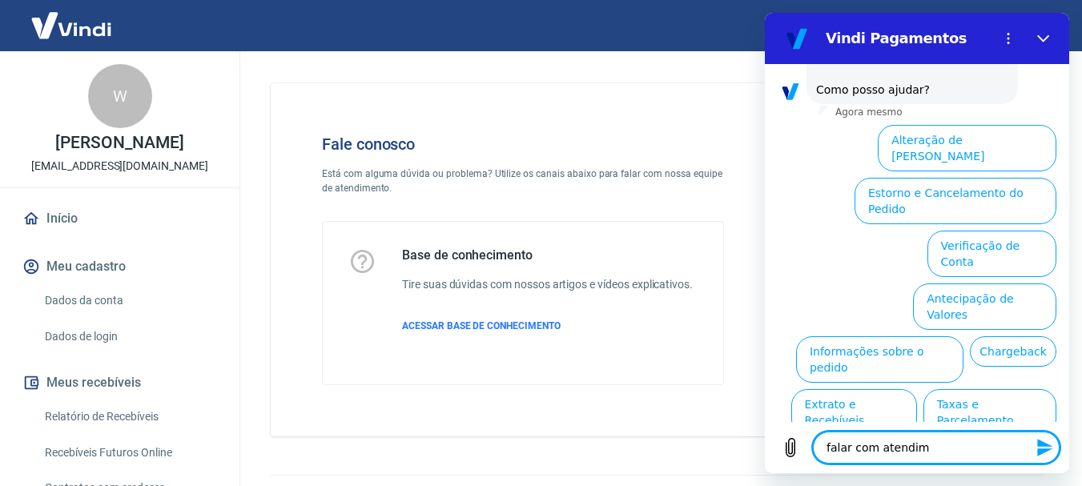
type textarea "falar com atendime"
type textarea "x"
type textarea "falar com atendimen"
type textarea "x"
type textarea "falar com atendiment"
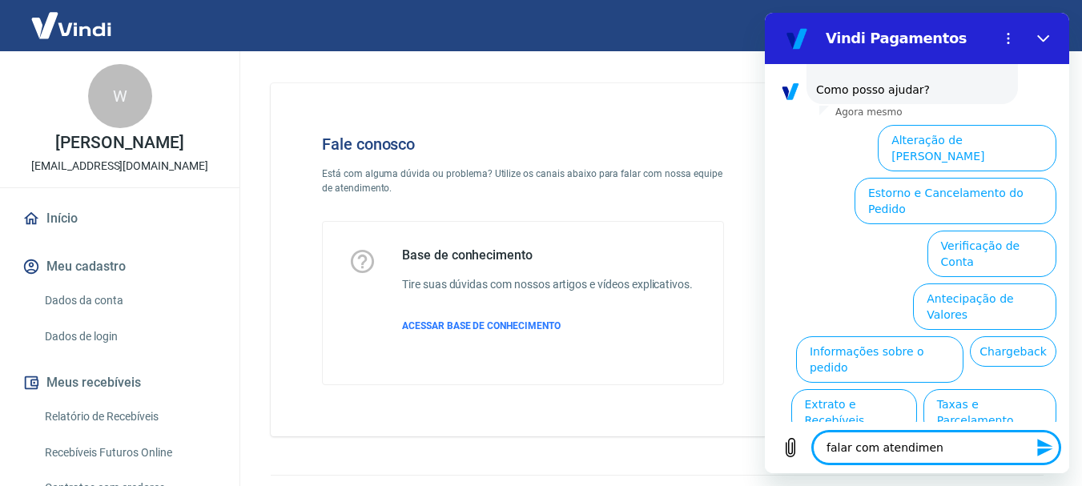
type textarea "x"
type textarea "falar com atendimento"
type textarea "x"
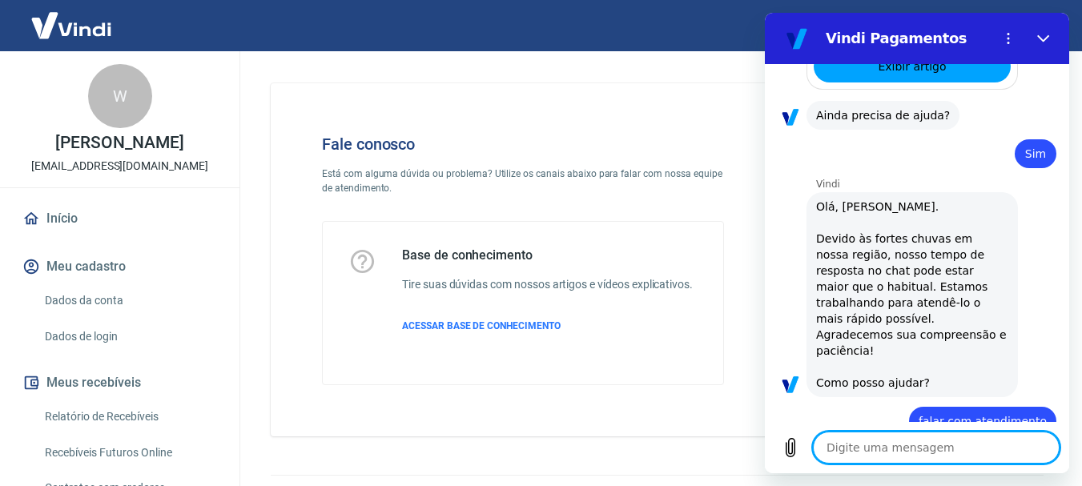
type textarea "x"
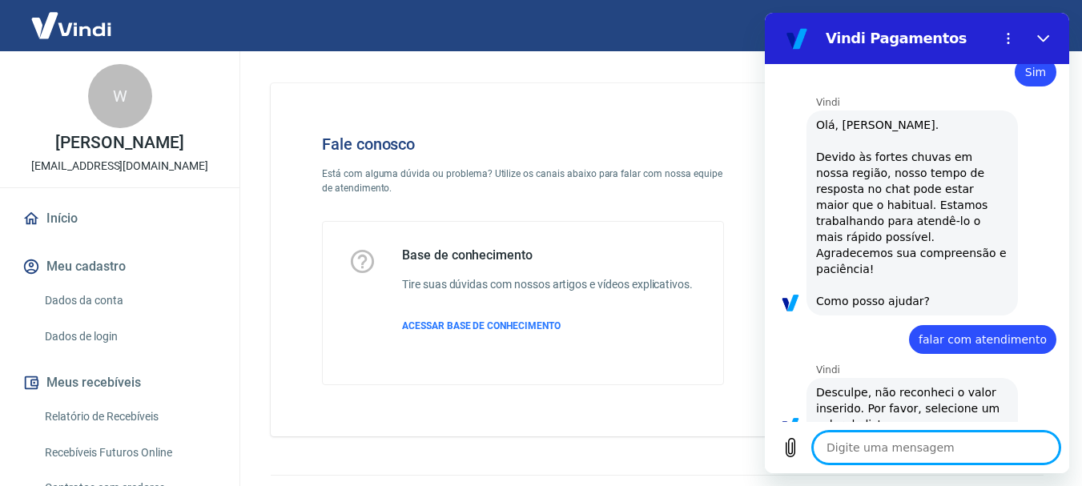
scroll to position [763, 0]
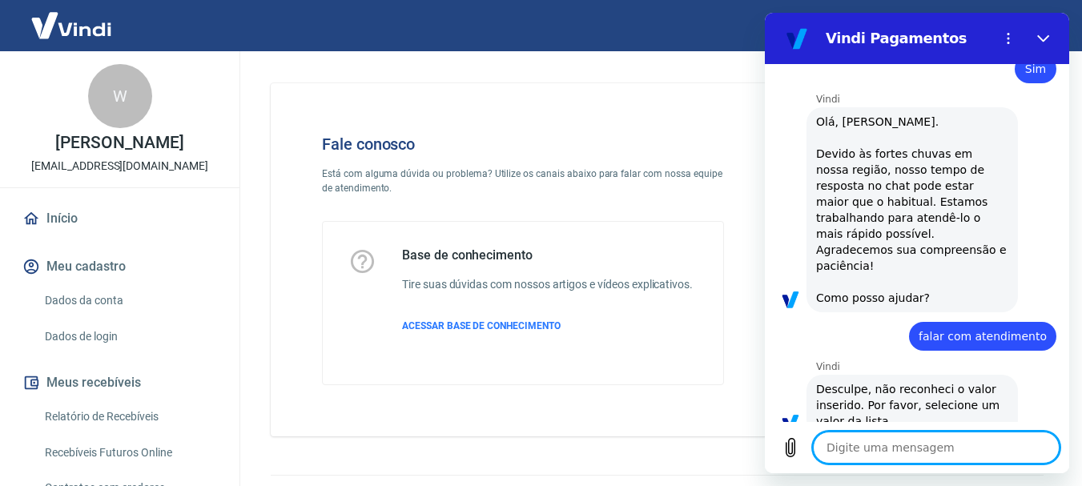
type textarea "f"
type textarea "x"
type textarea "fa"
type textarea "x"
type textarea "fal"
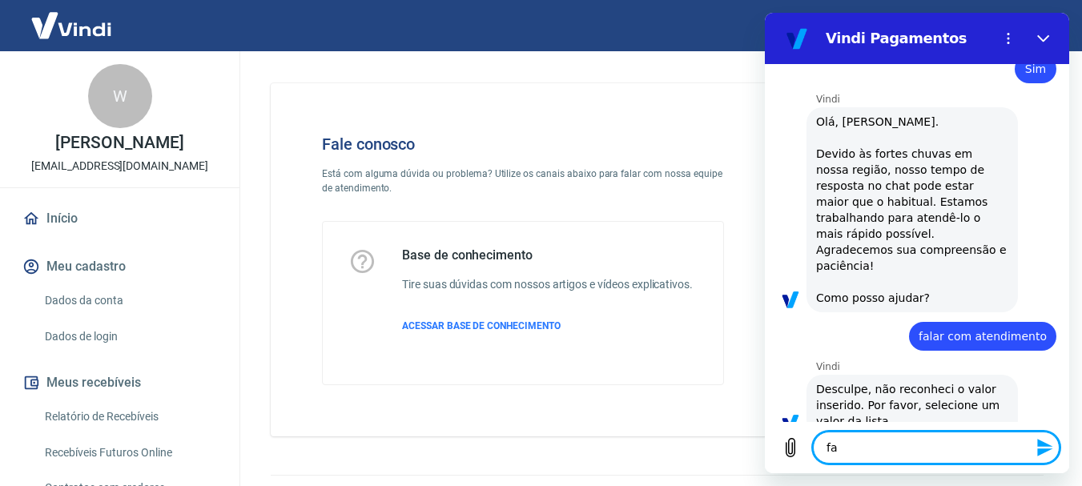
type textarea "x"
type textarea "fala"
type textarea "x"
type textarea "falar"
type textarea "x"
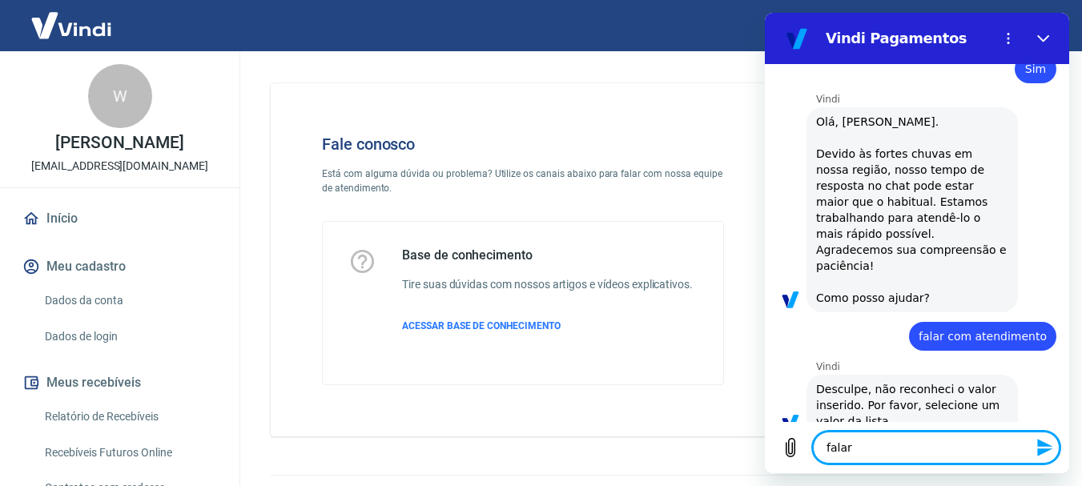
type textarea "falar"
type textarea "x"
type textarea "falar c"
type textarea "x"
type textarea "falar co"
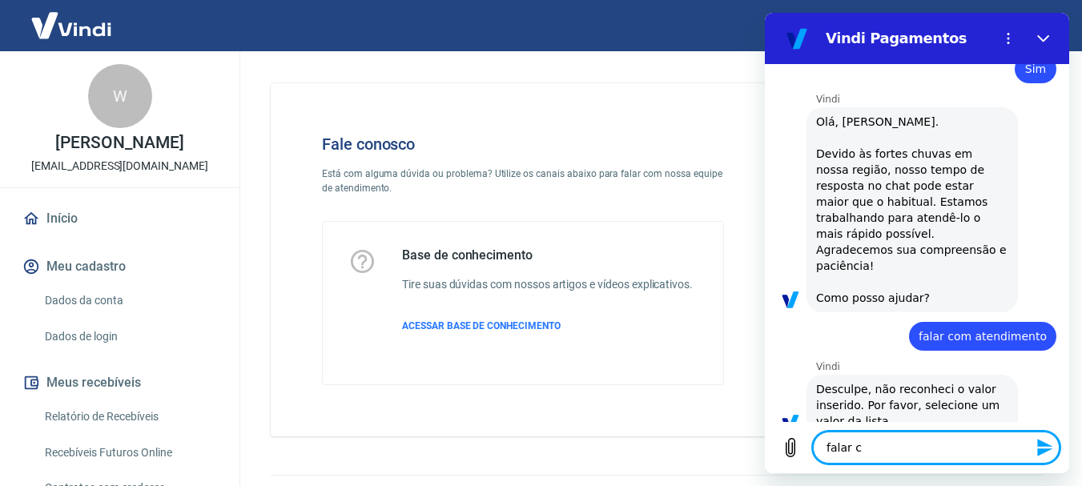
type textarea "x"
type textarea "falar com"
type textarea "x"
type textarea "falar com"
type textarea "x"
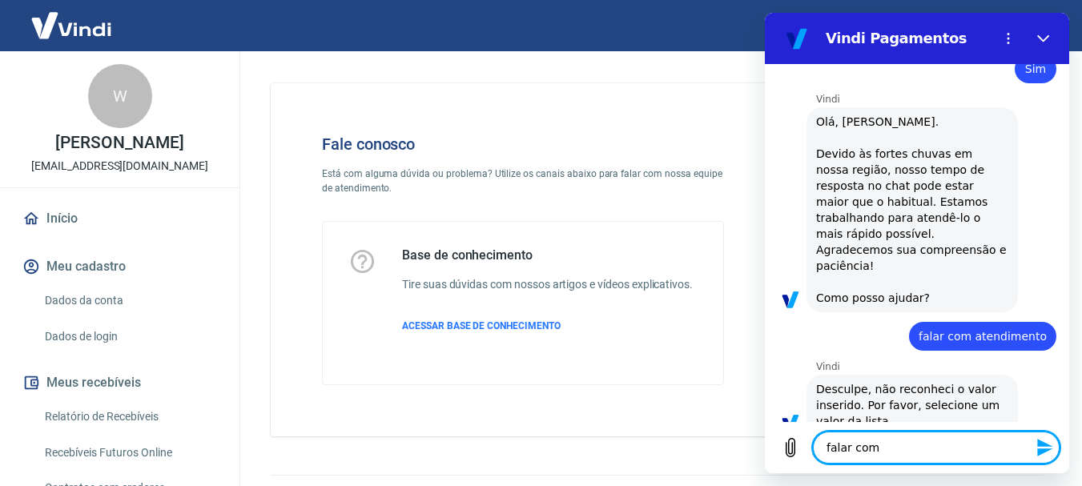
type textarea "falar com a"
type textarea "x"
type textarea "falar com at"
type textarea "x"
type textarea "falar com ate"
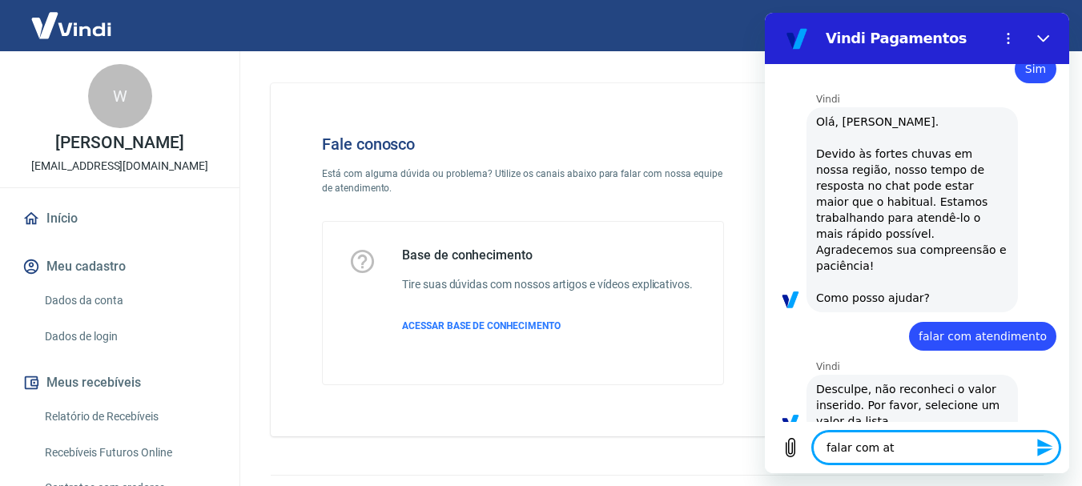
type textarea "x"
type textarea "falar com aten"
type textarea "x"
type textarea "falar com atend"
type textarea "x"
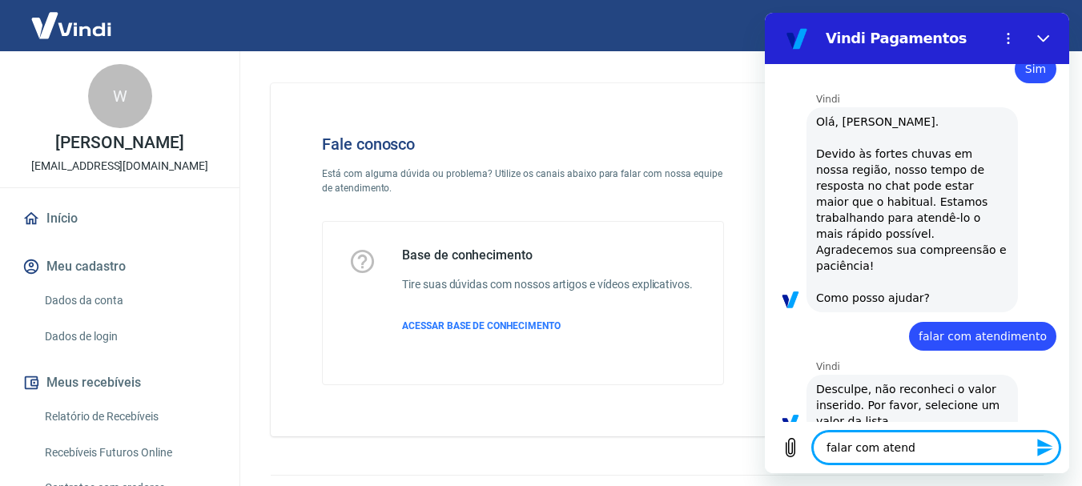
type textarea "falar com atendi"
type textarea "x"
type textarea "falar com atendim"
type textarea "x"
type textarea "falar com atendime"
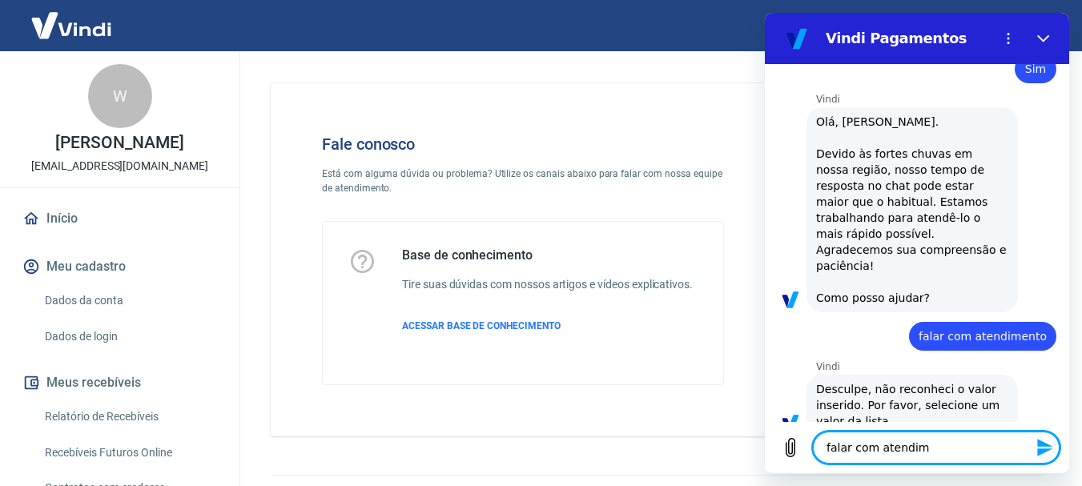
type textarea "x"
type textarea "falar com atendimen"
type textarea "x"
type textarea "falar com atendiment"
type textarea "x"
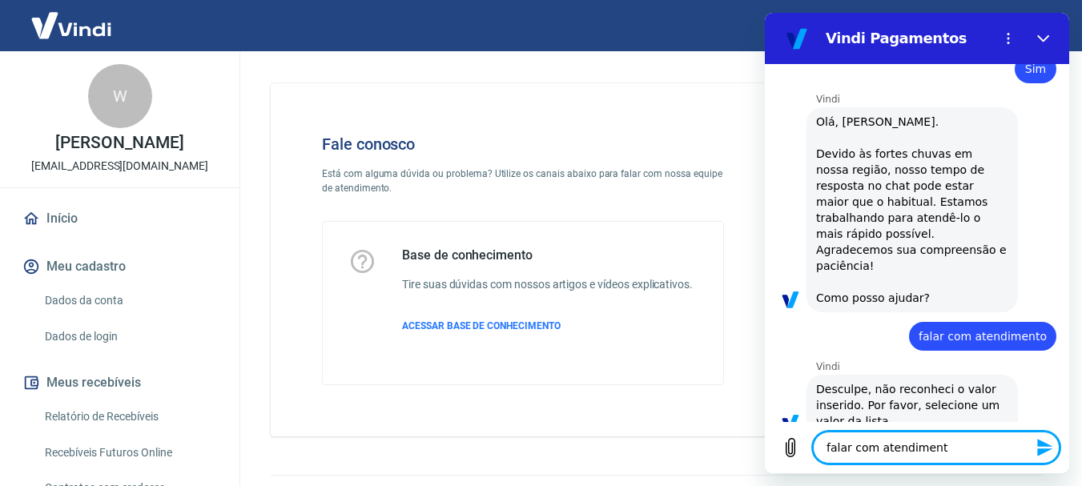
type textarea "falar com atendimento"
type textarea "x"
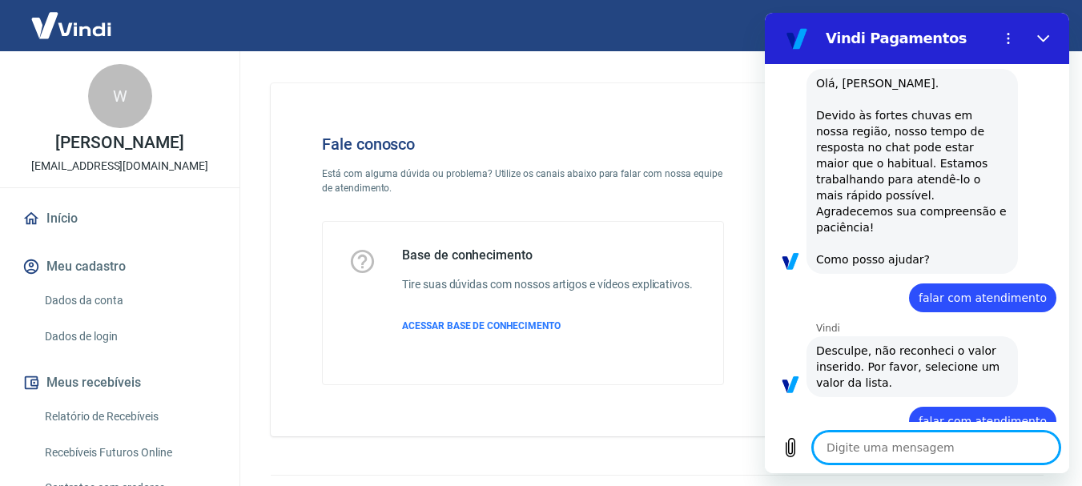
type textarea "x"
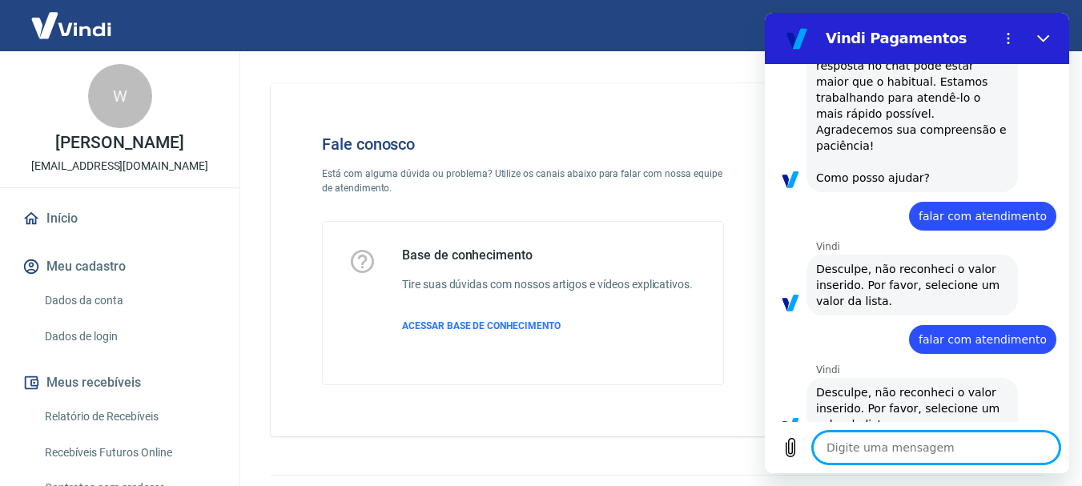
scroll to position [886, 0]
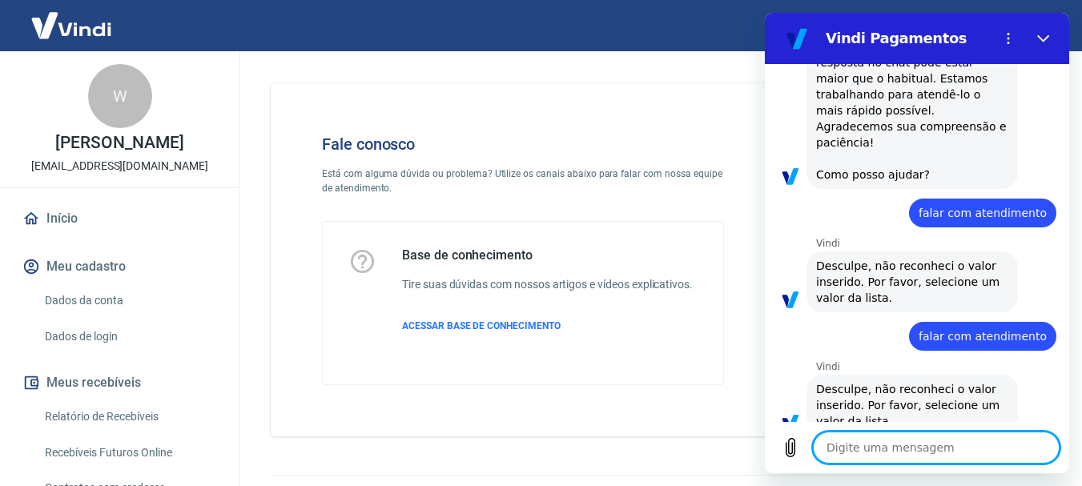
type textarea "o"
type textarea "x"
type textarea "ol"
type textarea "x"
type textarea "ola"
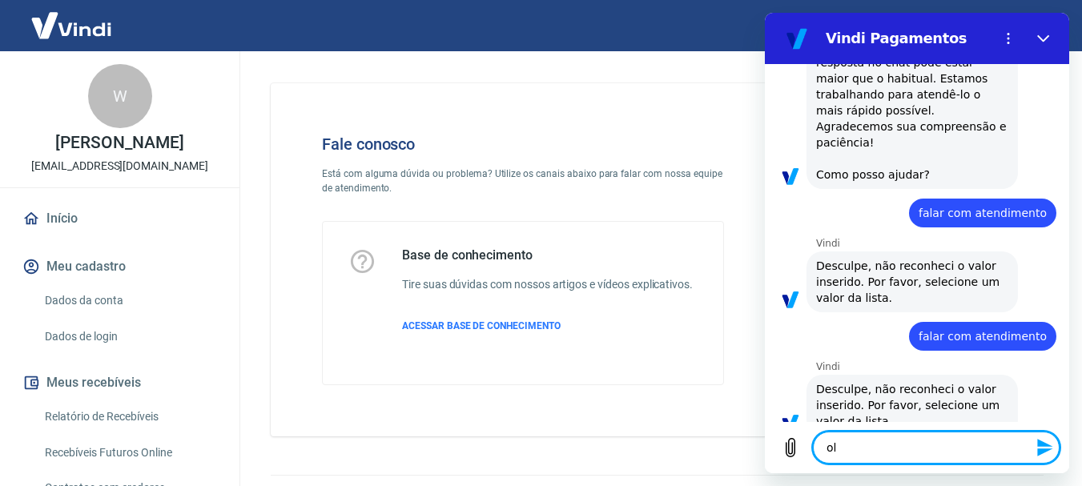
type textarea "x"
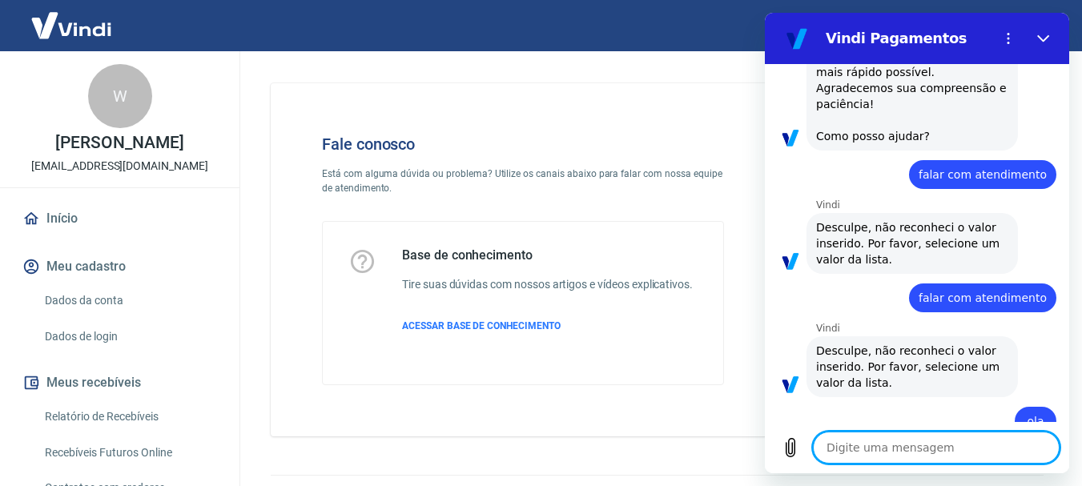
type textarea "x"
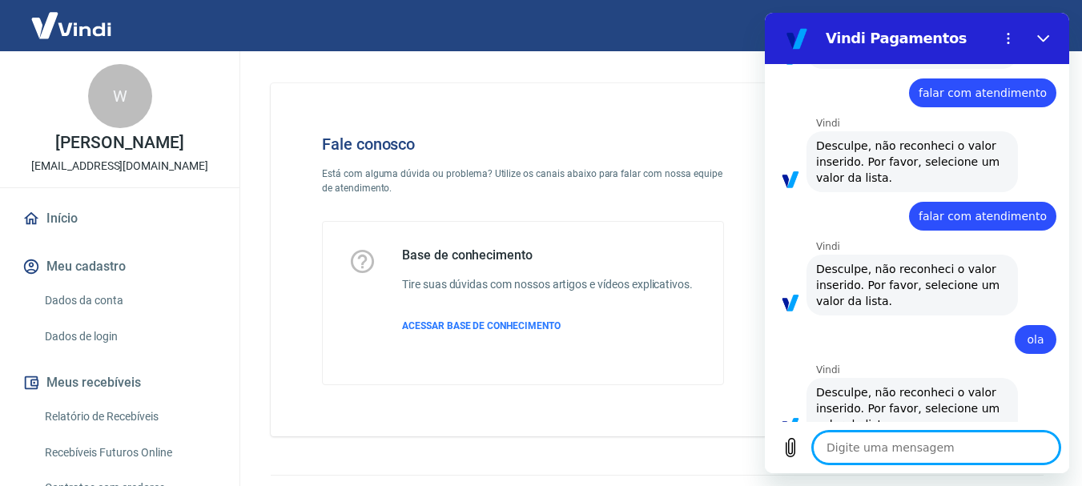
scroll to position [1010, 0]
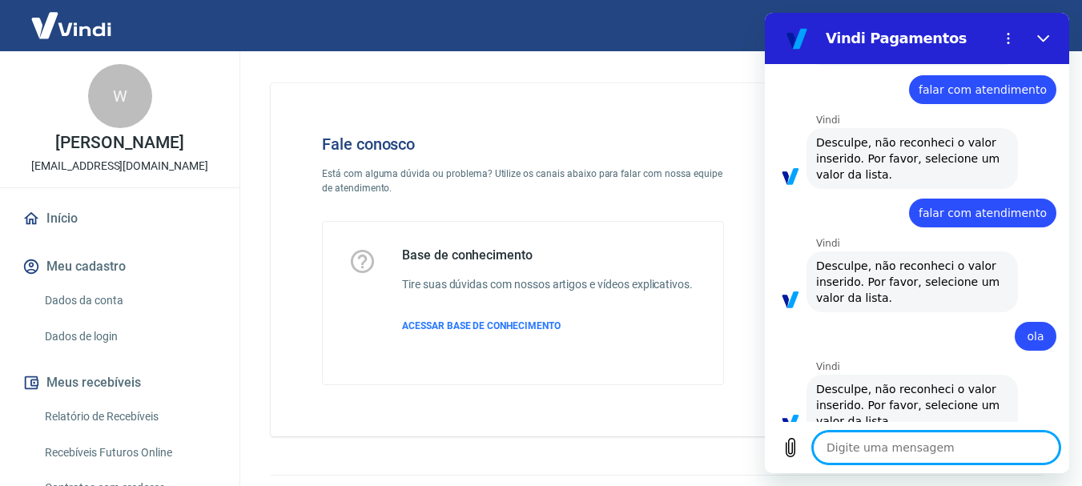
type textarea "o"
type textarea "x"
type textarea "ol"
type textarea "x"
type textarea "ola"
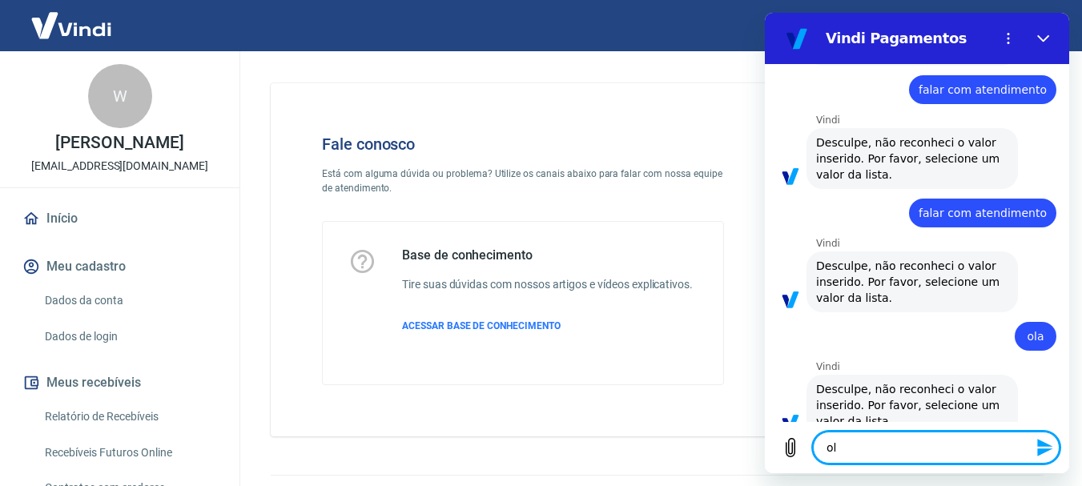
type textarea "x"
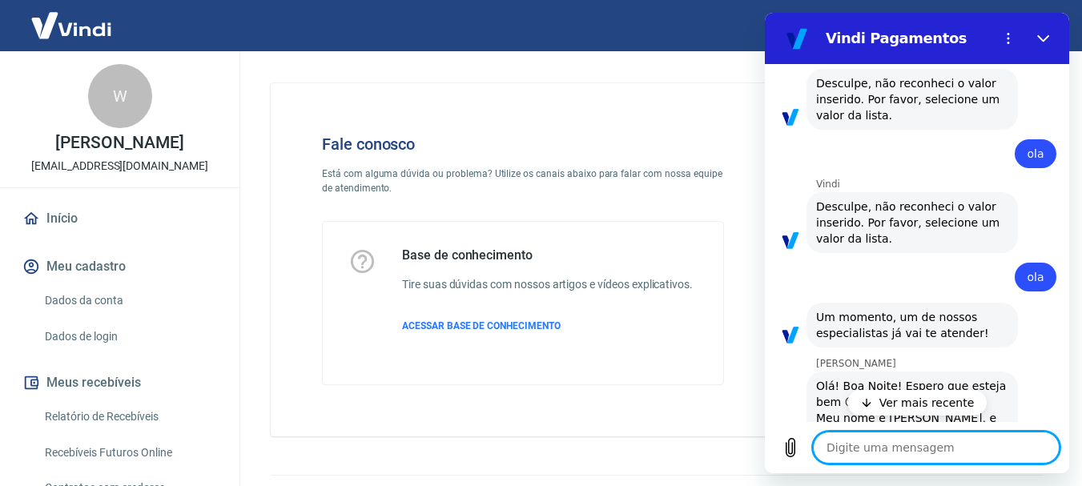
scroll to position [1237, 0]
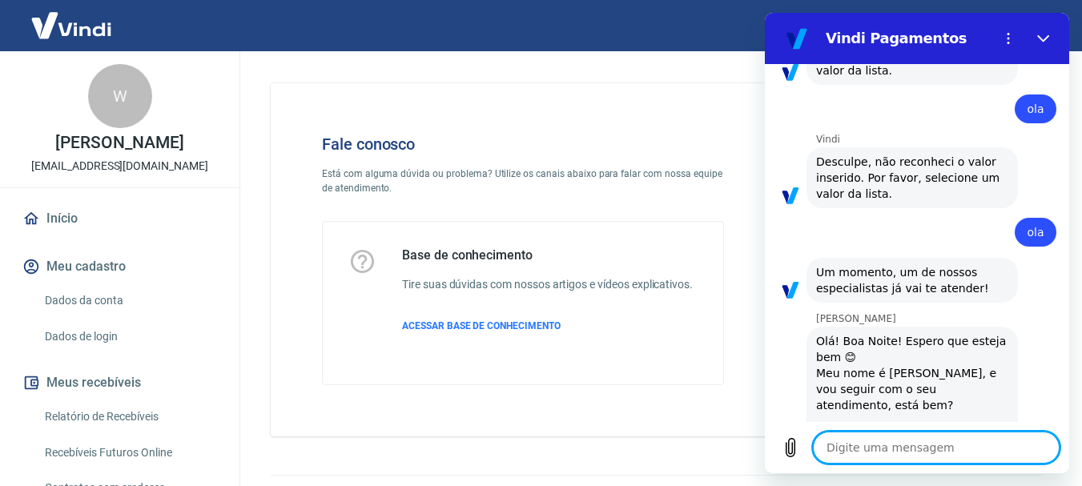
type textarea "x"
click at [915, 441] on textarea at bounding box center [936, 448] width 247 height 32
type textarea "W"
type textarea "x"
type textarea "Wl"
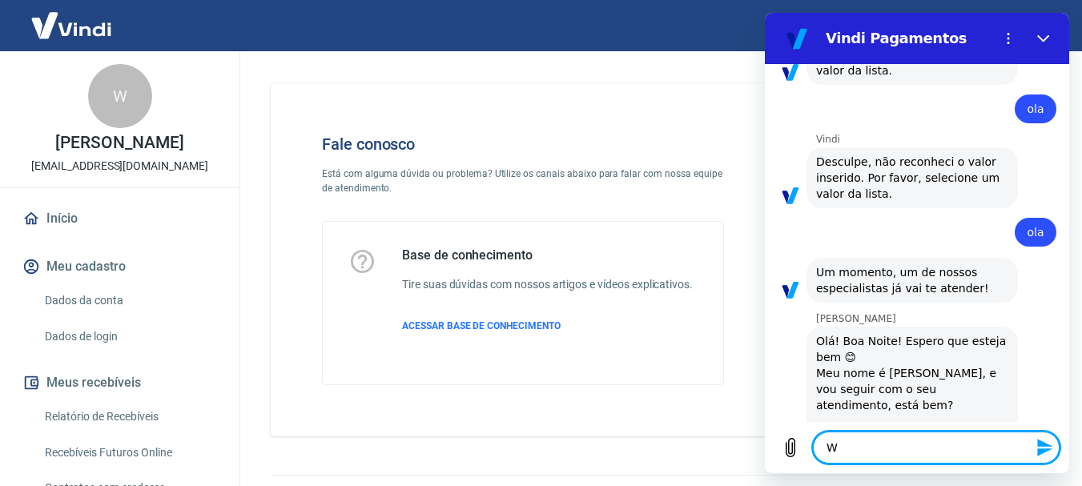
type textarea "x"
type textarea "Wla"
type textarea "x"
type textarea "Wlad"
type textarea "x"
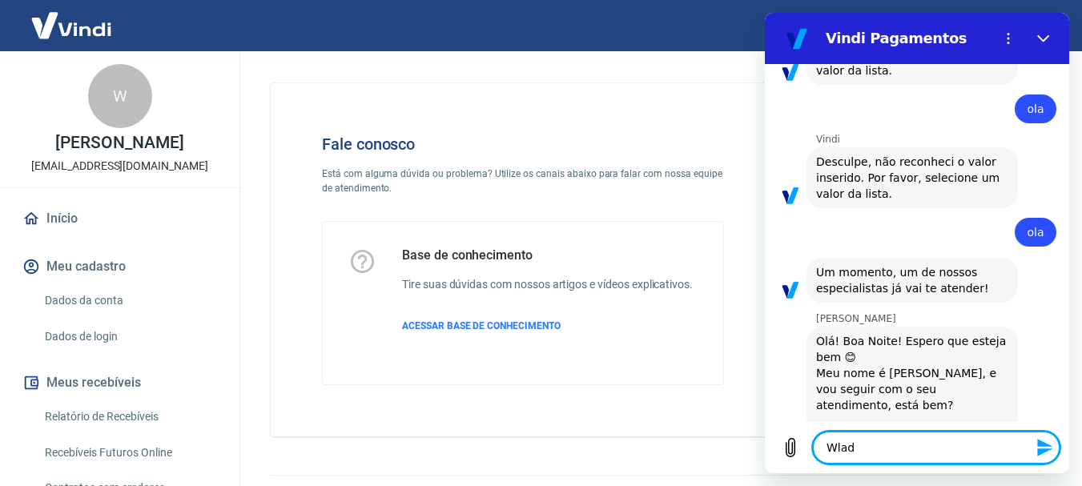
type textarea "Wladm"
type textarea "x"
type textarea "Wladmi"
type textarea "x"
type textarea "Wladmir"
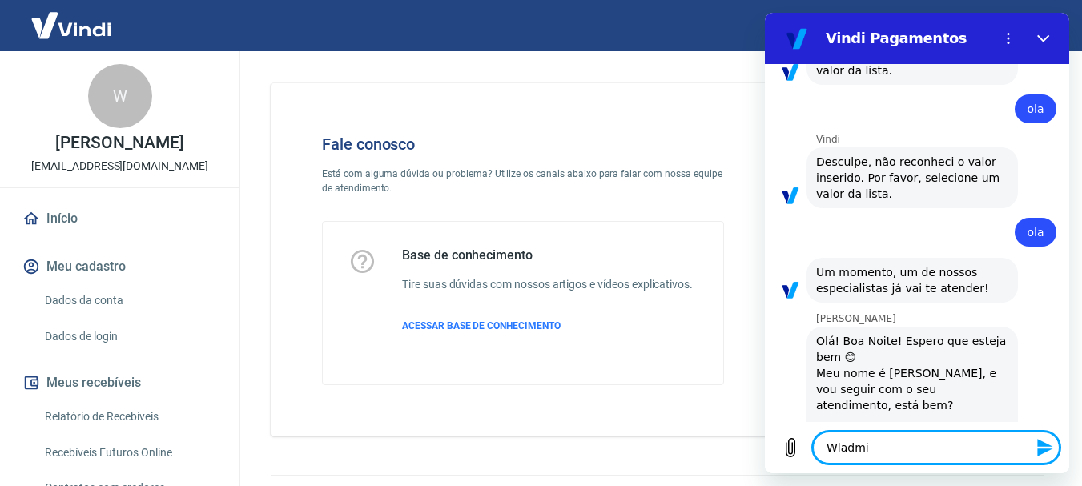
type textarea "x"
type textarea "BWladmir"
type textarea "x"
type textarea "BoWladmir"
type textarea "x"
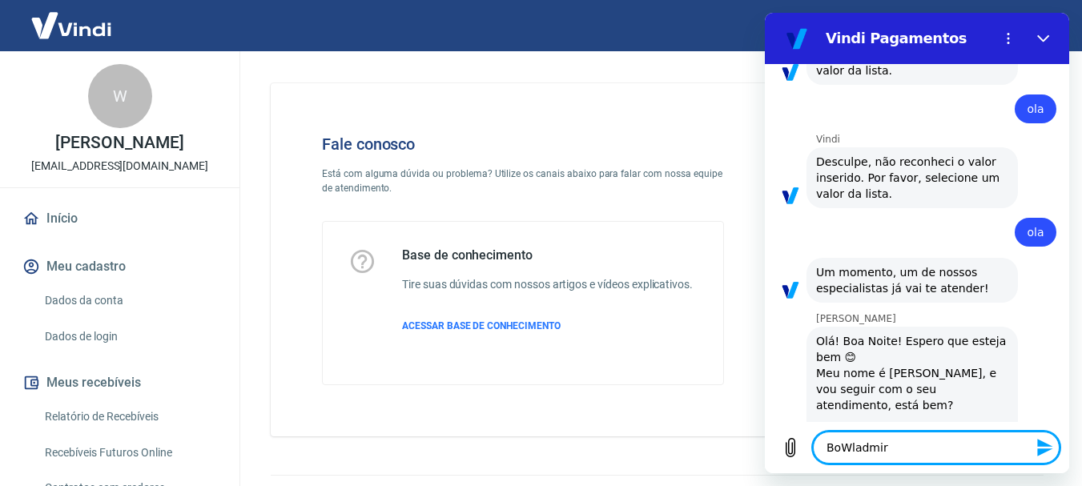
type textarea "BoaWladmir"
type textarea "x"
type textarea "Boa Wladmir"
type textarea "x"
type textarea "Boa nWladmir"
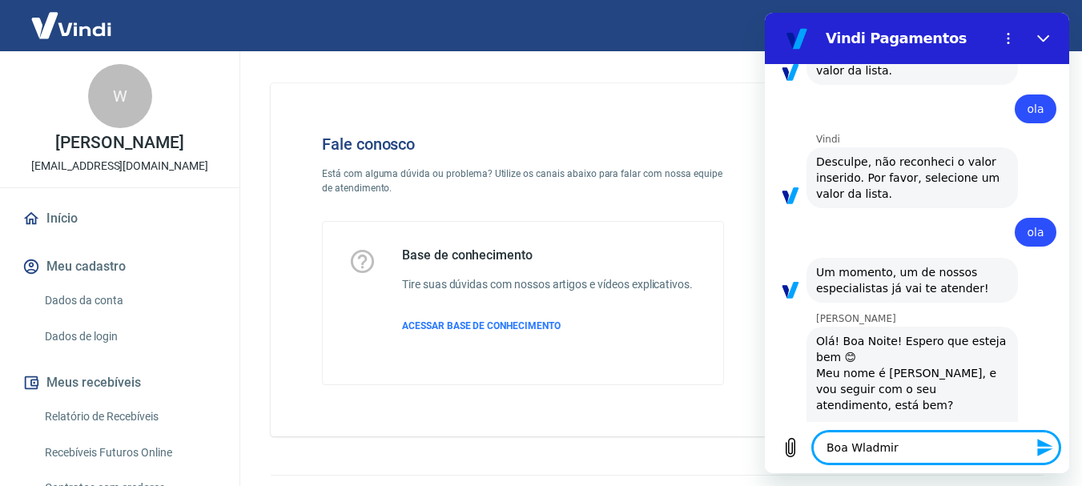
type textarea "x"
type textarea "Boa noWladmir"
type textarea "x"
type textarea "Boa noiWladmir"
type textarea "x"
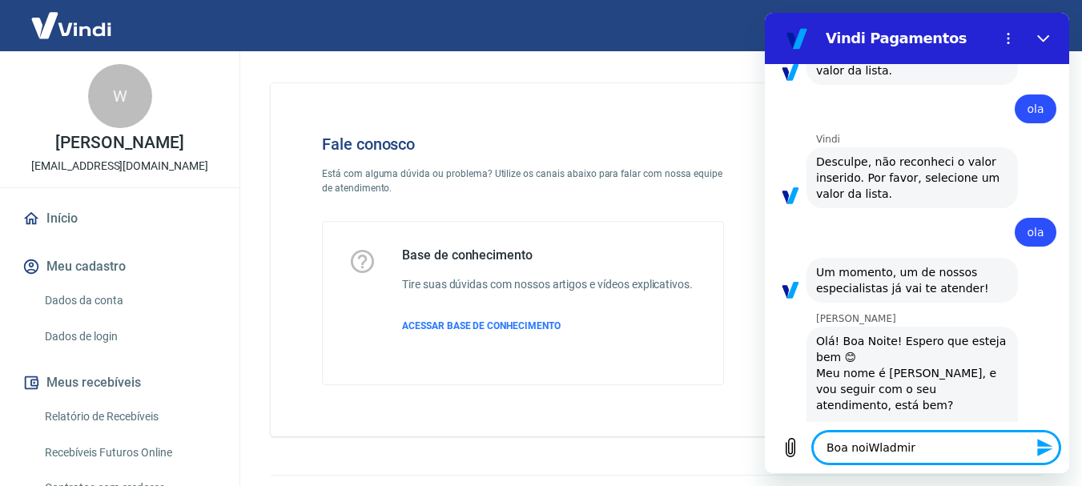
type textarea "Boa noitWladmir"
type textarea "x"
type textarea "Boa noiteWladmir"
type textarea "x"
type textarea "Boa noite Wladmir"
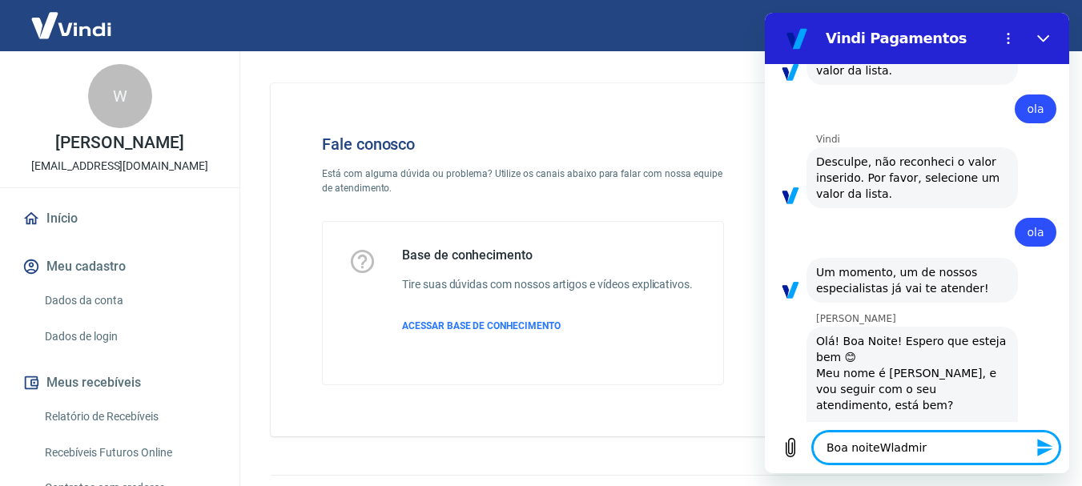
type textarea "x"
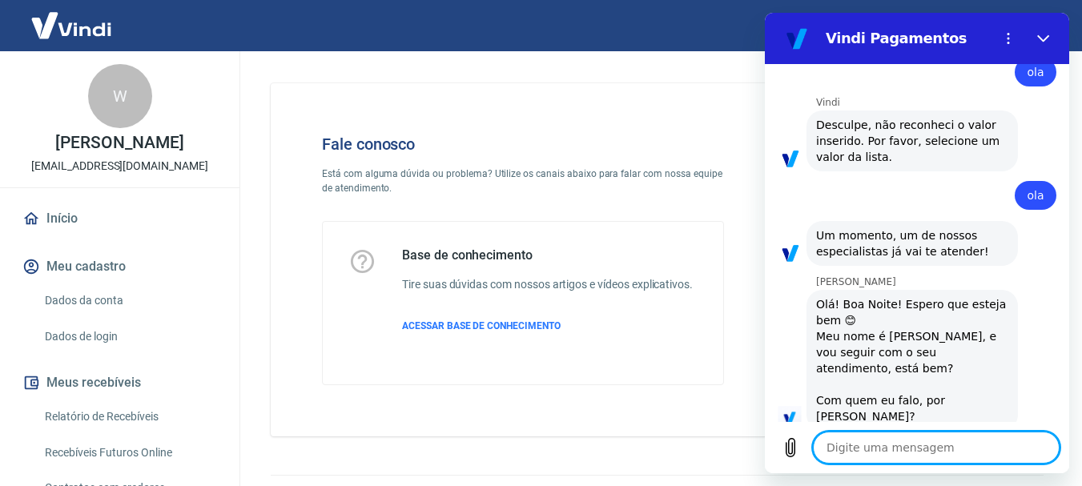
type textarea "x"
click at [915, 452] on textarea at bounding box center [936, 448] width 247 height 32
type textarea "M"
type textarea "x"
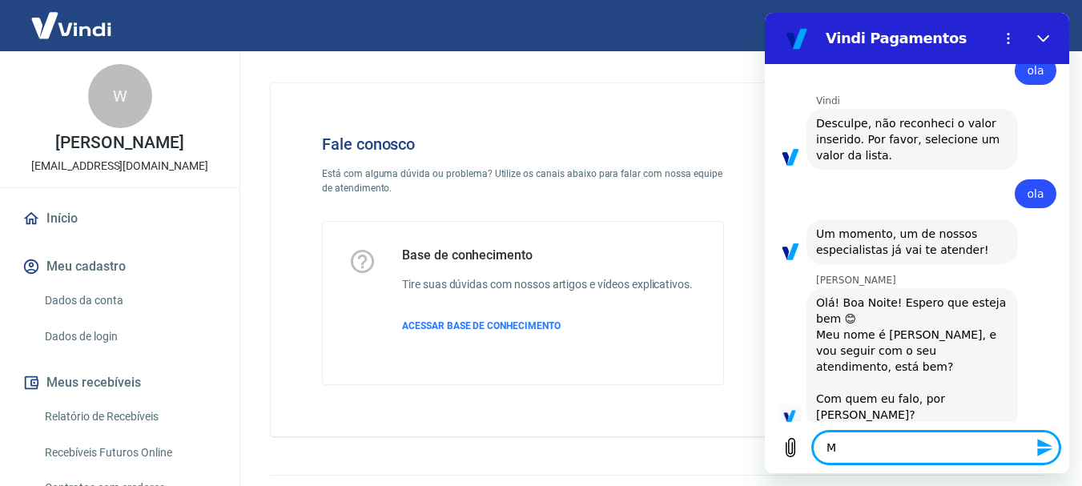
type textarea "Ma"
type textarea "x"
type textarea "Mar"
type textarea "x"
type textarea "Marc"
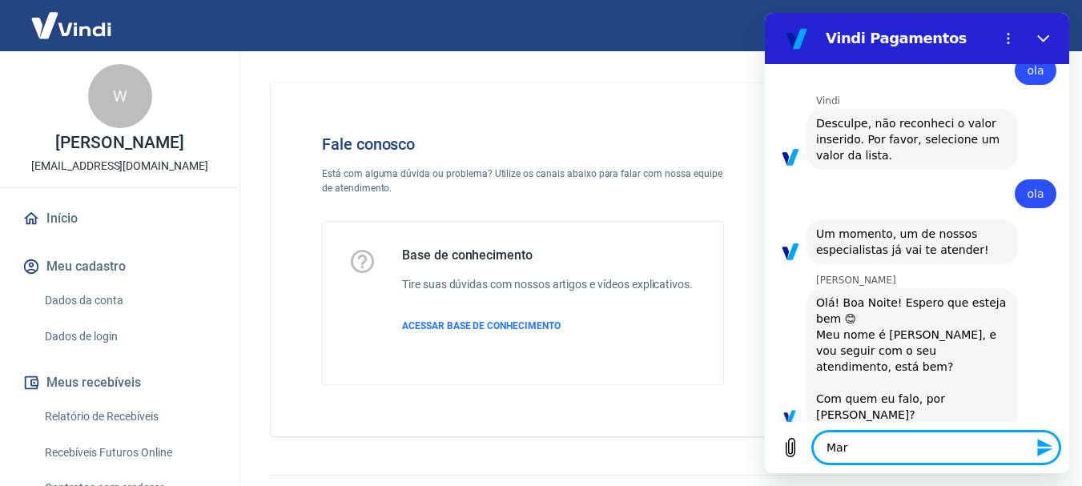
type textarea "x"
type textarea "Marce"
type textarea "x"
type textarea "Marcel"
type textarea "x"
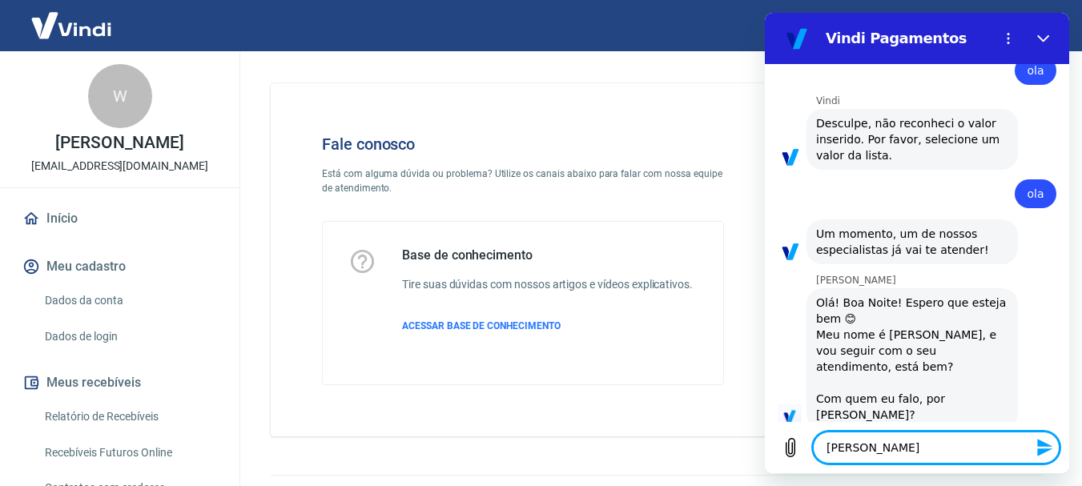
type textarea "Marcele"
type textarea "x"
type textarea "Marcele"
type textarea "x"
type textarea "Marcele e"
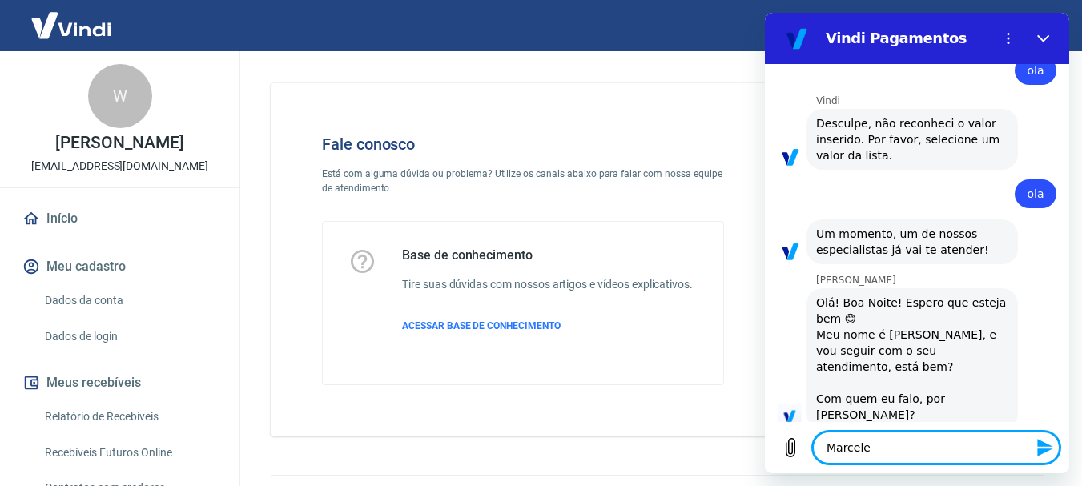
type textarea "x"
type textarea "Marcele eu"
type textarea "x"
type textarea "Marcele eu"
type textarea "x"
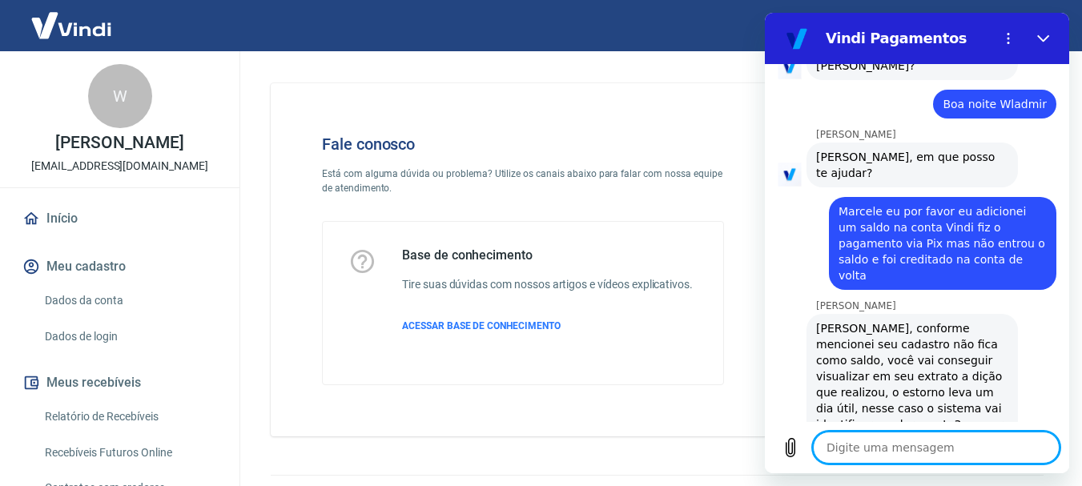
scroll to position [1628, 0]
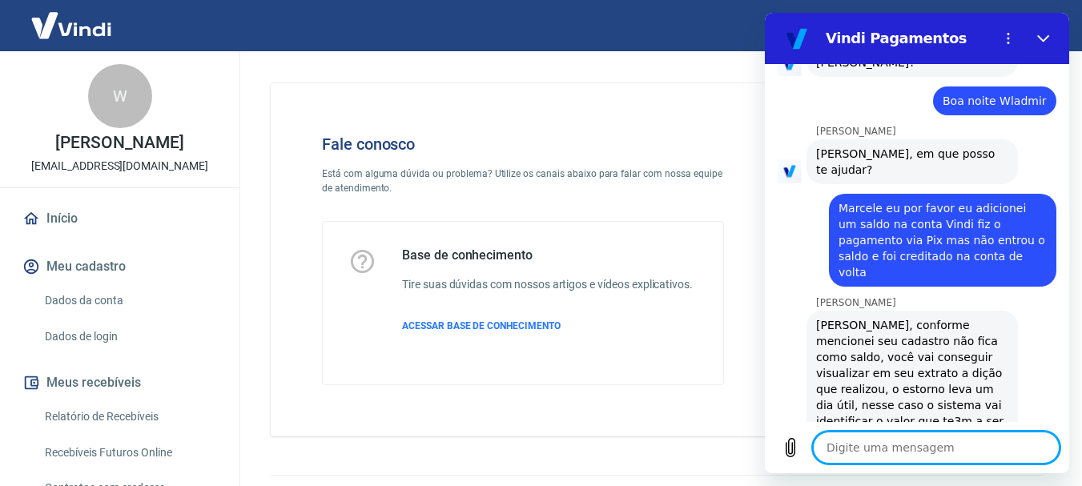
click at [893, 444] on textarea at bounding box center [936, 448] width 247 height 32
click at [896, 448] on textarea "v" at bounding box center [936, 448] width 247 height 32
click at [858, 441] on textarea at bounding box center [936, 448] width 247 height 32
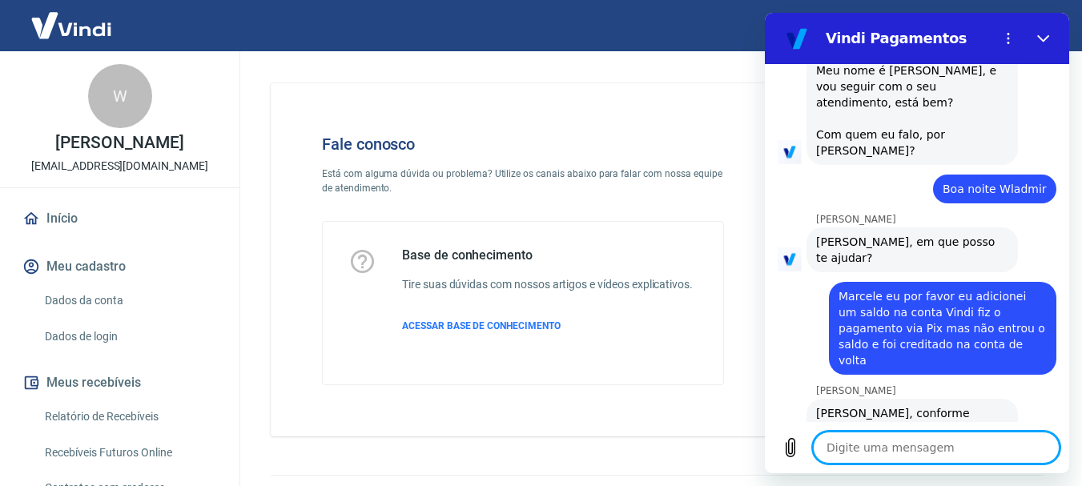
scroll to position [1666, 0]
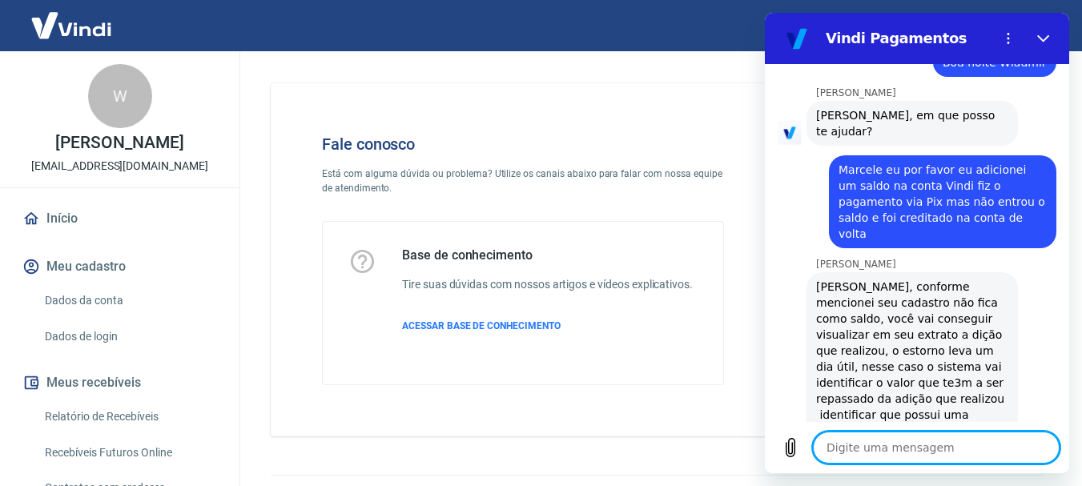
click at [908, 446] on textarea at bounding box center [936, 448] width 247 height 32
click at [906, 445] on textarea at bounding box center [936, 448] width 247 height 32
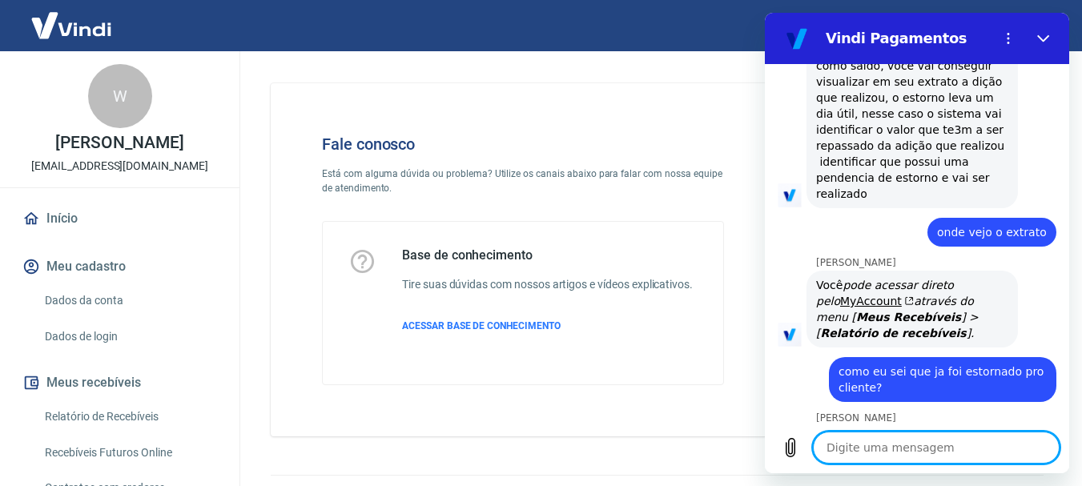
scroll to position [1923, 0]
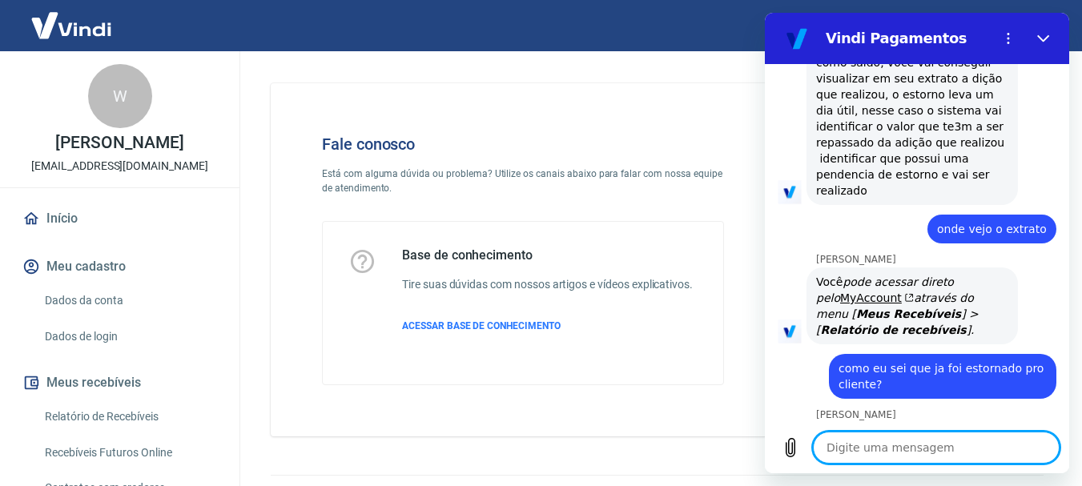
click at [882, 445] on textarea at bounding box center [936, 448] width 247 height 32
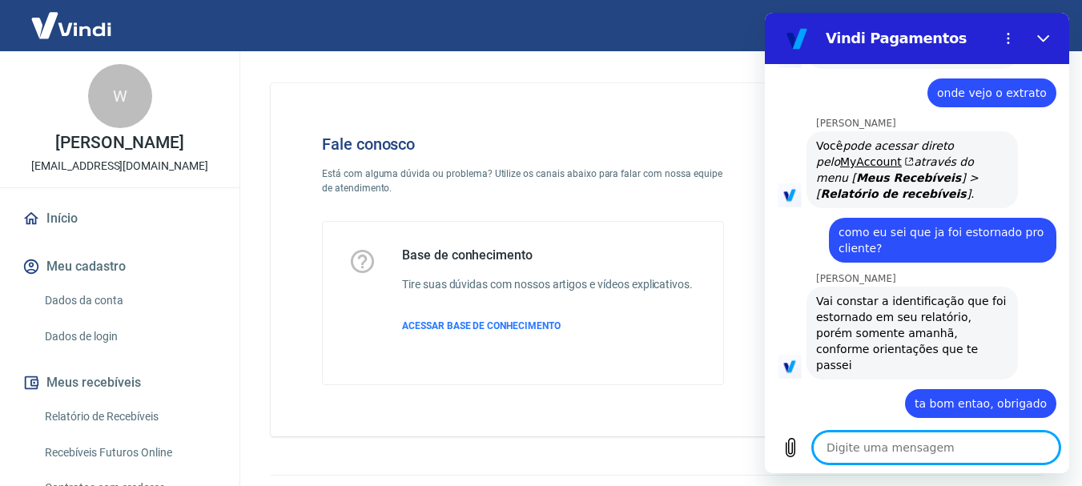
scroll to position [2062, 0]
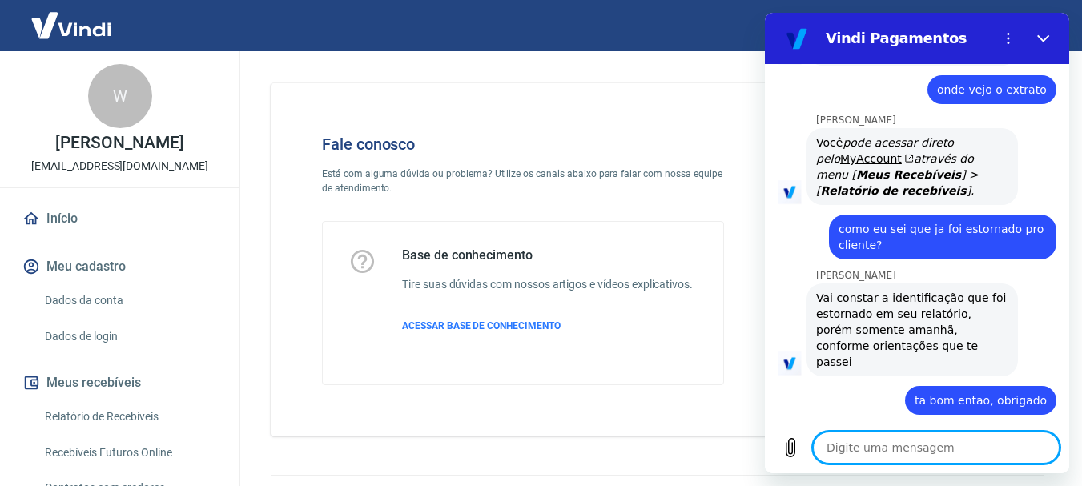
click at [894, 437] on textarea at bounding box center [936, 448] width 247 height 32
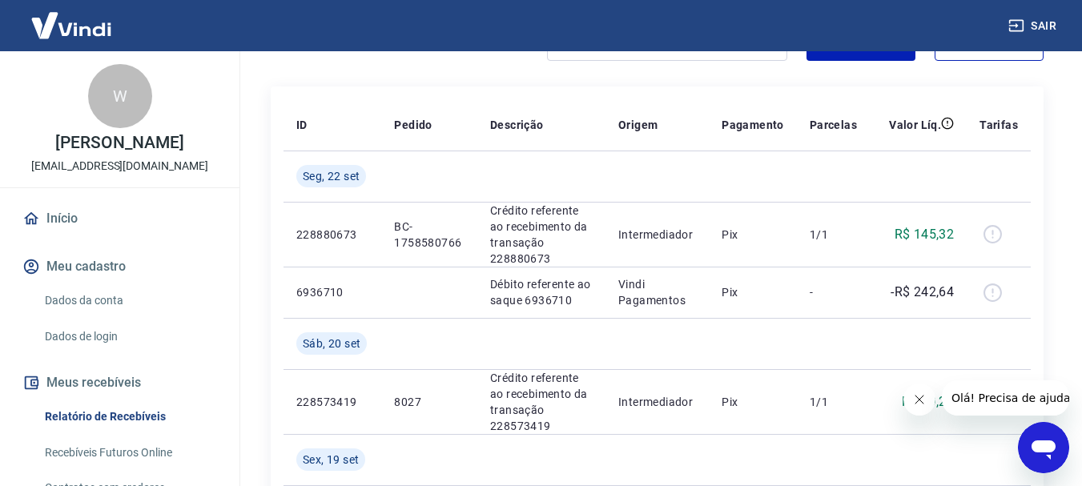
scroll to position [214, 0]
